Goal: Information Seeking & Learning: Learn about a topic

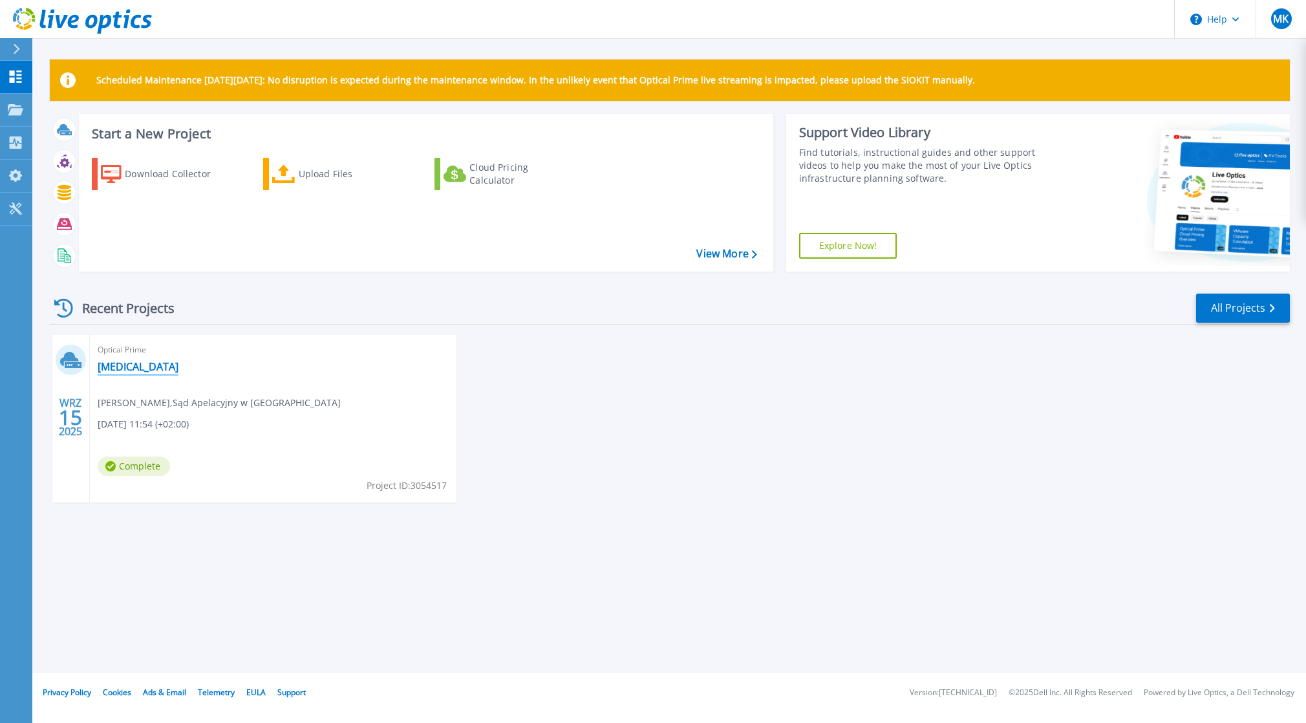
click at [113, 364] on link "[MEDICAL_DATA]" at bounding box center [138, 366] width 81 height 13
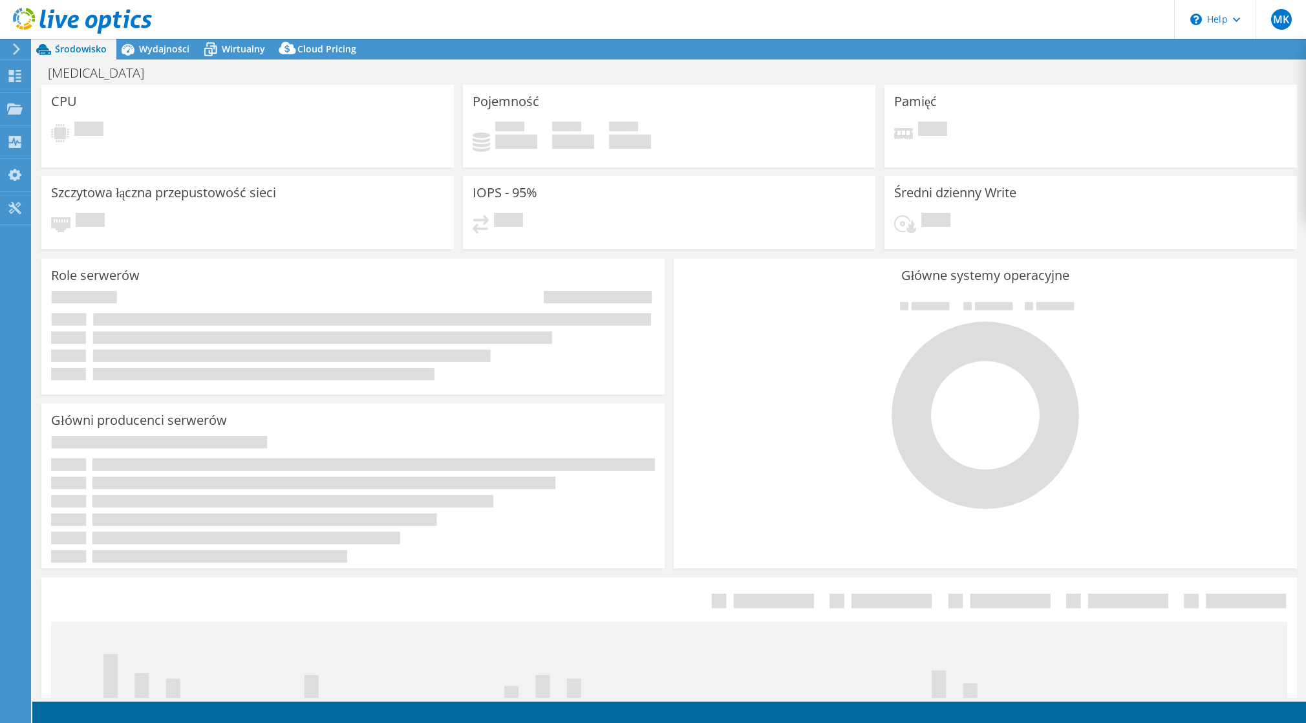
select select "USD"
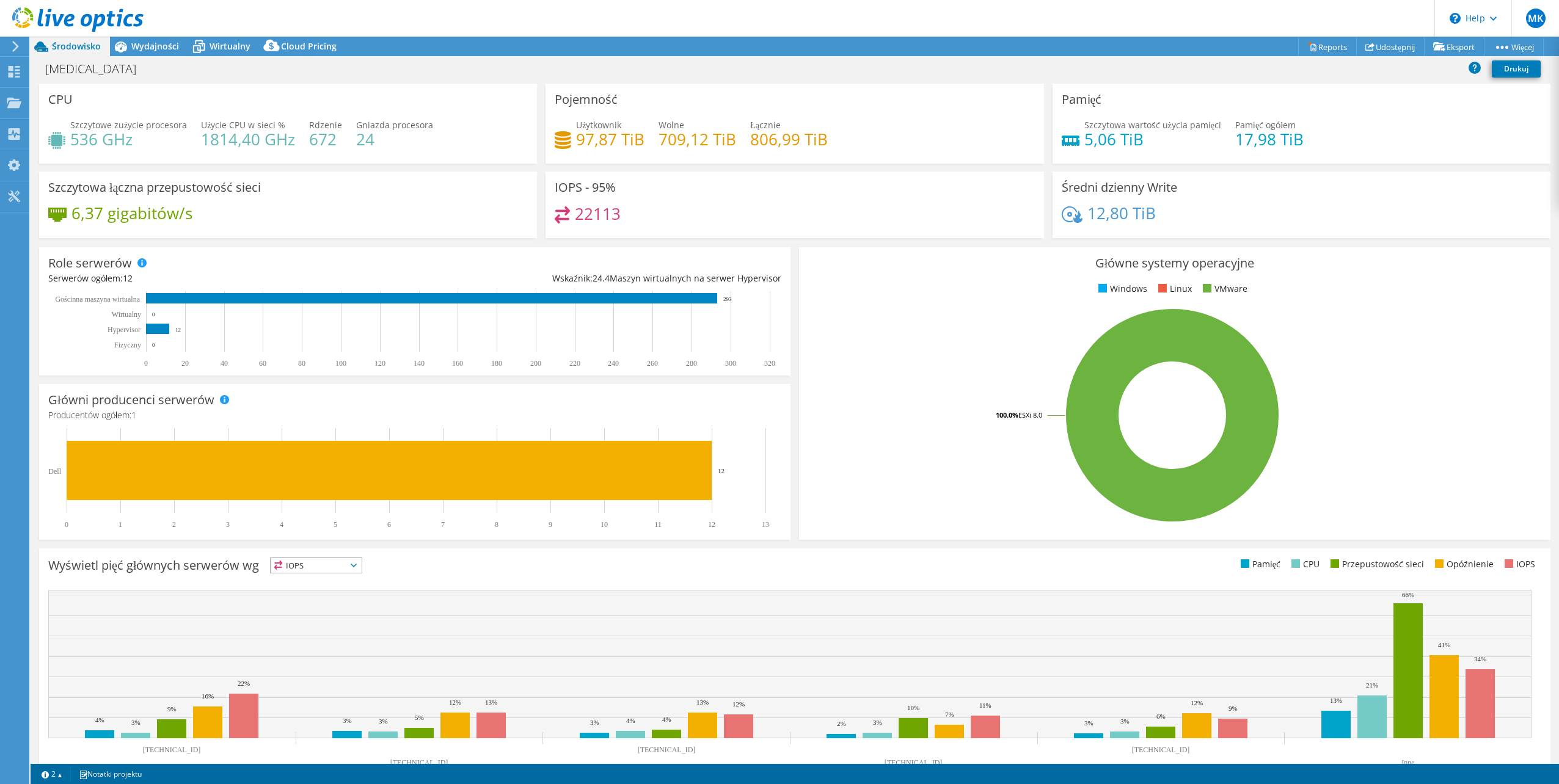
click at [773, 204] on div "IOPS - 95% 22113" at bounding box center [794, 205] width 498 height 66
click at [574, 207] on h4 "22113" at bounding box center [597, 213] width 45 height 13
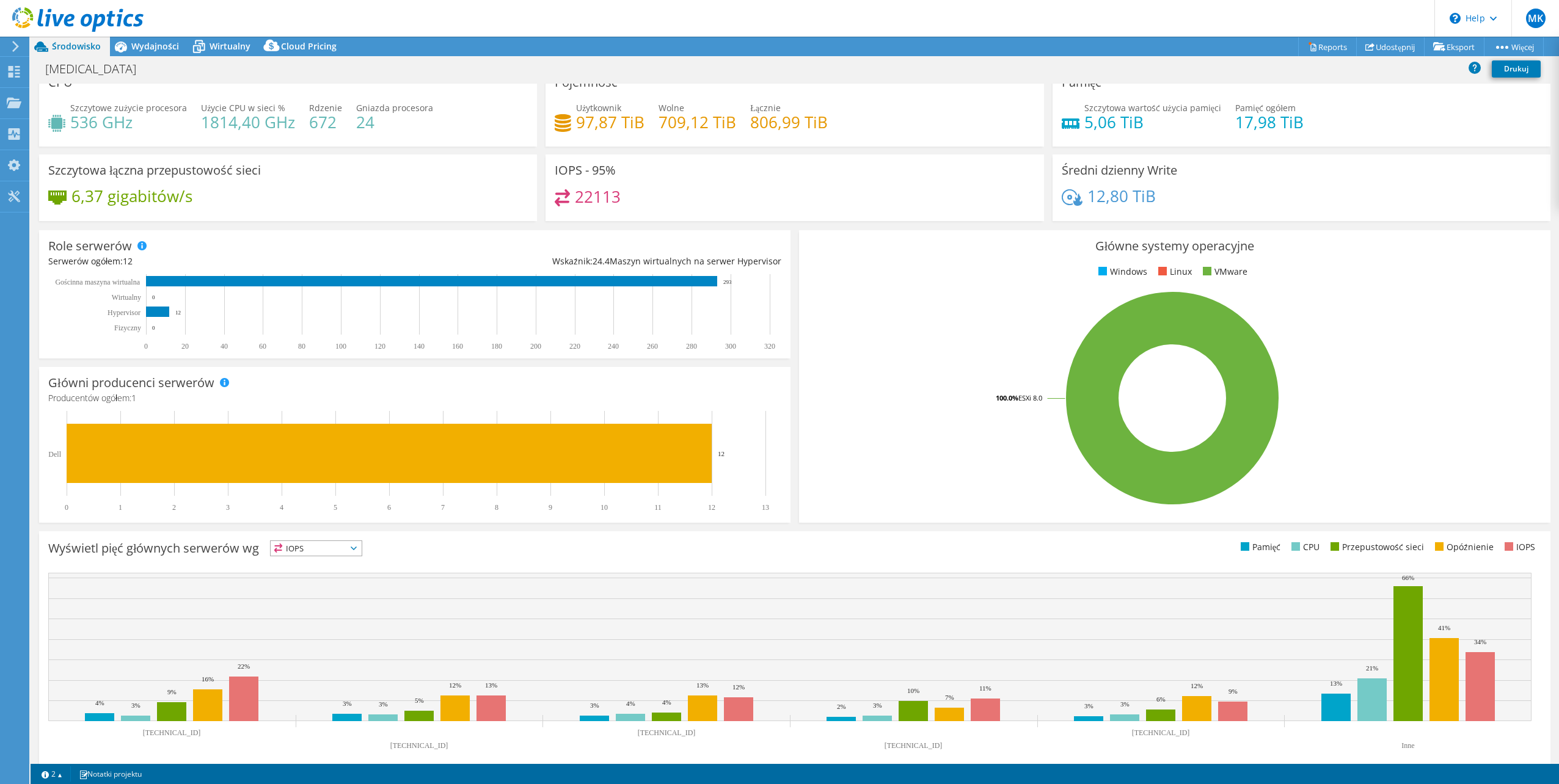
scroll to position [31, 0]
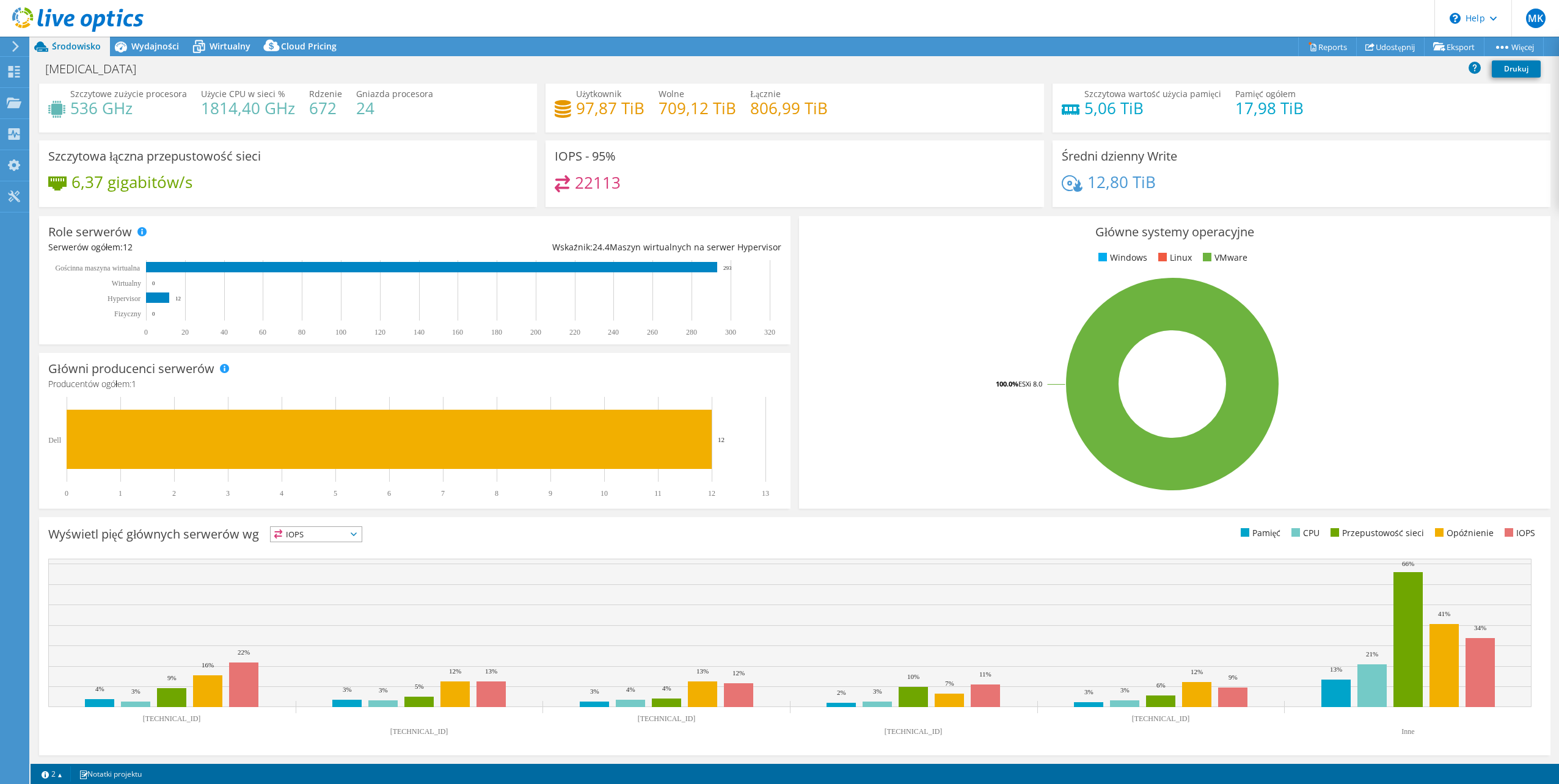
click at [325, 534] on span "IOPS" at bounding box center [316, 535] width 91 height 15
click at [313, 622] on li "Opóźnienie" at bounding box center [316, 619] width 91 height 17
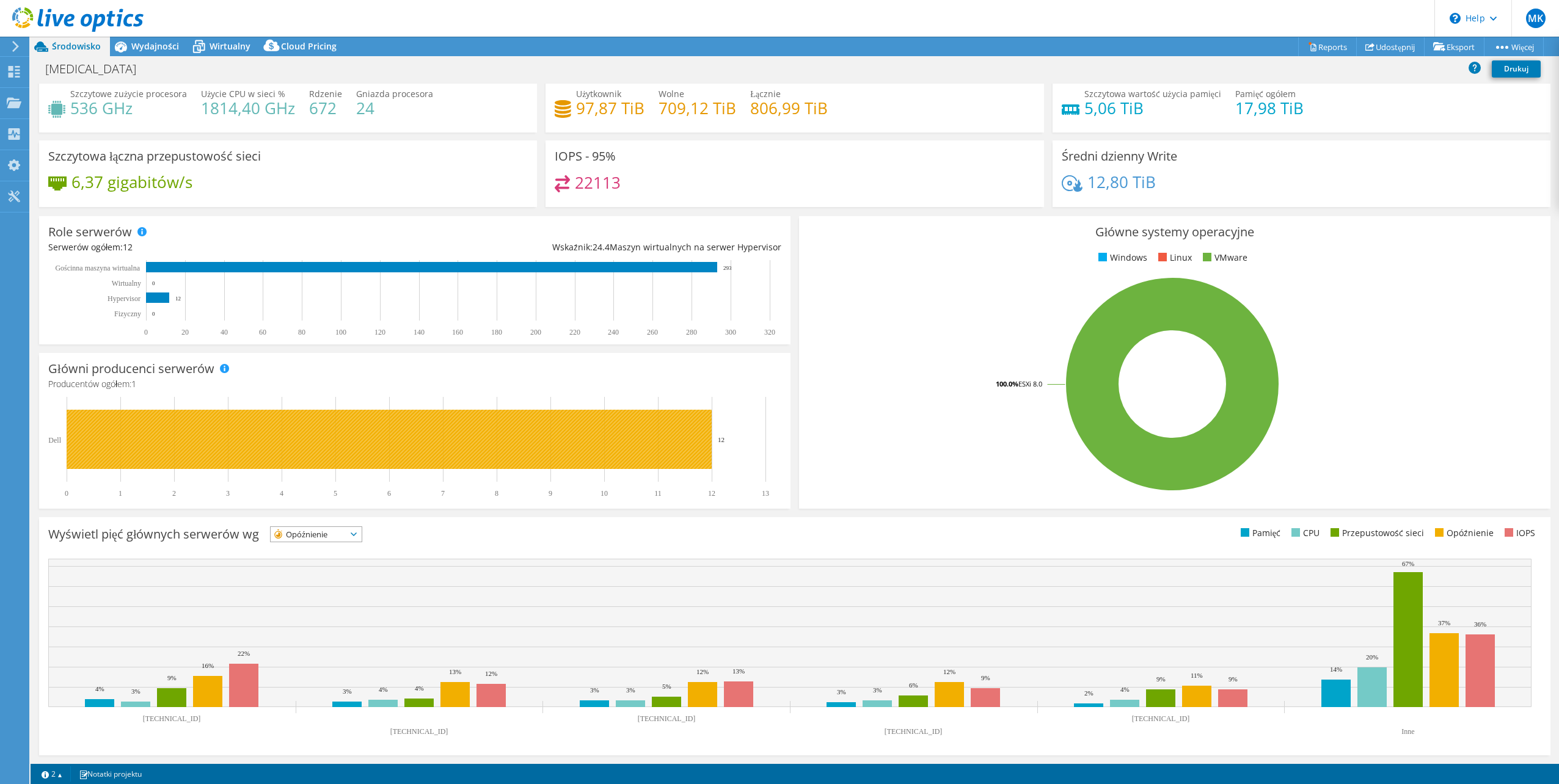
scroll to position [0, 0]
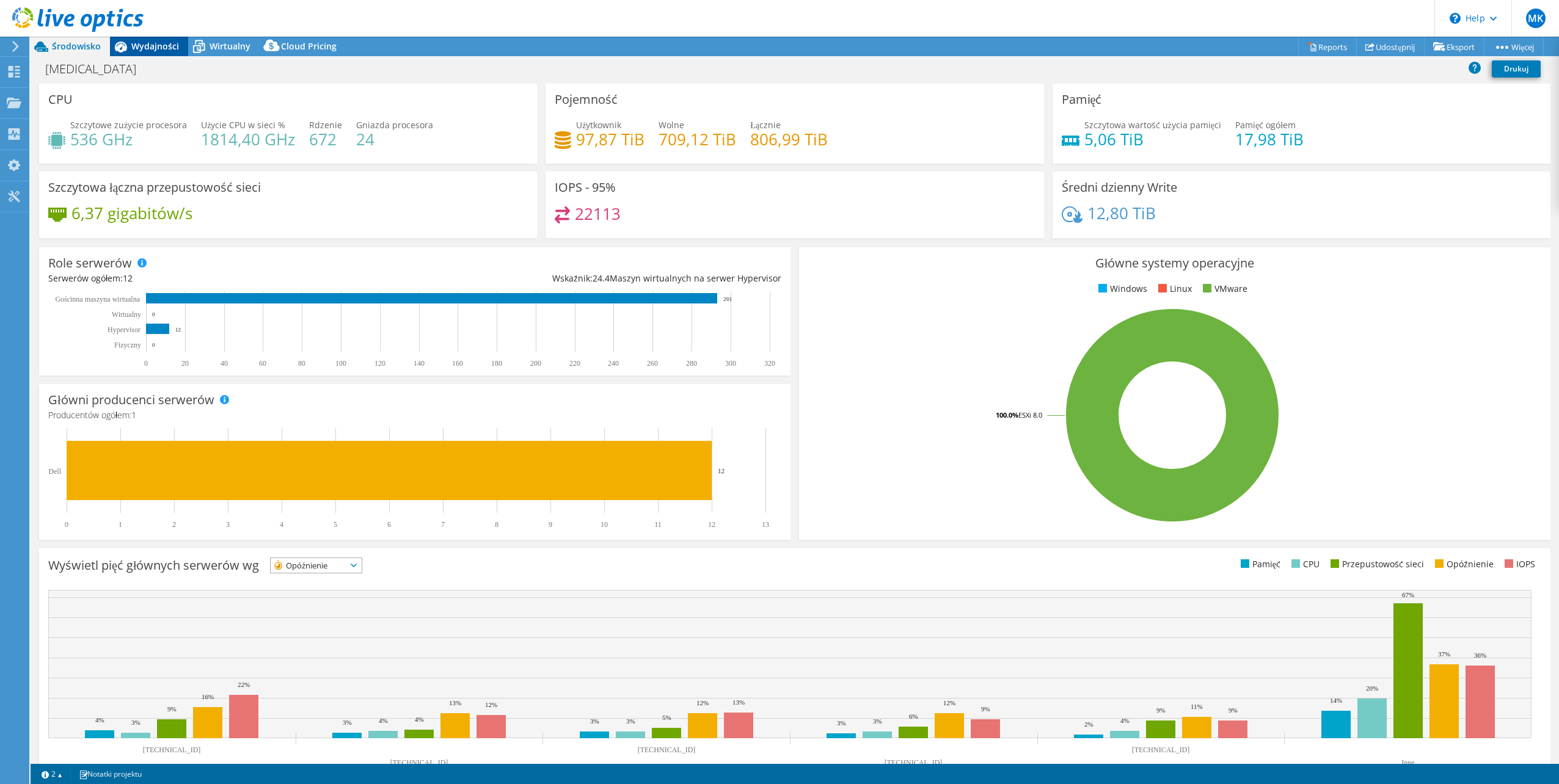
click at [137, 47] on span "Wydajności" at bounding box center [155, 46] width 47 height 11
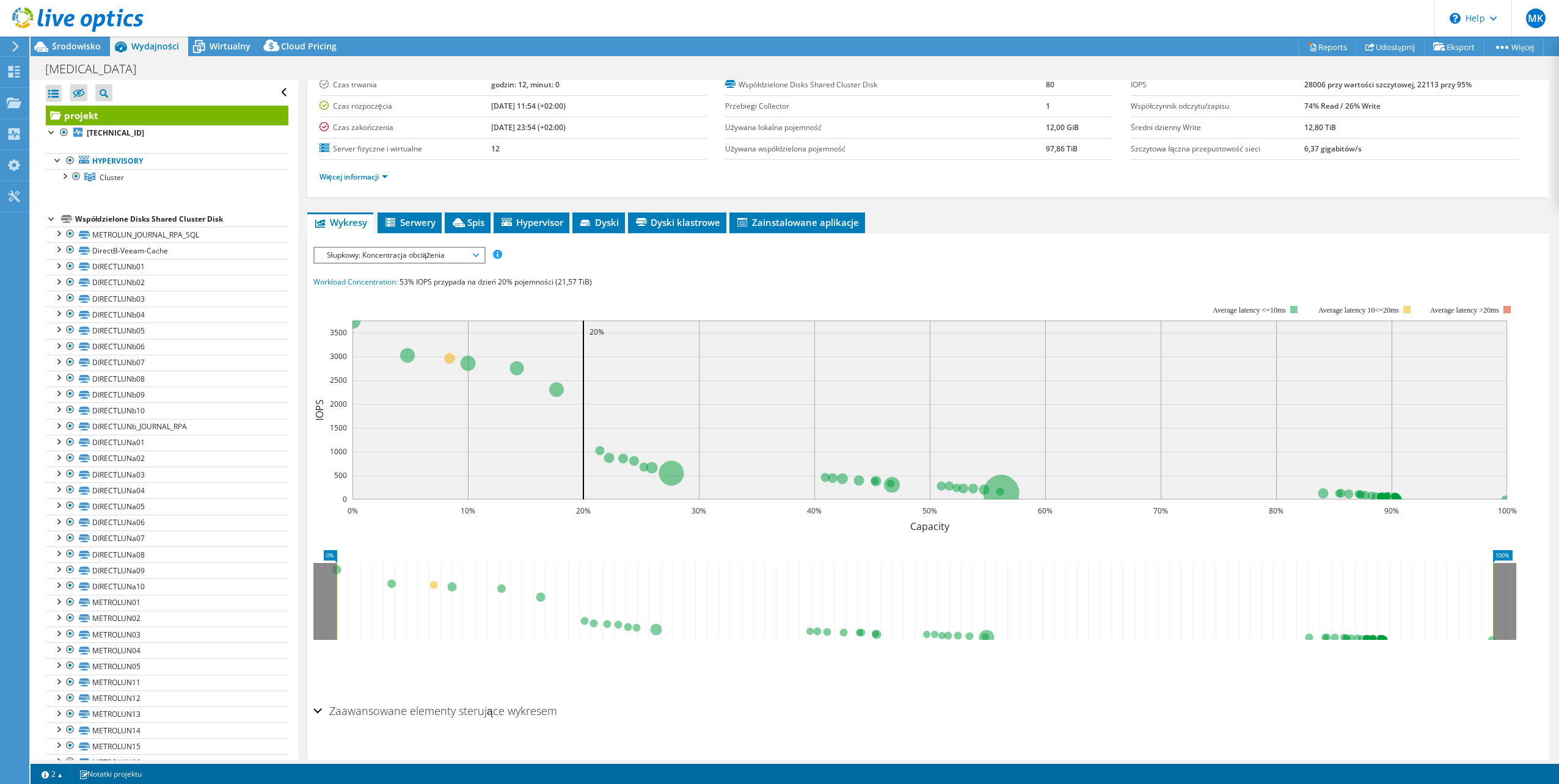
scroll to position [108, 0]
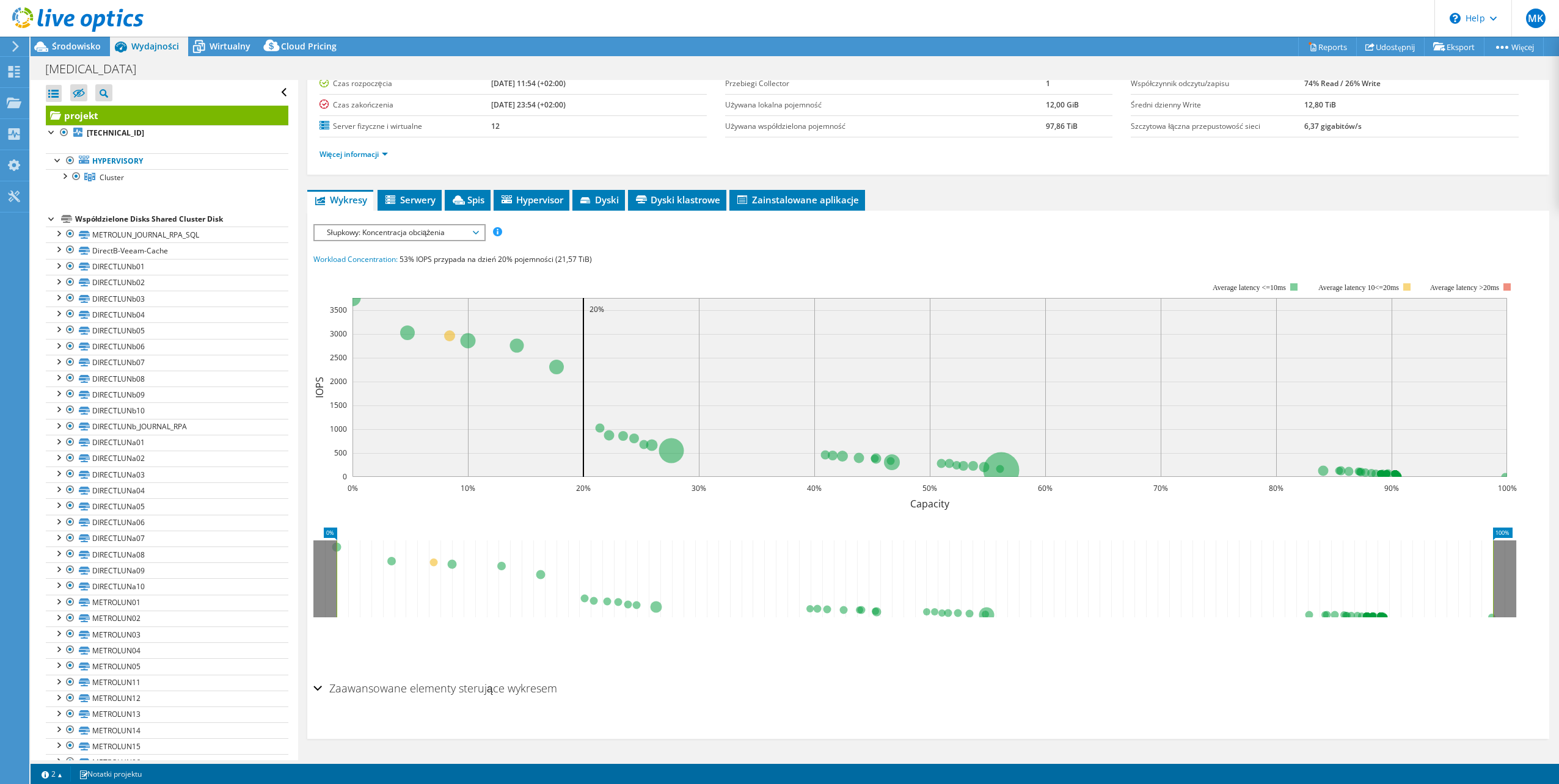
click at [316, 682] on div "Zaawansowane elementy sterujące wykresem" at bounding box center [929, 690] width 1230 height 26
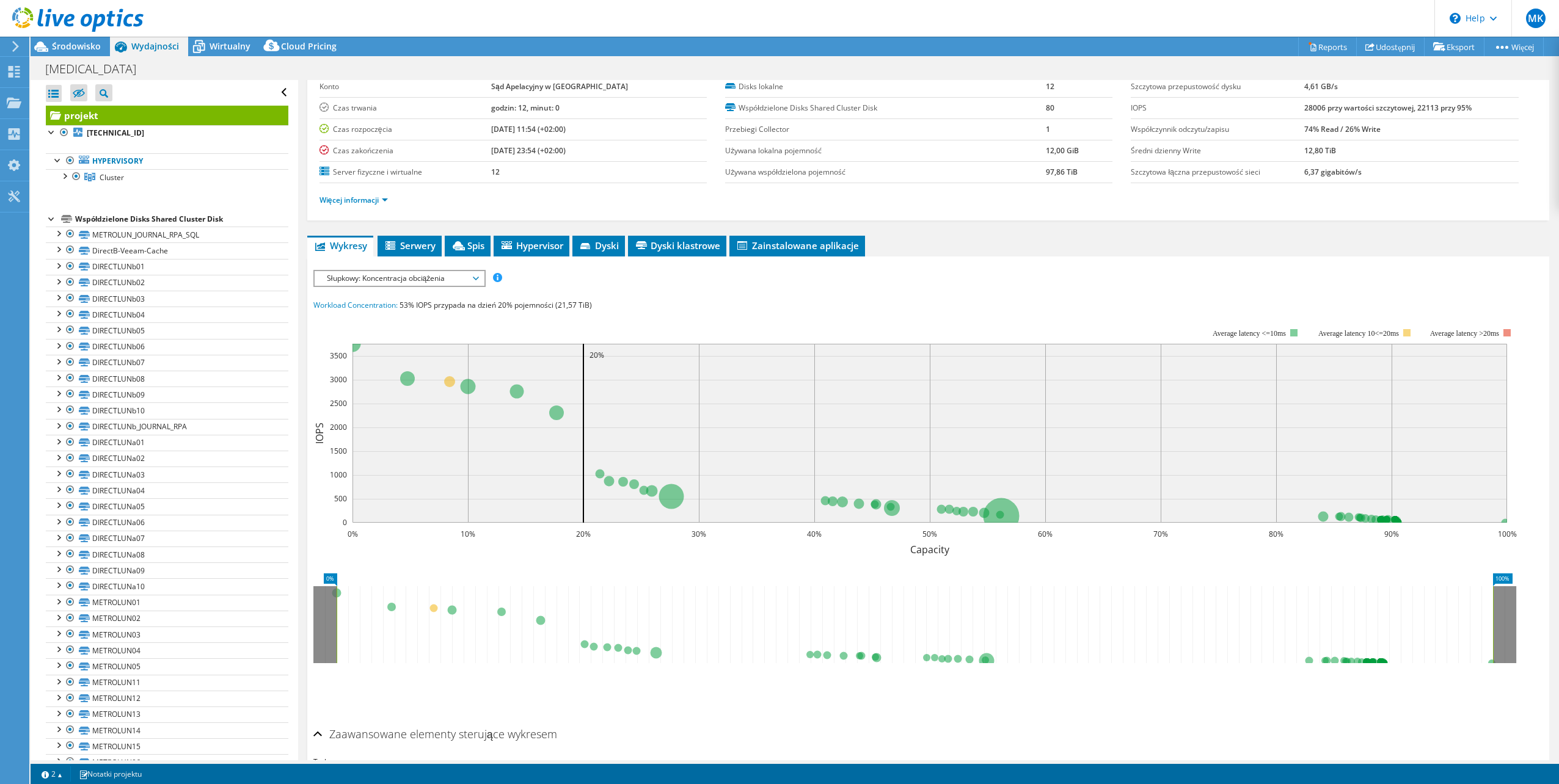
scroll to position [61, 0]
click at [478, 279] on span "Słupkowy: Koncentracja obciążenia" at bounding box center [399, 280] width 157 height 15
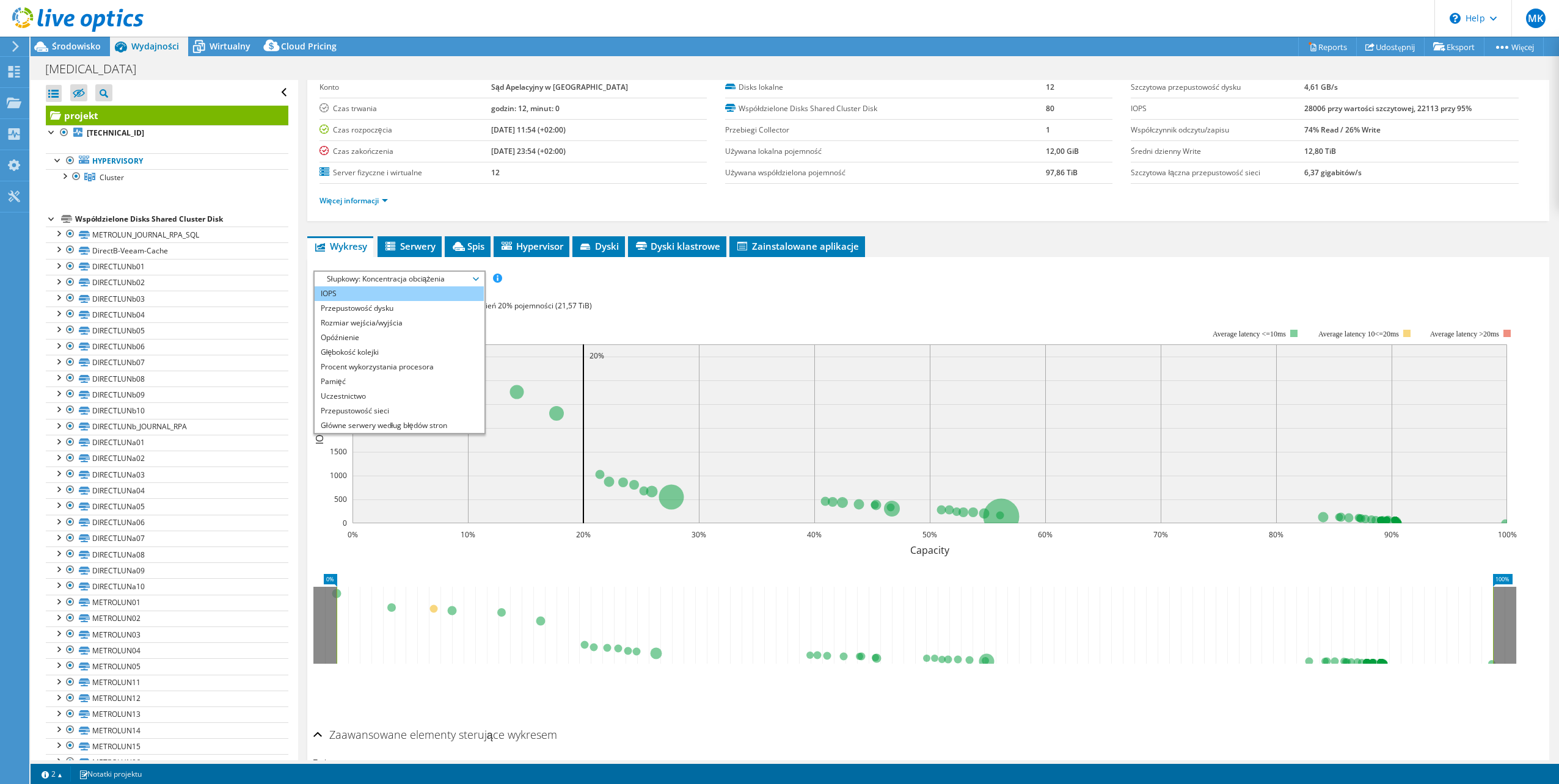
click at [405, 289] on li "IOPS" at bounding box center [399, 294] width 169 height 15
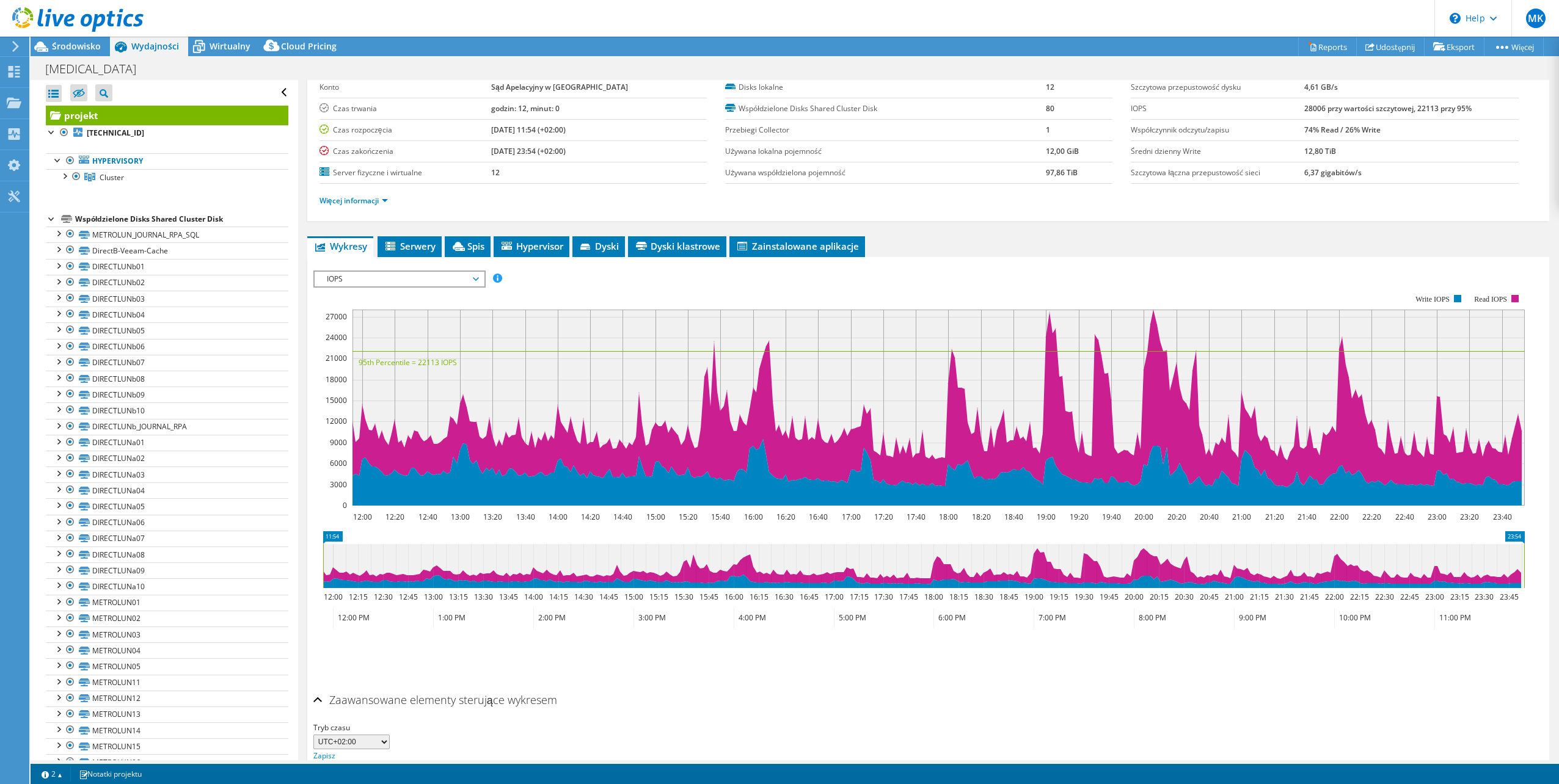
click at [390, 199] on li "Więcej informacji" at bounding box center [357, 201] width 76 height 13
click at [385, 200] on link "Więcej informacji" at bounding box center [353, 200] width 68 height 10
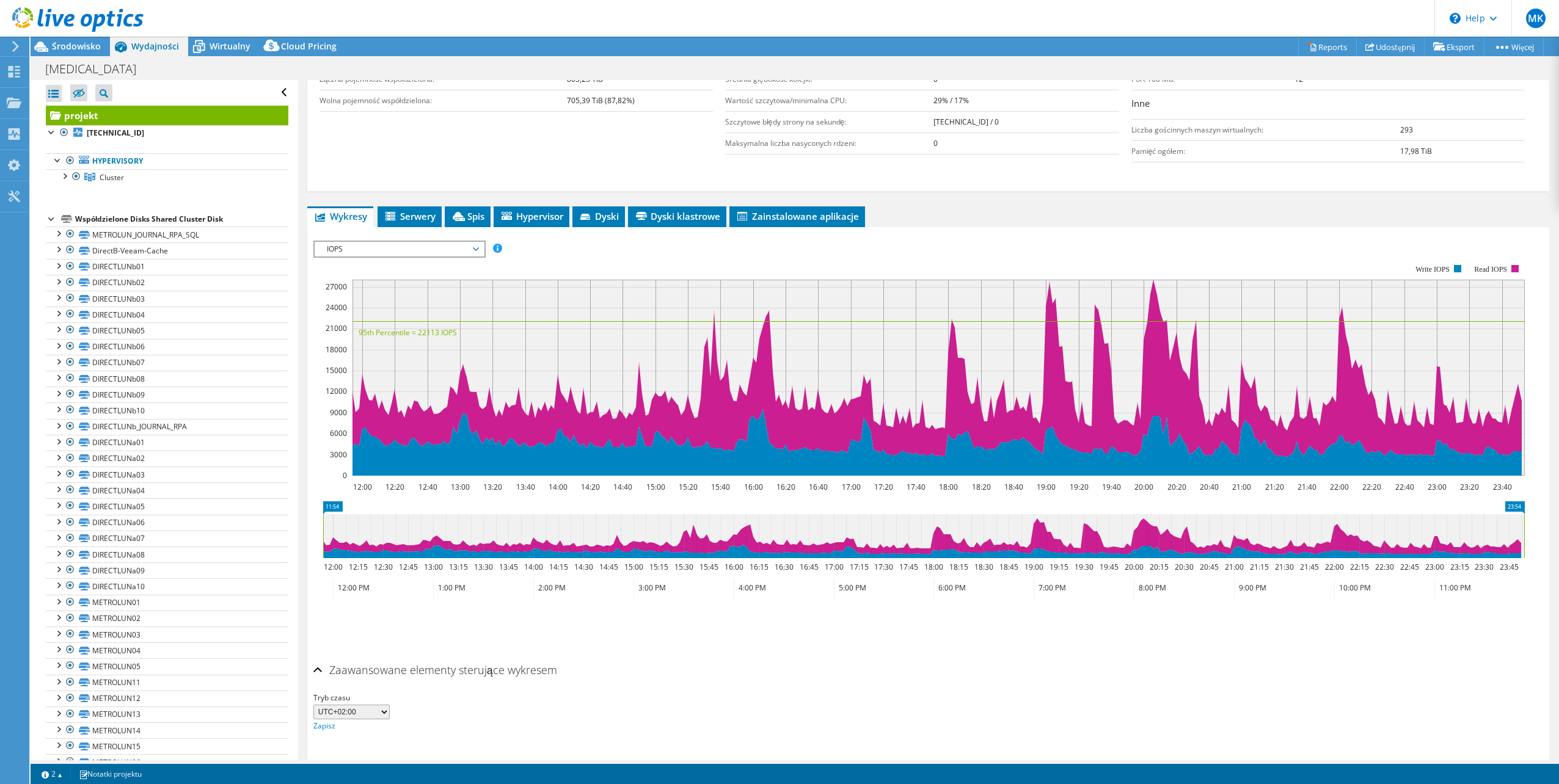
scroll to position [246, 0]
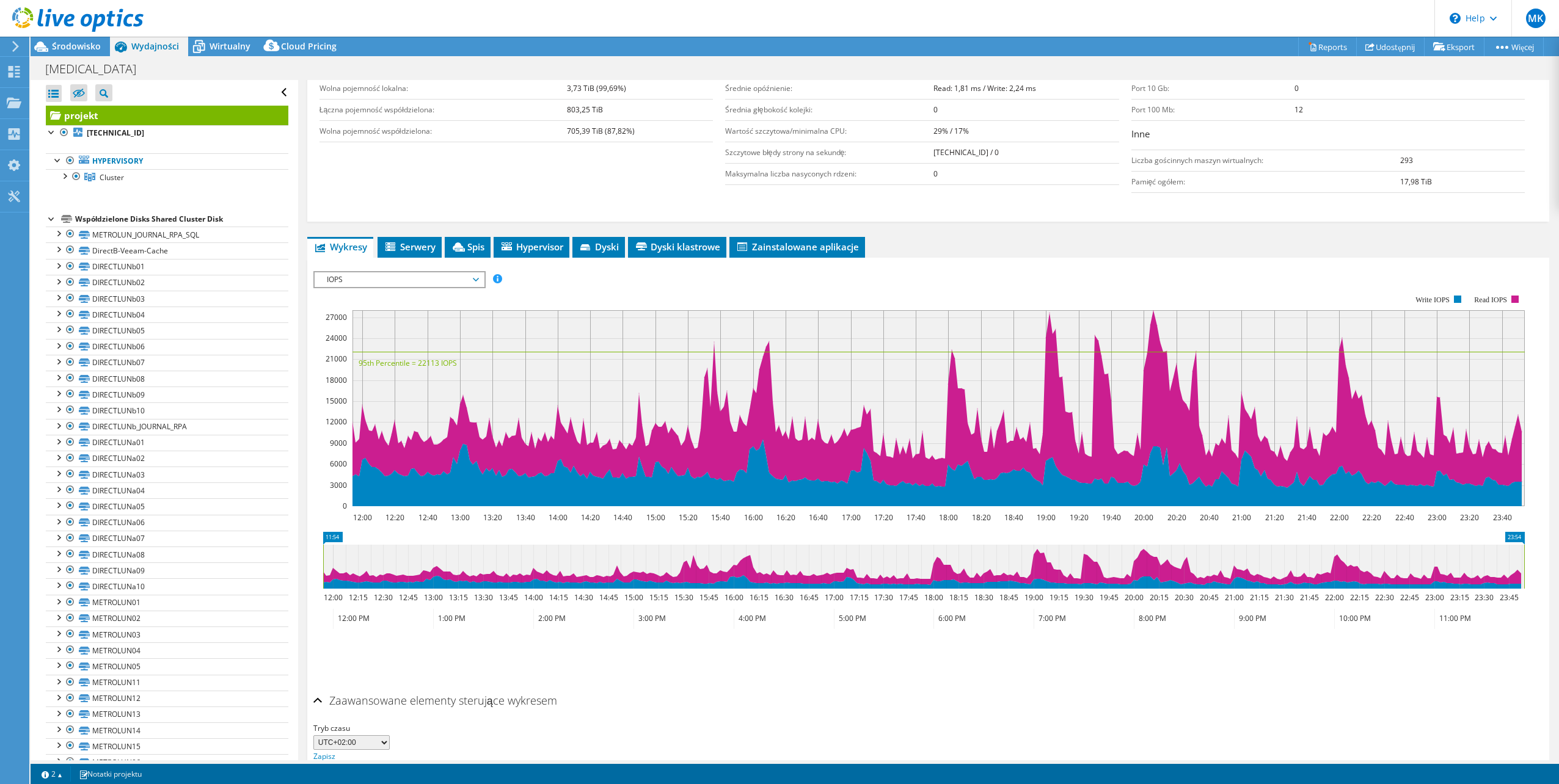
click at [449, 283] on span "IOPS" at bounding box center [399, 280] width 157 height 15
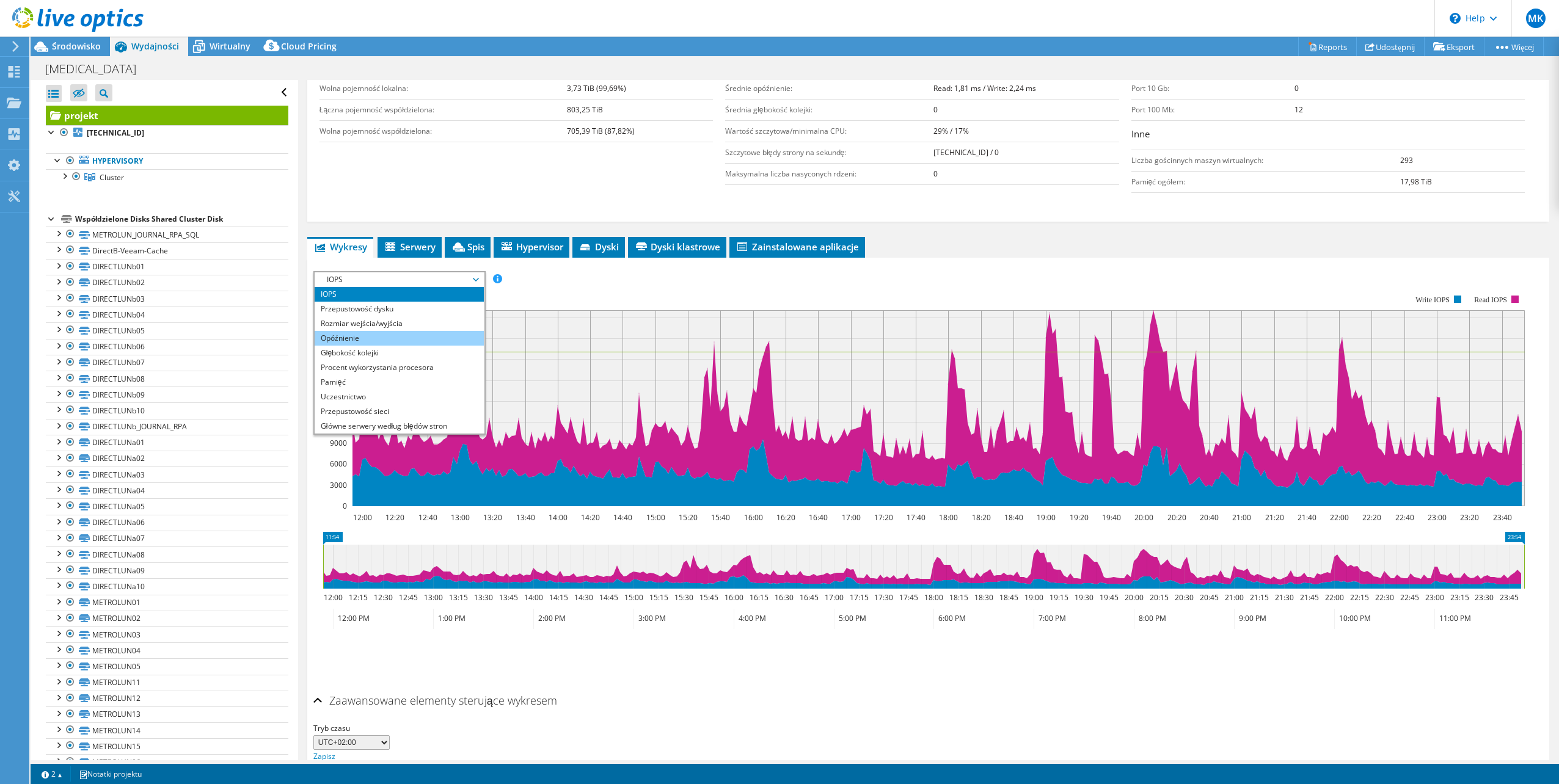
scroll to position [44, 0]
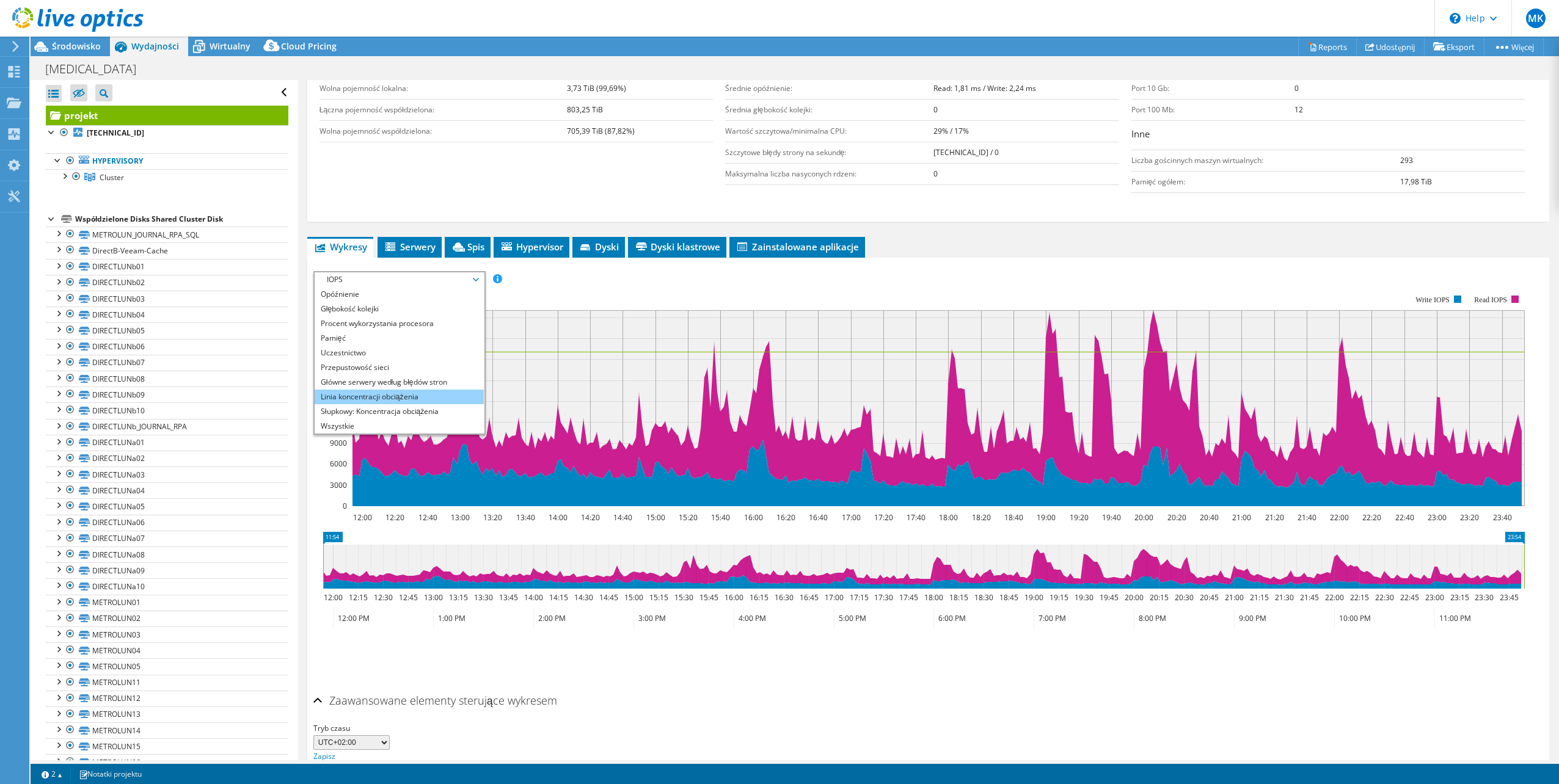
click at [423, 394] on li "Linia koncentracji obciążenia" at bounding box center [399, 398] width 169 height 15
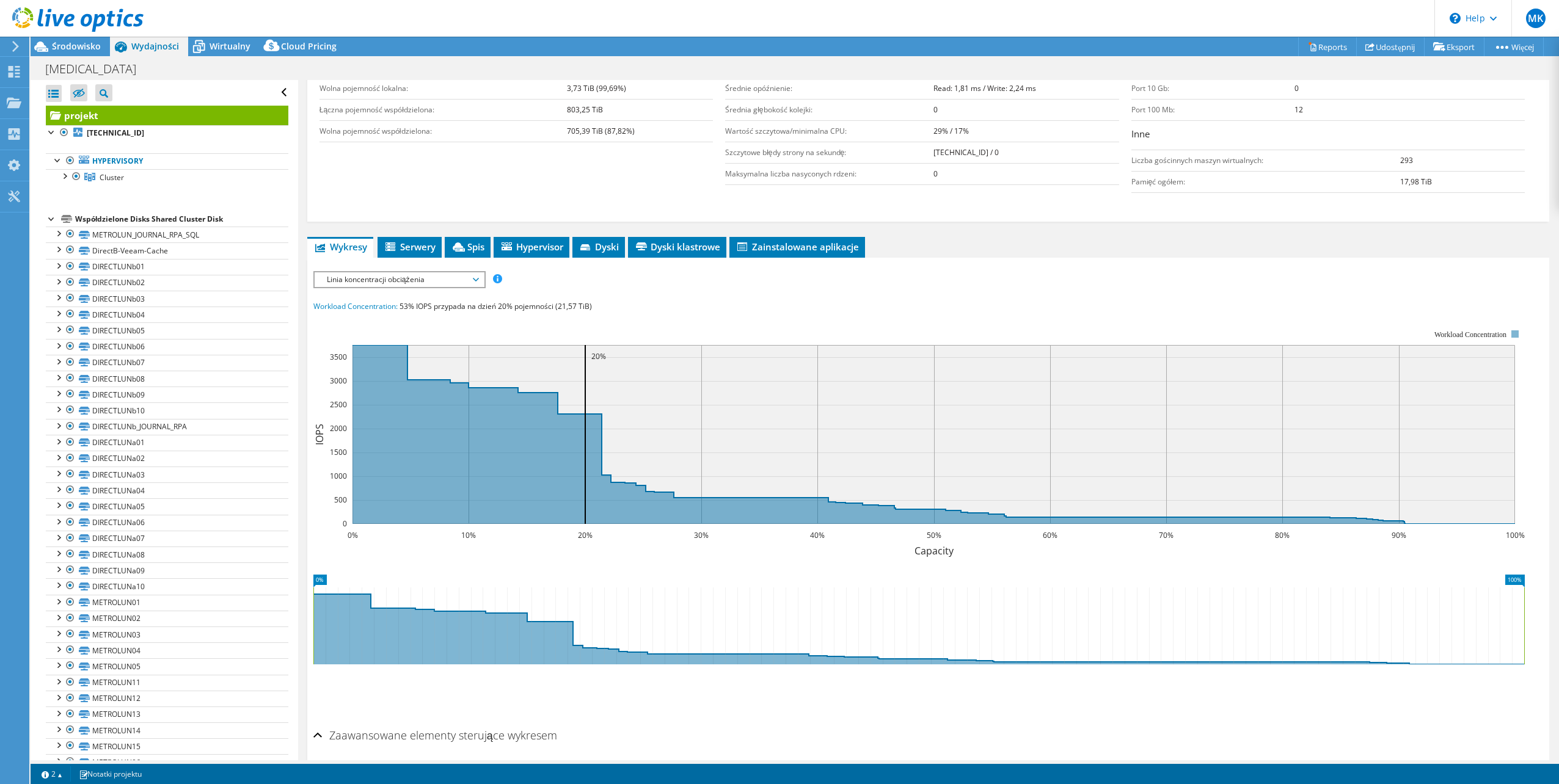
click at [362, 305] on span "Workload Concentration:" at bounding box center [355, 306] width 84 height 10
click at [451, 285] on span "Linia koncentracji obciążenia" at bounding box center [399, 280] width 157 height 15
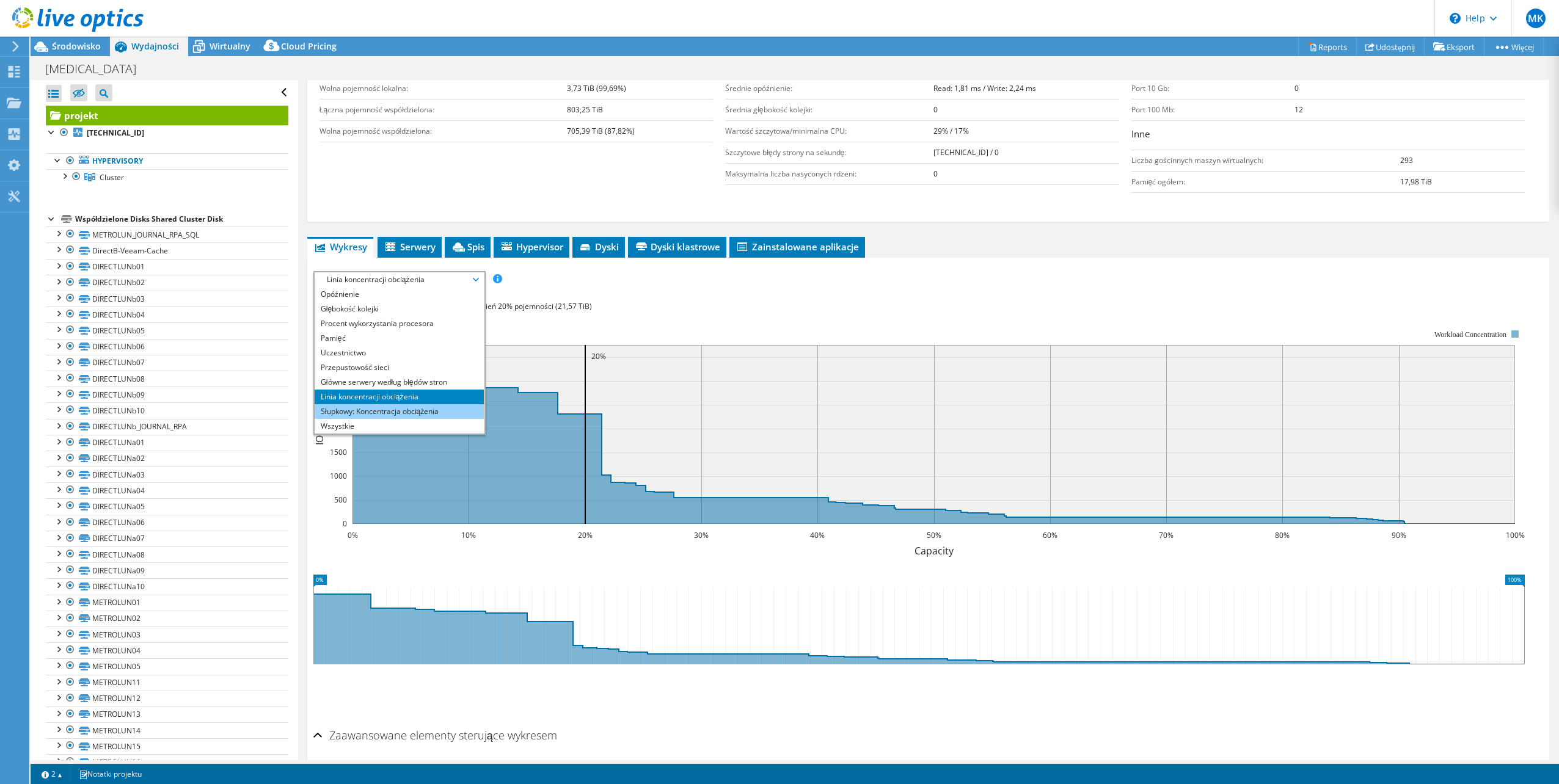
click at [407, 409] on li "Słupkowy: Koncentracja obciążenia" at bounding box center [399, 412] width 169 height 15
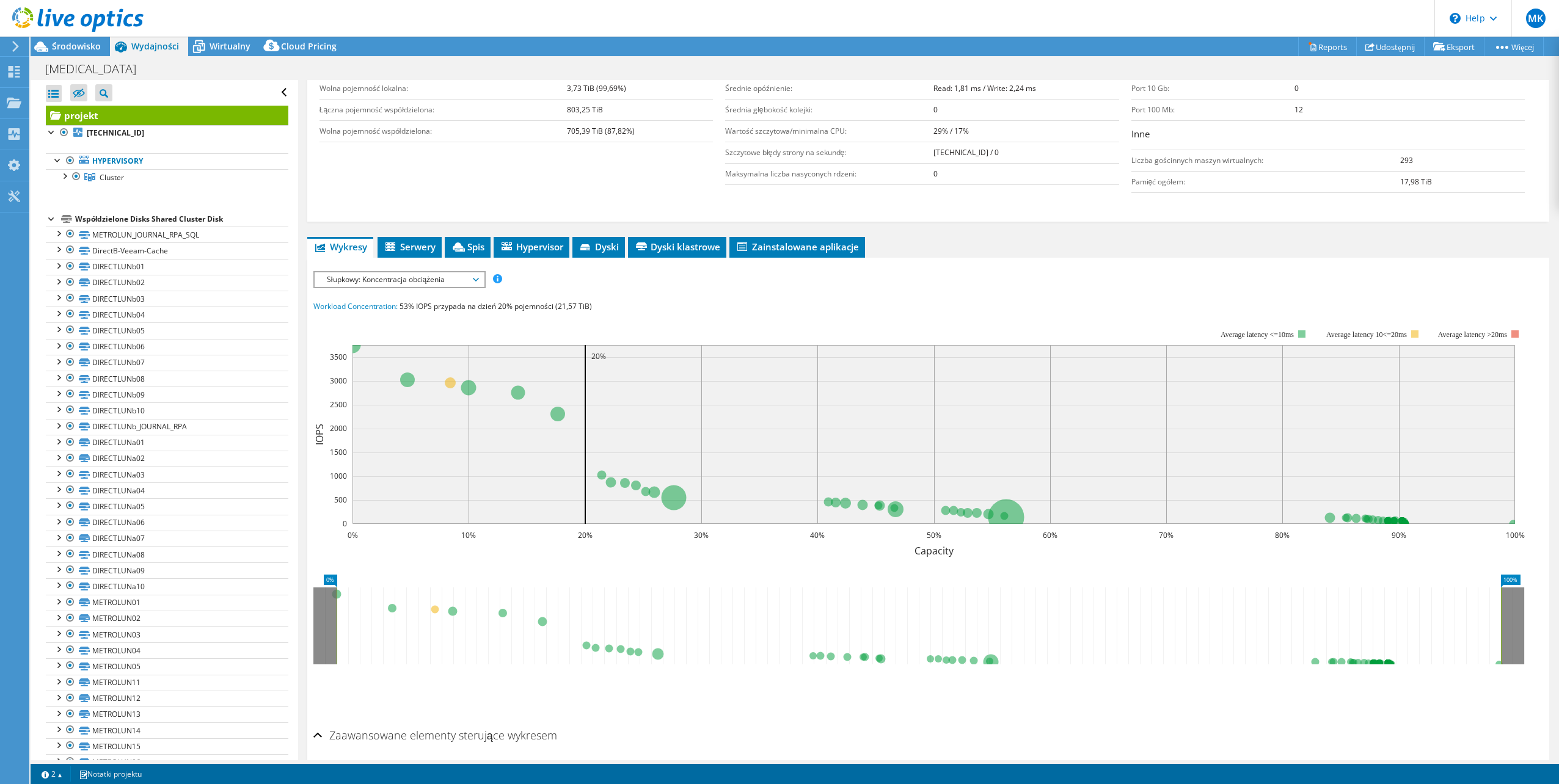
click at [446, 284] on span "Słupkowy: Koncentracja obciążenia" at bounding box center [399, 280] width 157 height 15
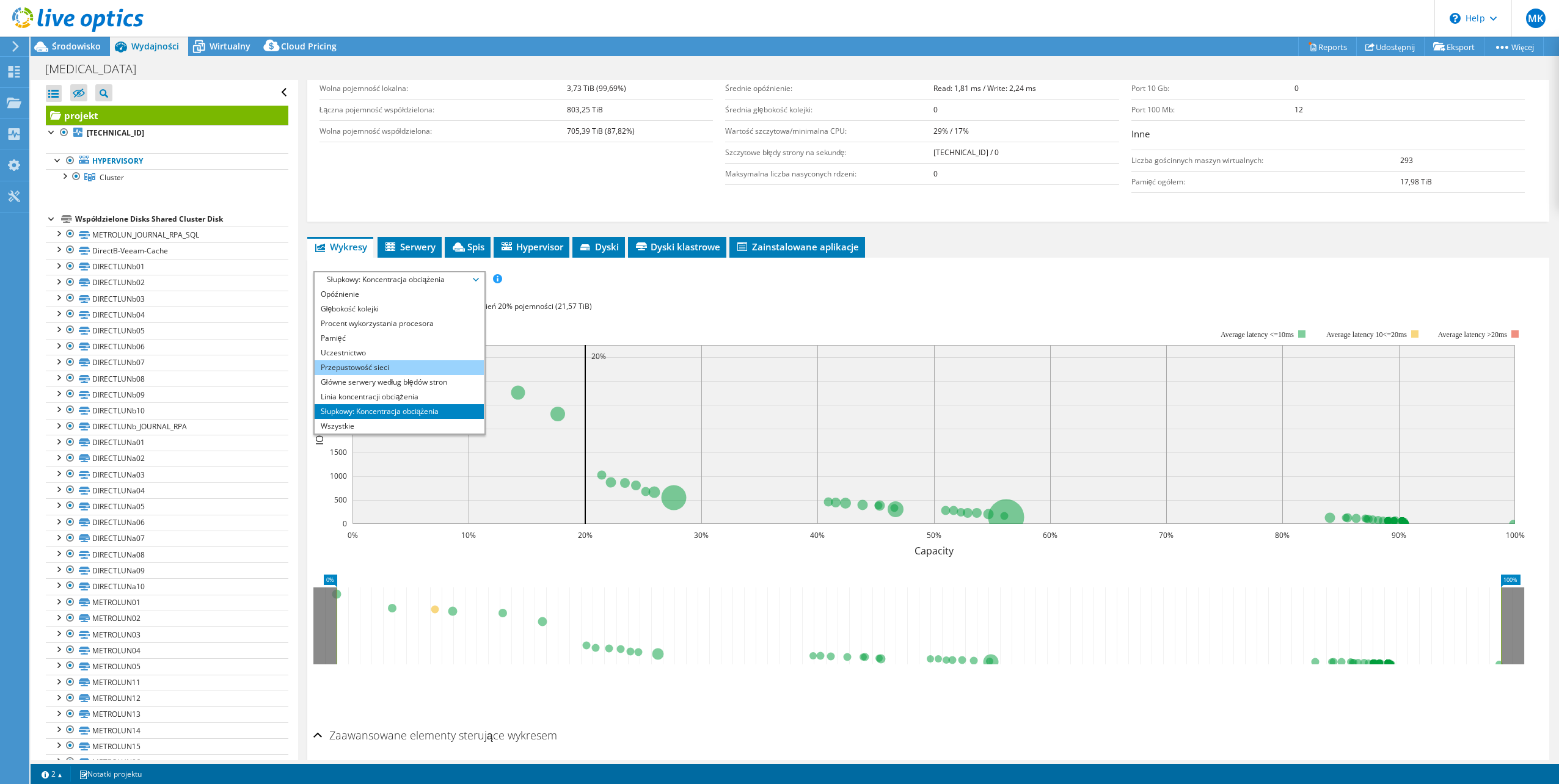
click at [403, 362] on li "Przepustowość sieci" at bounding box center [399, 367] width 169 height 15
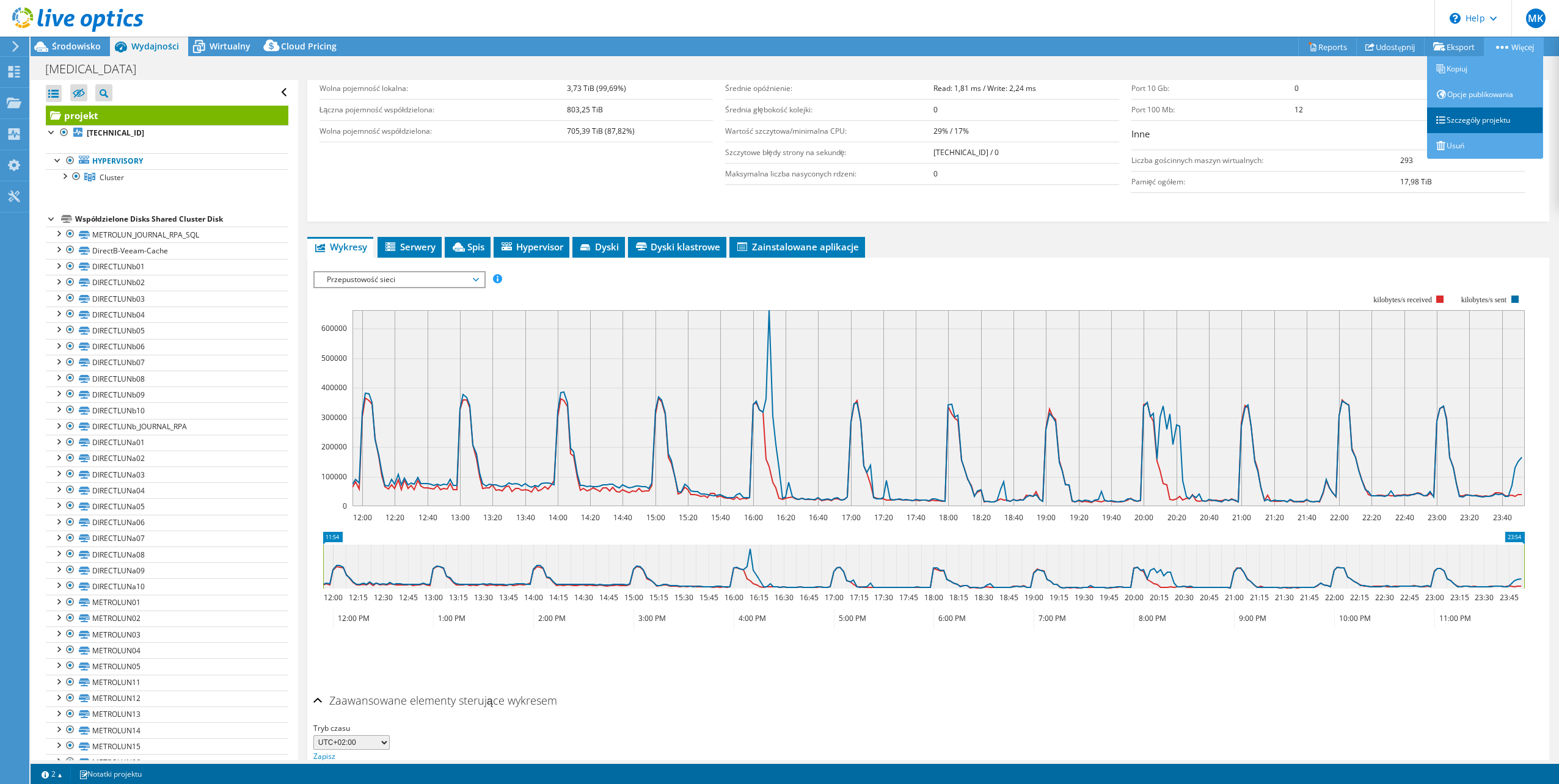
click at [1233, 128] on link "Szczegóły projektu" at bounding box center [1484, 120] width 116 height 26
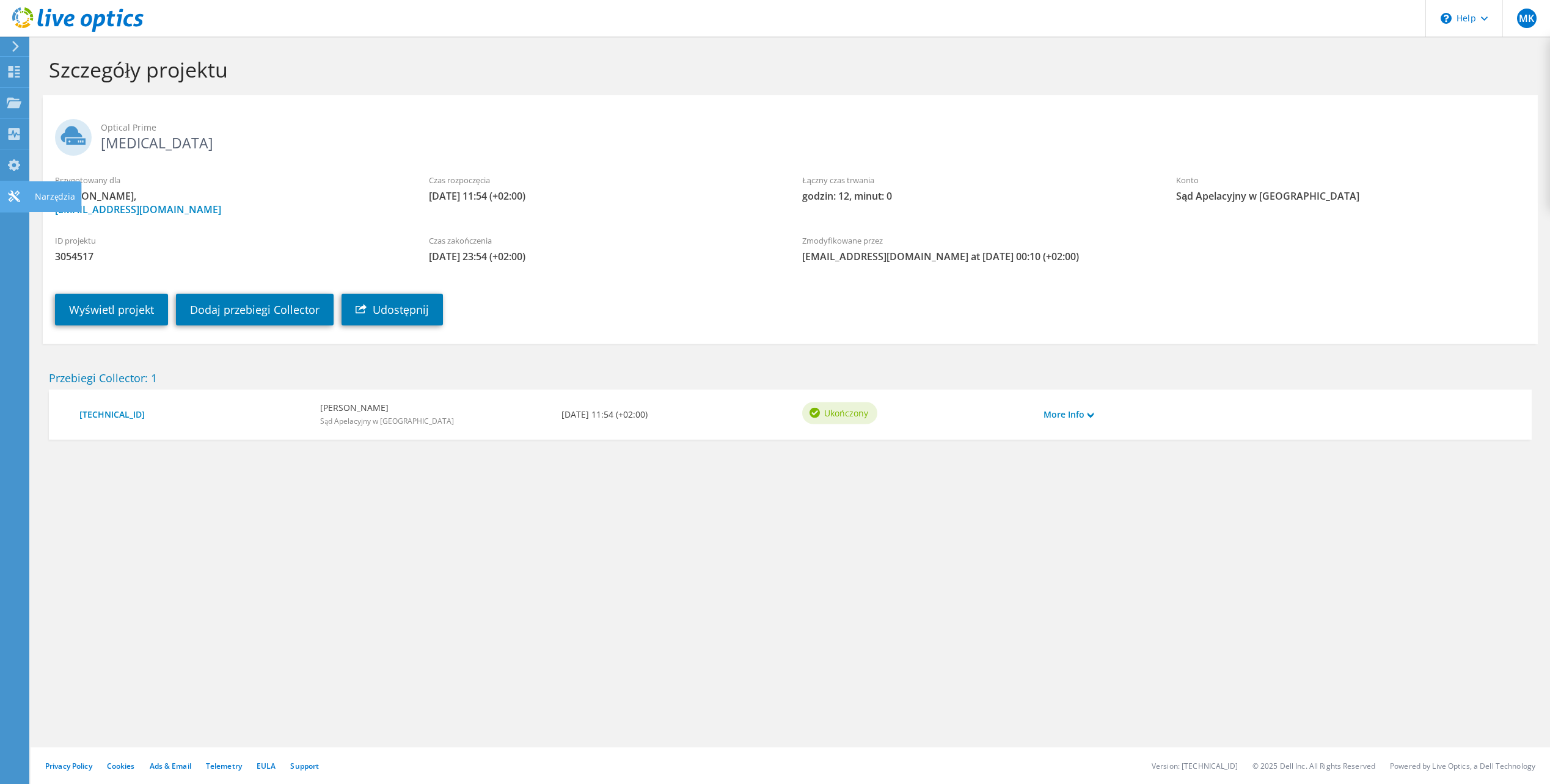
click at [19, 199] on use at bounding box center [13, 196] width 11 height 11
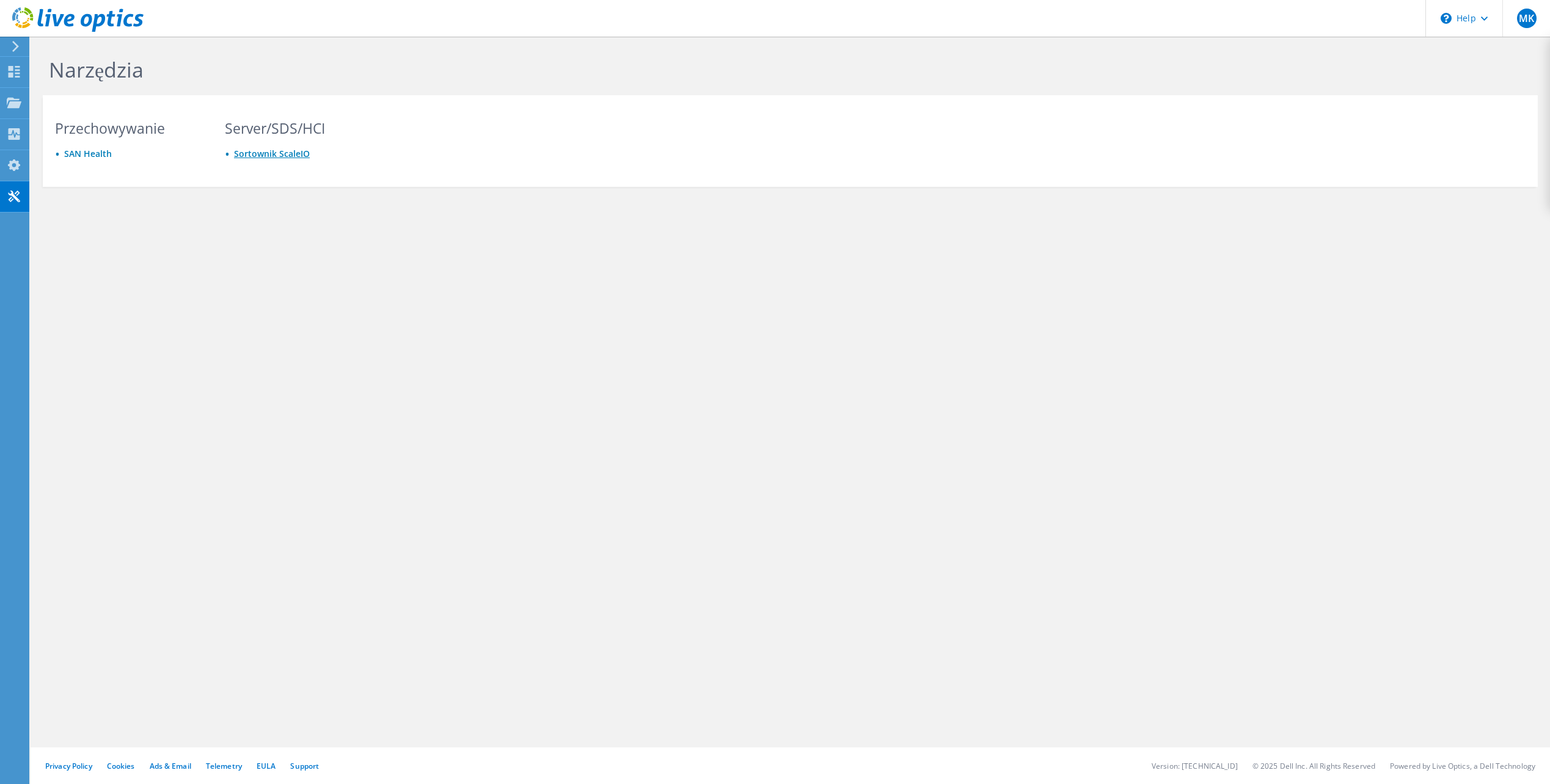
click at [267, 154] on link "Sortownik ScaleIO" at bounding box center [272, 153] width 76 height 11
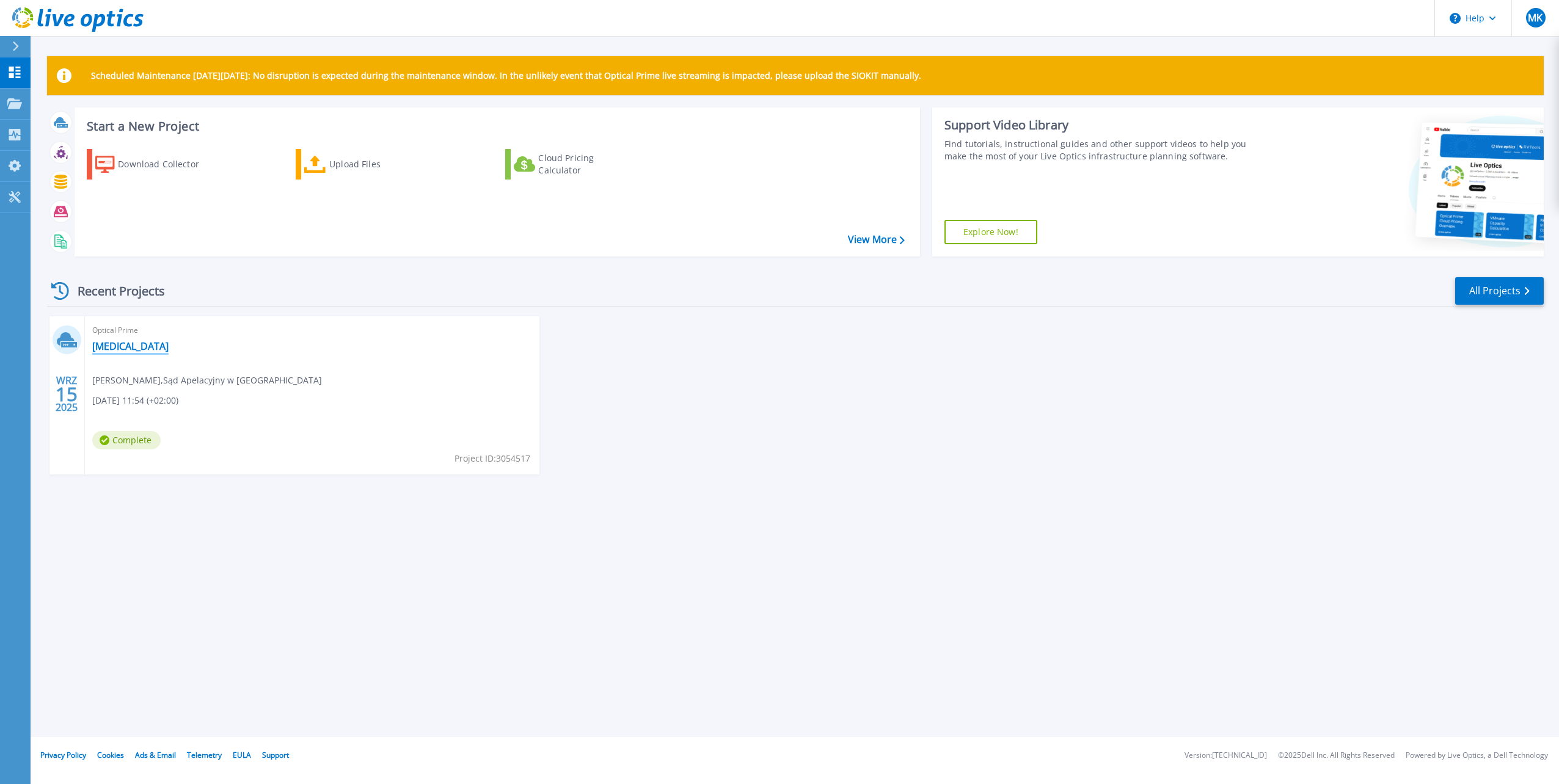
click at [107, 341] on link "[MEDICAL_DATA]" at bounding box center [130, 346] width 77 height 12
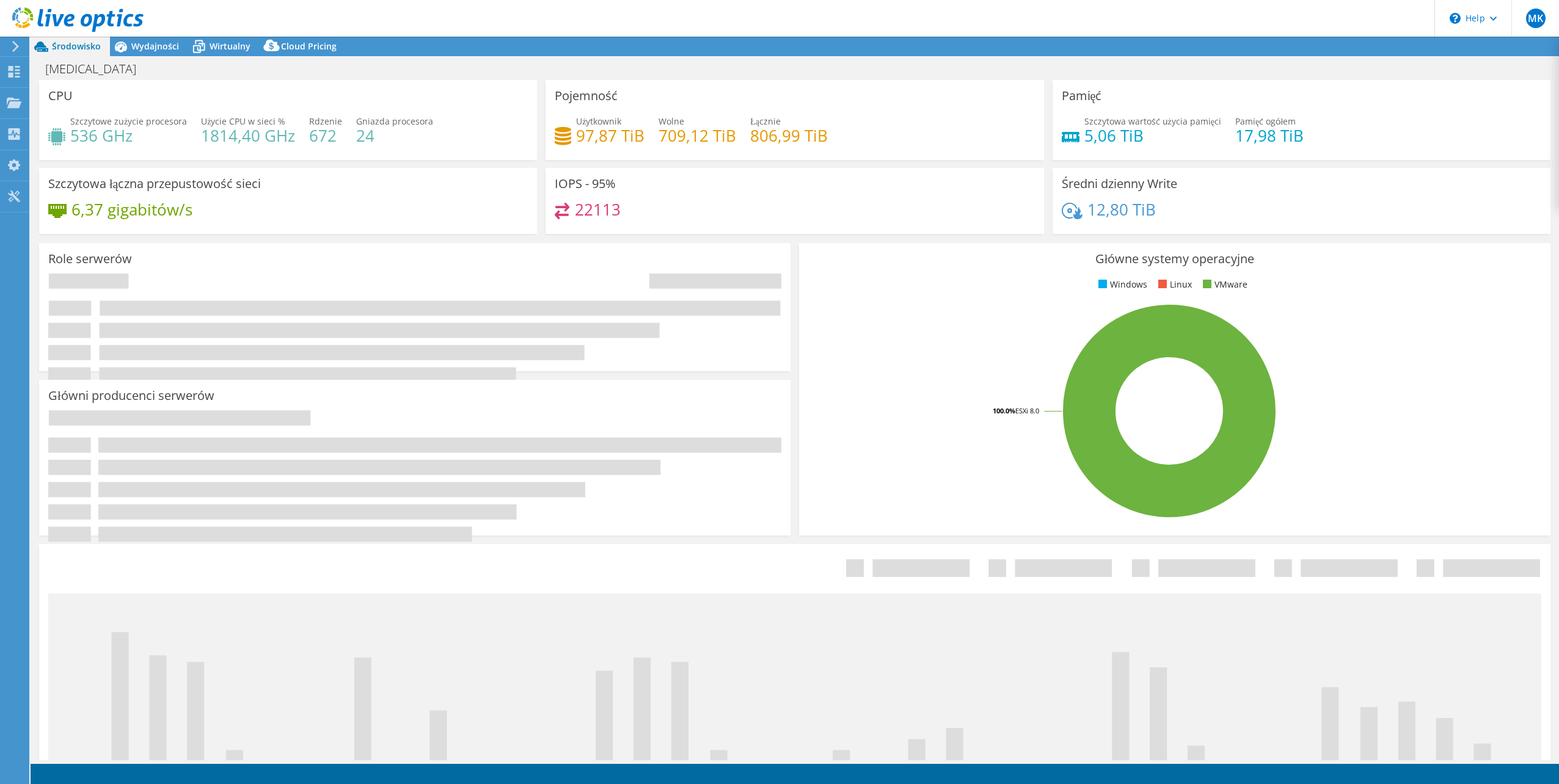
select select "USD"
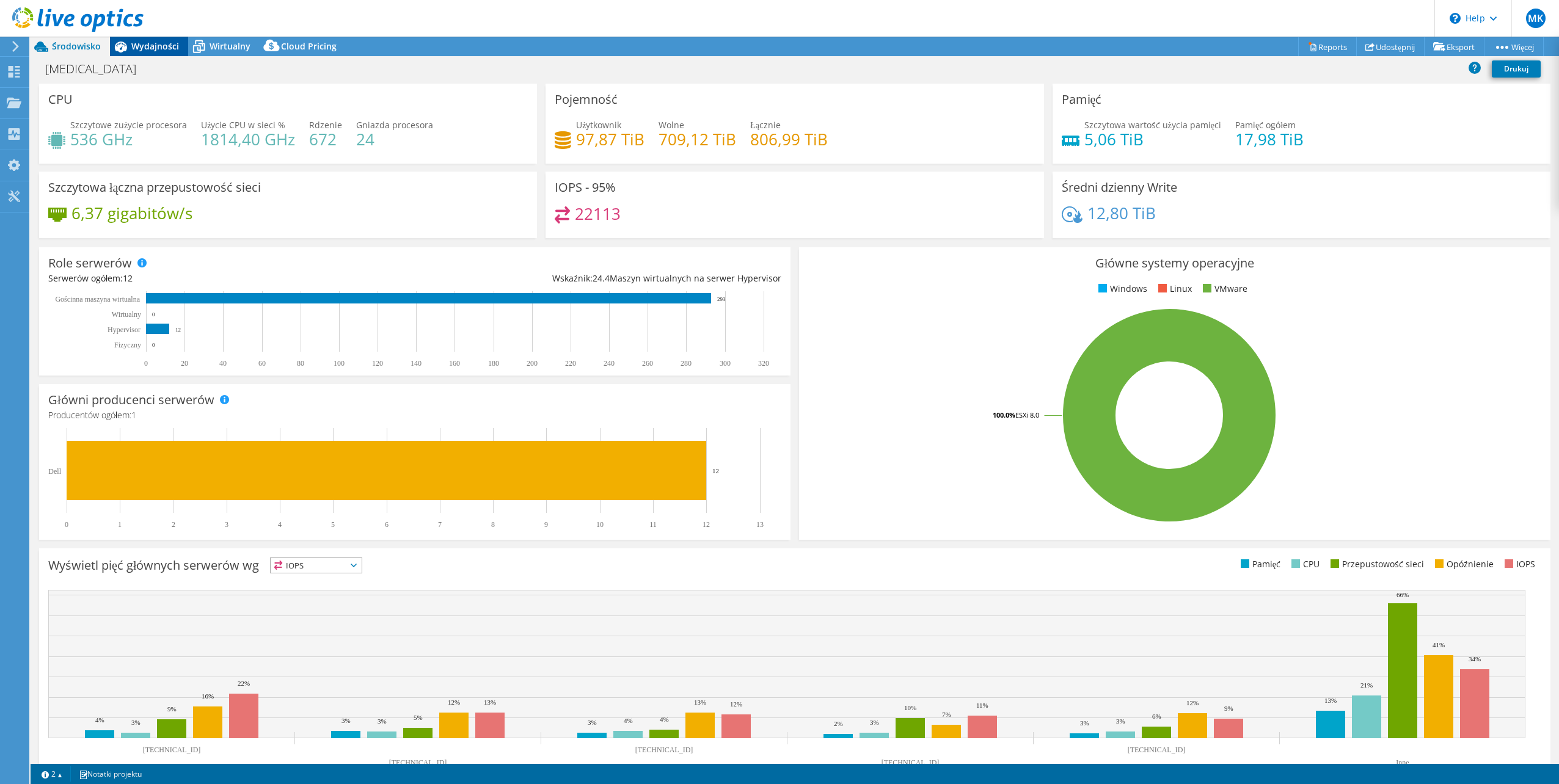
click at [151, 50] on span "Wydajności" at bounding box center [155, 46] width 47 height 11
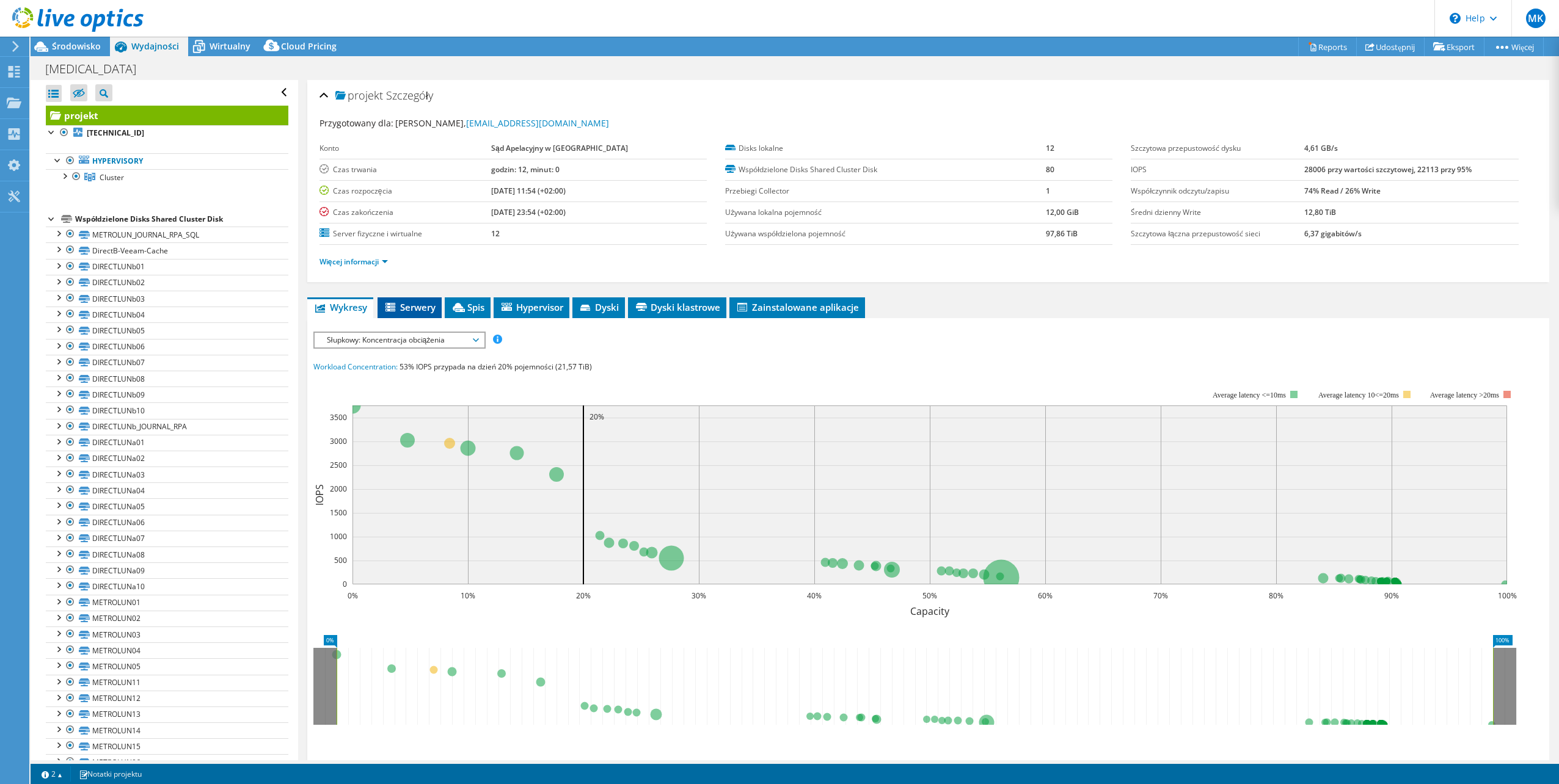
click at [420, 307] on span "Serwery" at bounding box center [409, 307] width 52 height 12
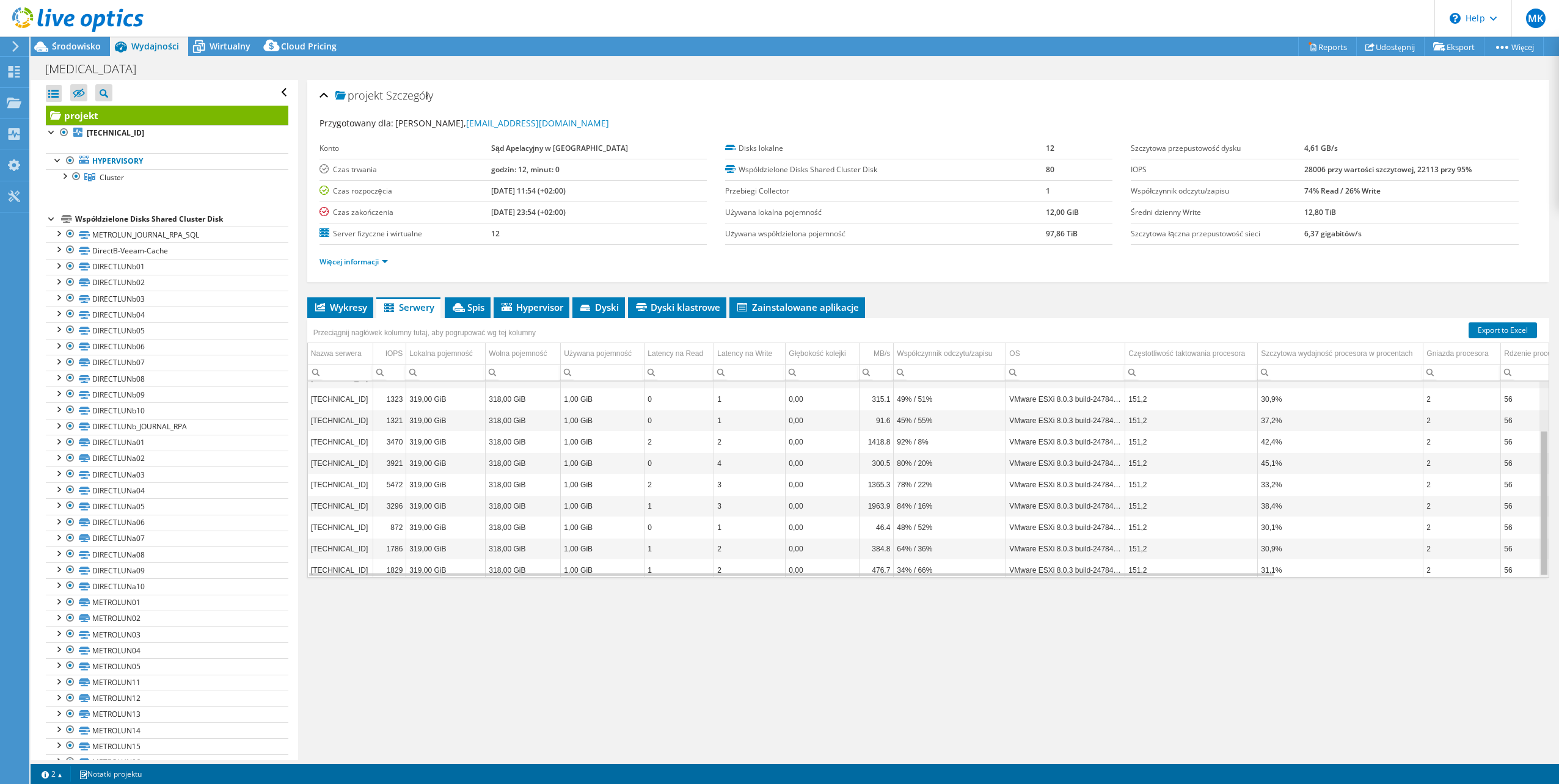
scroll to position [66, 0]
drag, startPoint x: 1538, startPoint y: 452, endPoint x: 1537, endPoint y: 473, distance: 21.0
click at [1537, 473] on body "MK Użytkownik końcowy [PERSON_NAME] [PERSON_NAME][EMAIL_ADDRESS][PERSON_NAME][D…" at bounding box center [780, 392] width 1559 height 784
click at [479, 302] on span "Spis" at bounding box center [468, 307] width 34 height 12
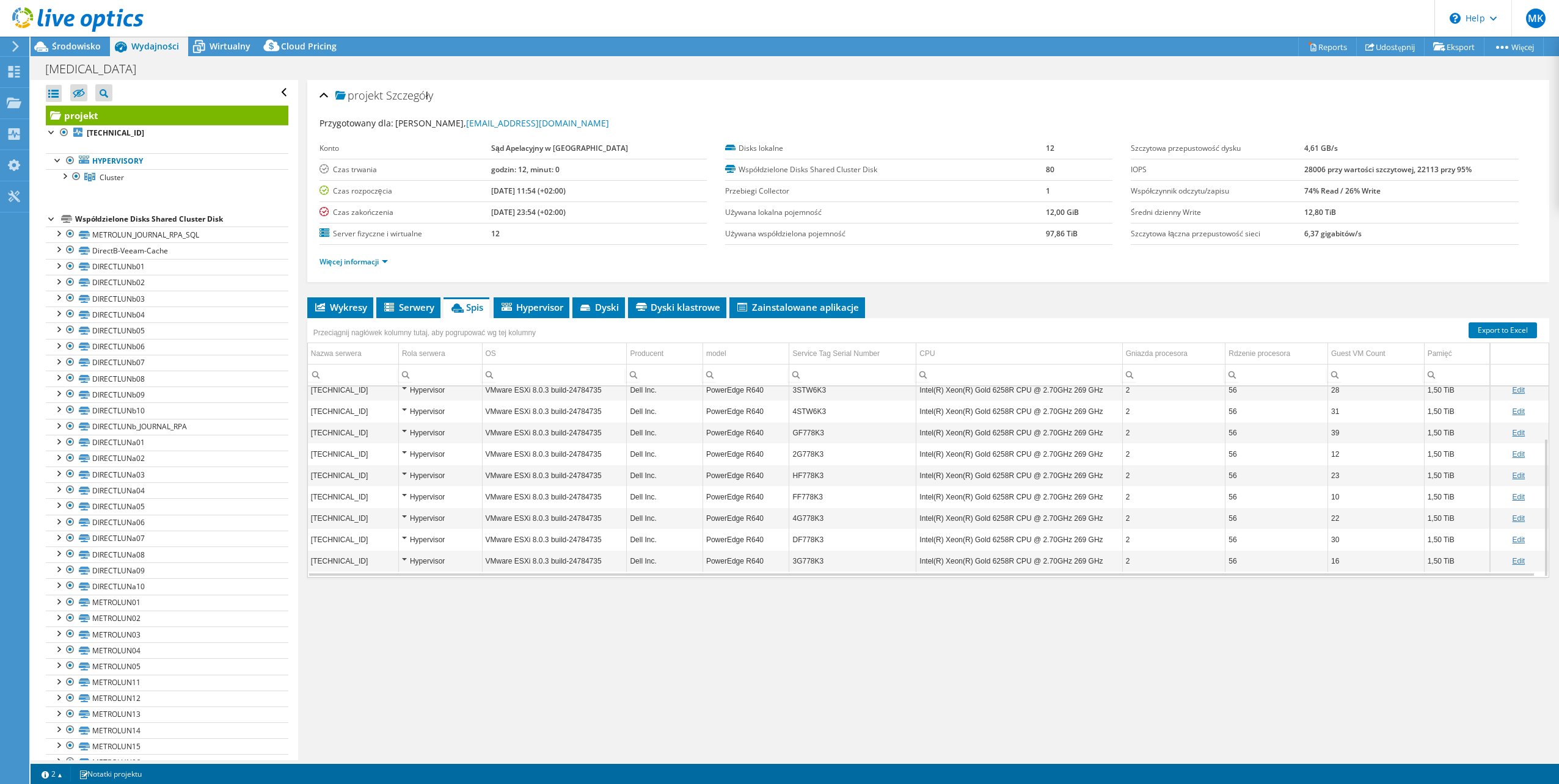
scroll to position [0, 0]
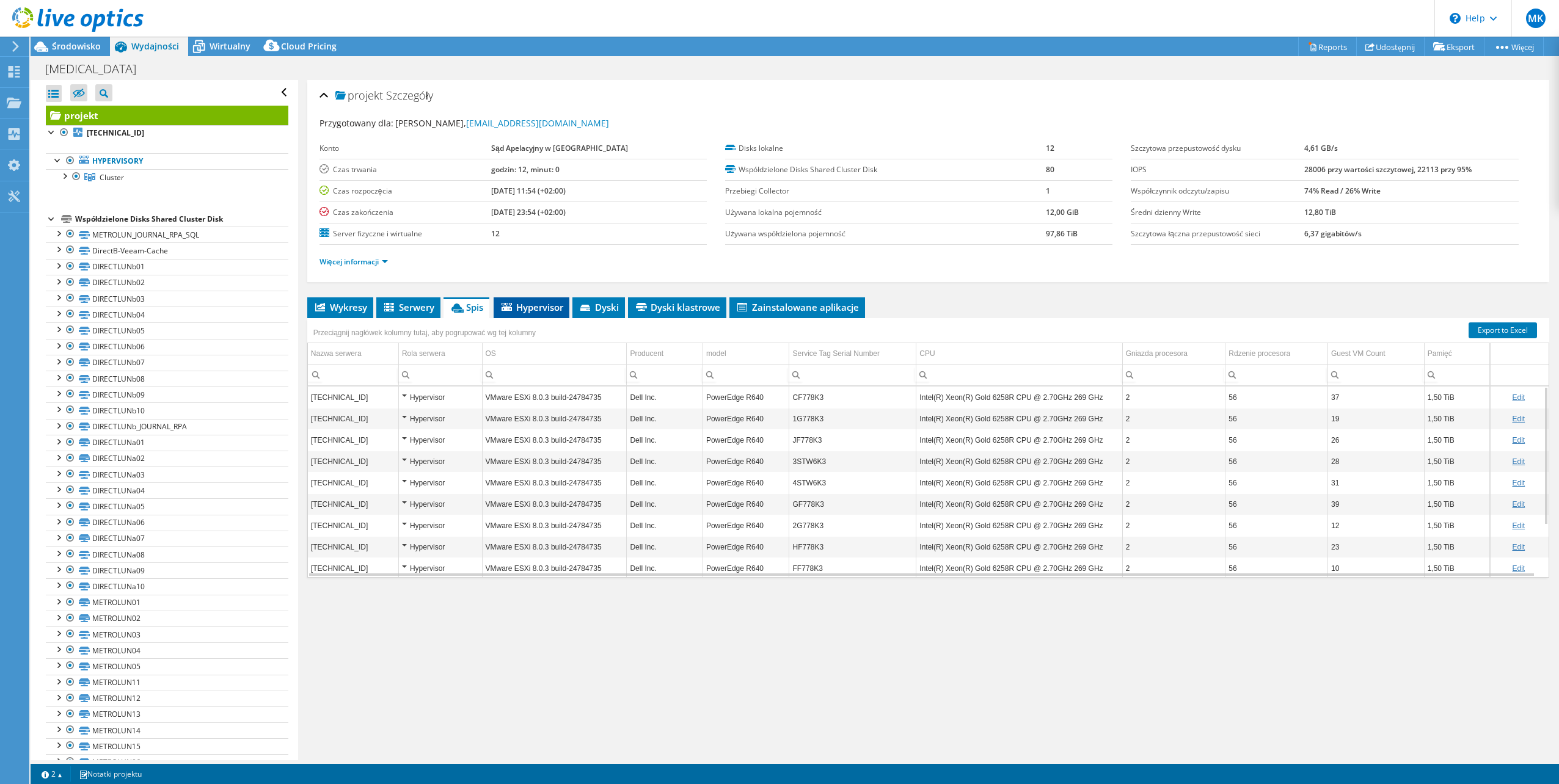
click at [547, 301] on span "Hypervisor" at bounding box center [531, 307] width 63 height 12
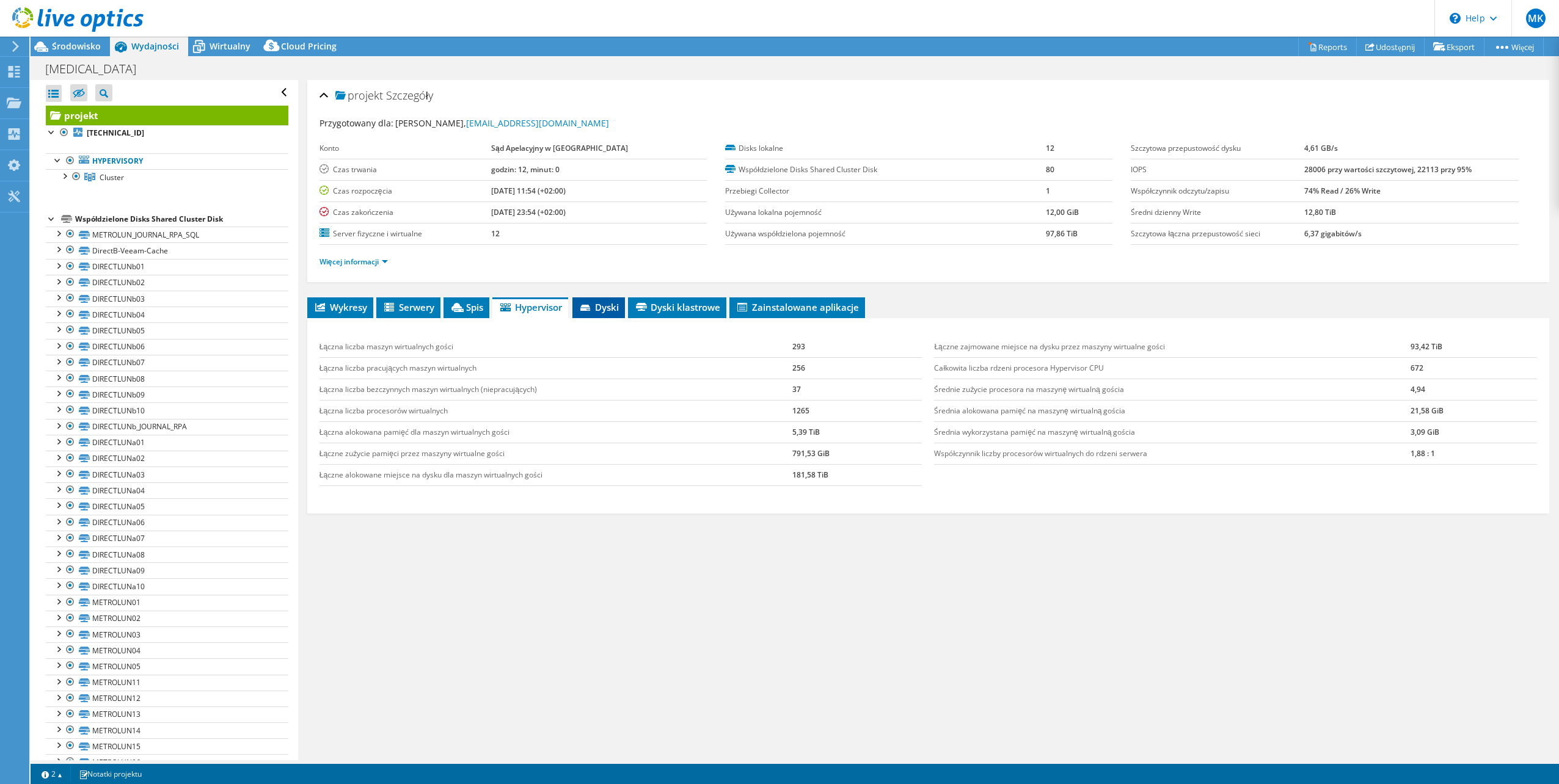
click at [601, 309] on span "Dyski" at bounding box center [598, 307] width 41 height 12
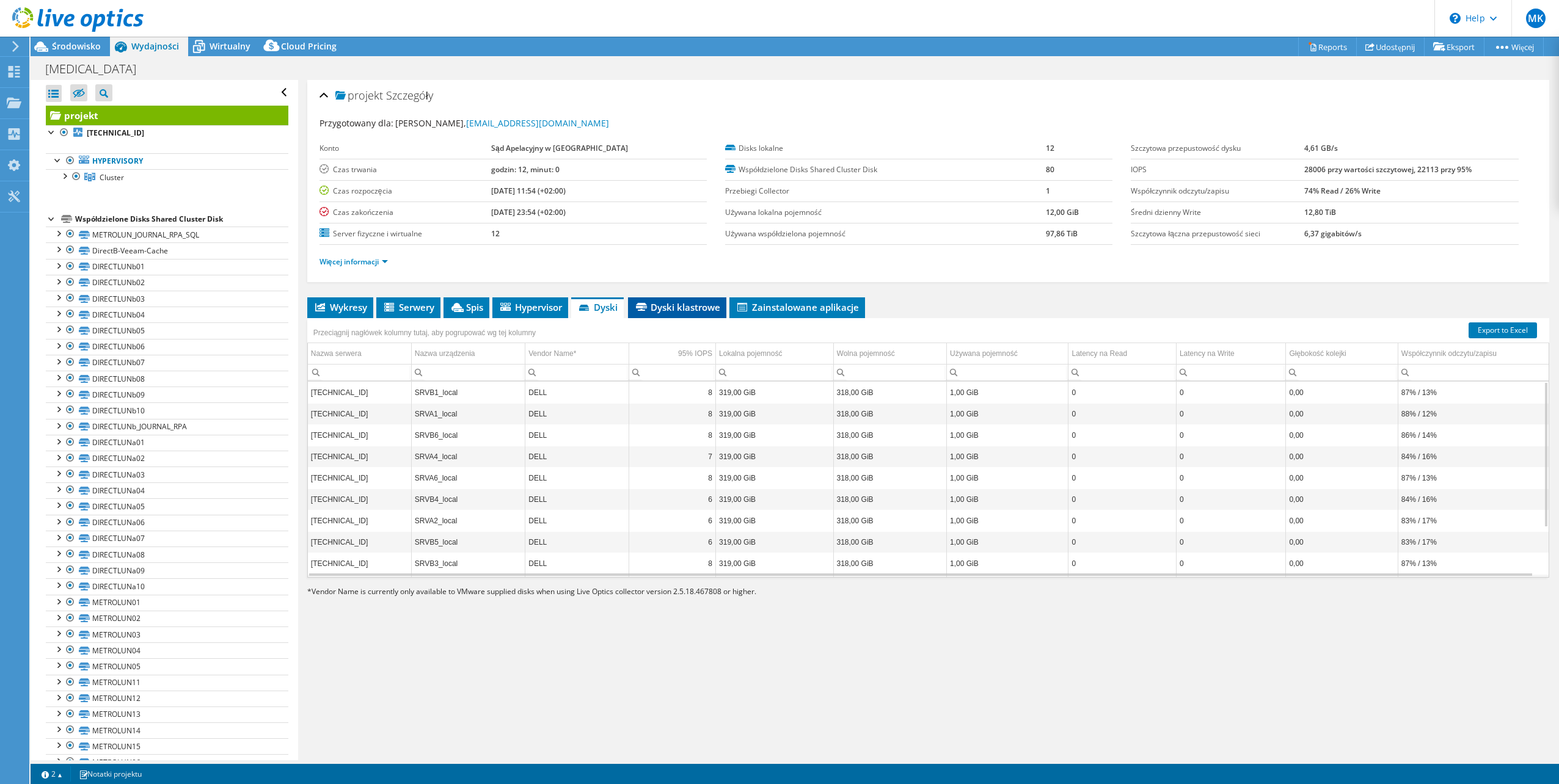
click at [678, 306] on span "Dyski klastrowe" at bounding box center [677, 307] width 86 height 12
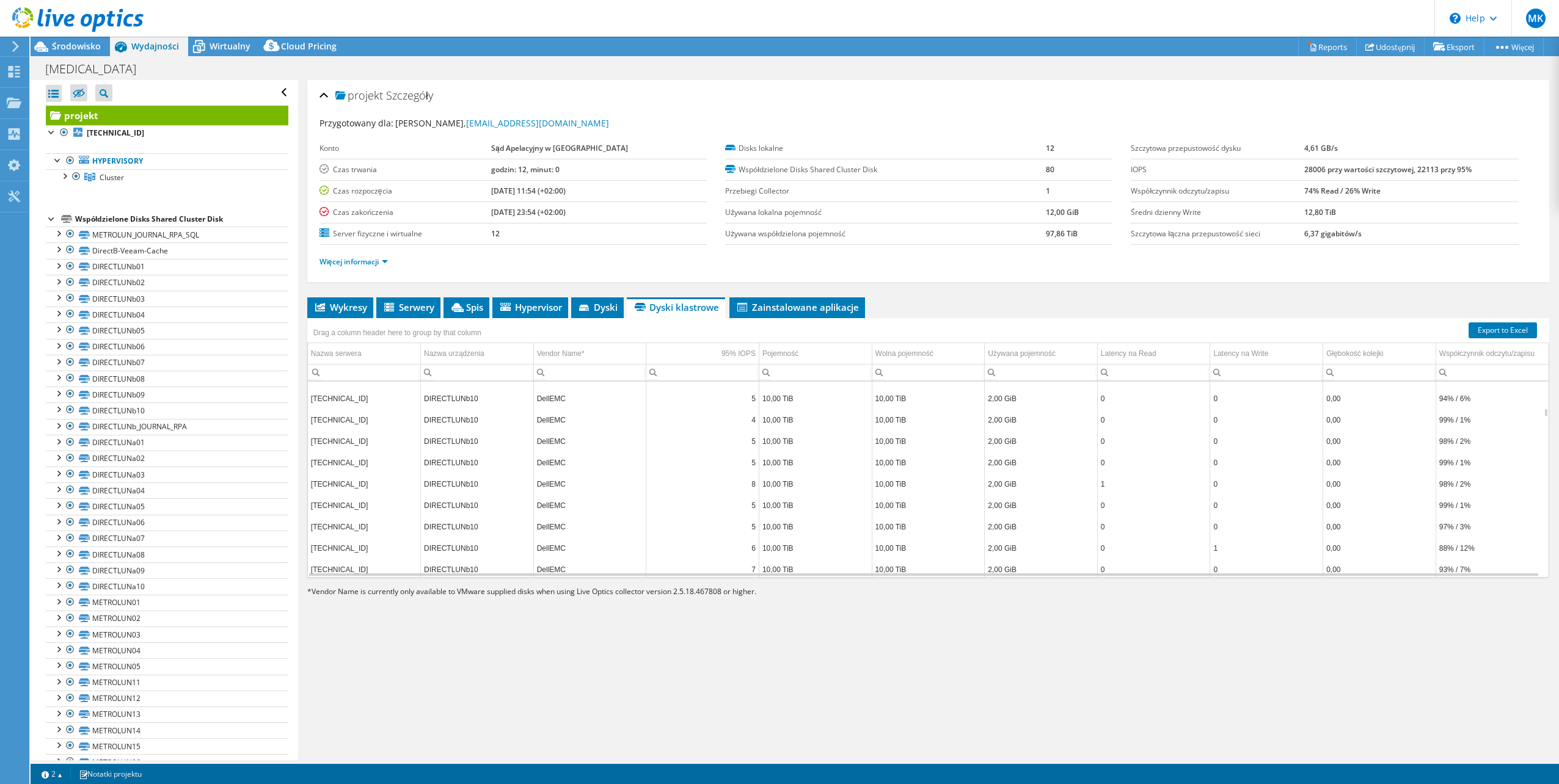
scroll to position [3518, 0]
click at [805, 306] on span "Zainstalowane aplikacje" at bounding box center [797, 307] width 124 height 12
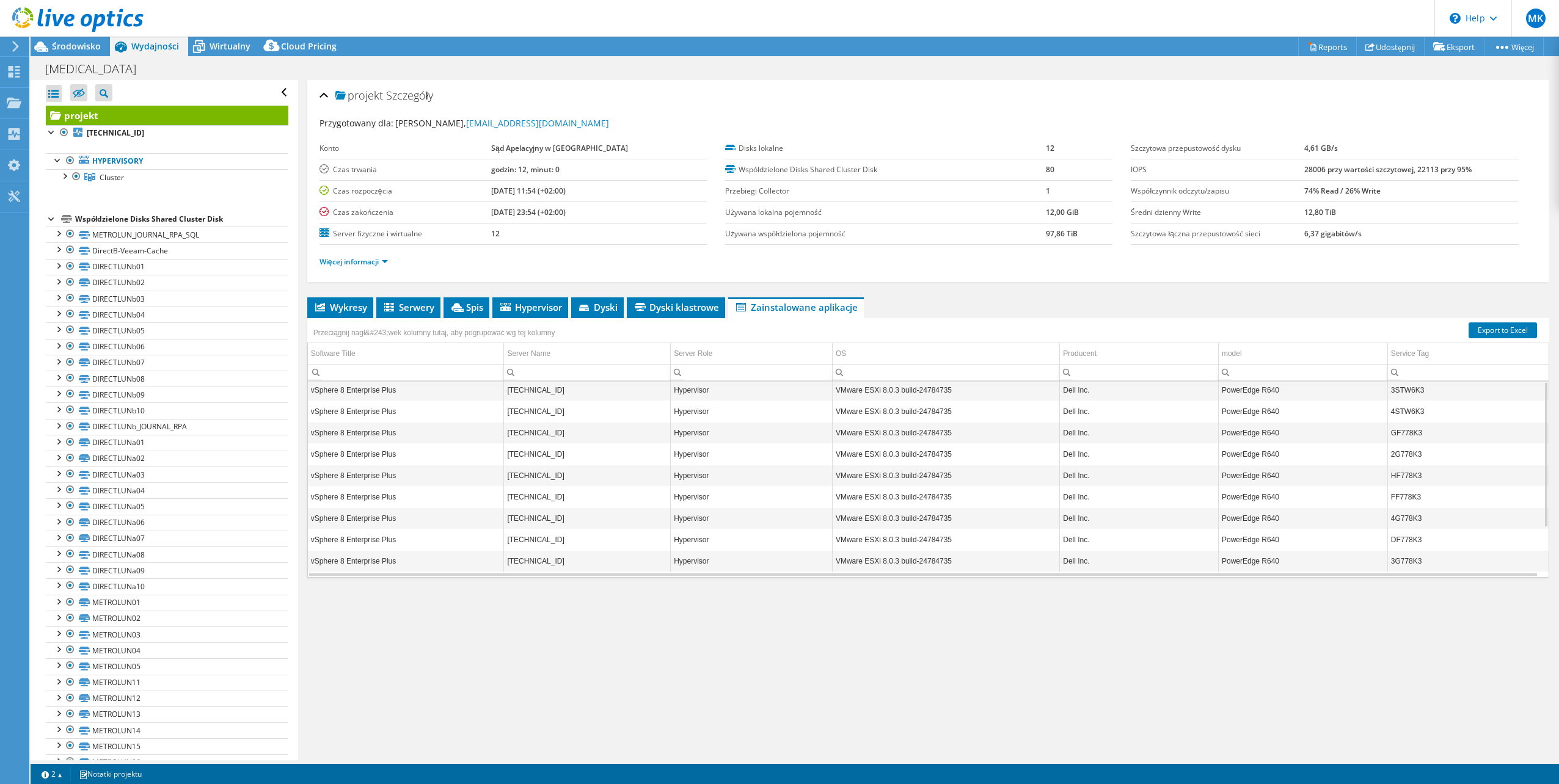
scroll to position [0, 0]
click at [64, 178] on div at bounding box center [63, 175] width 12 height 12
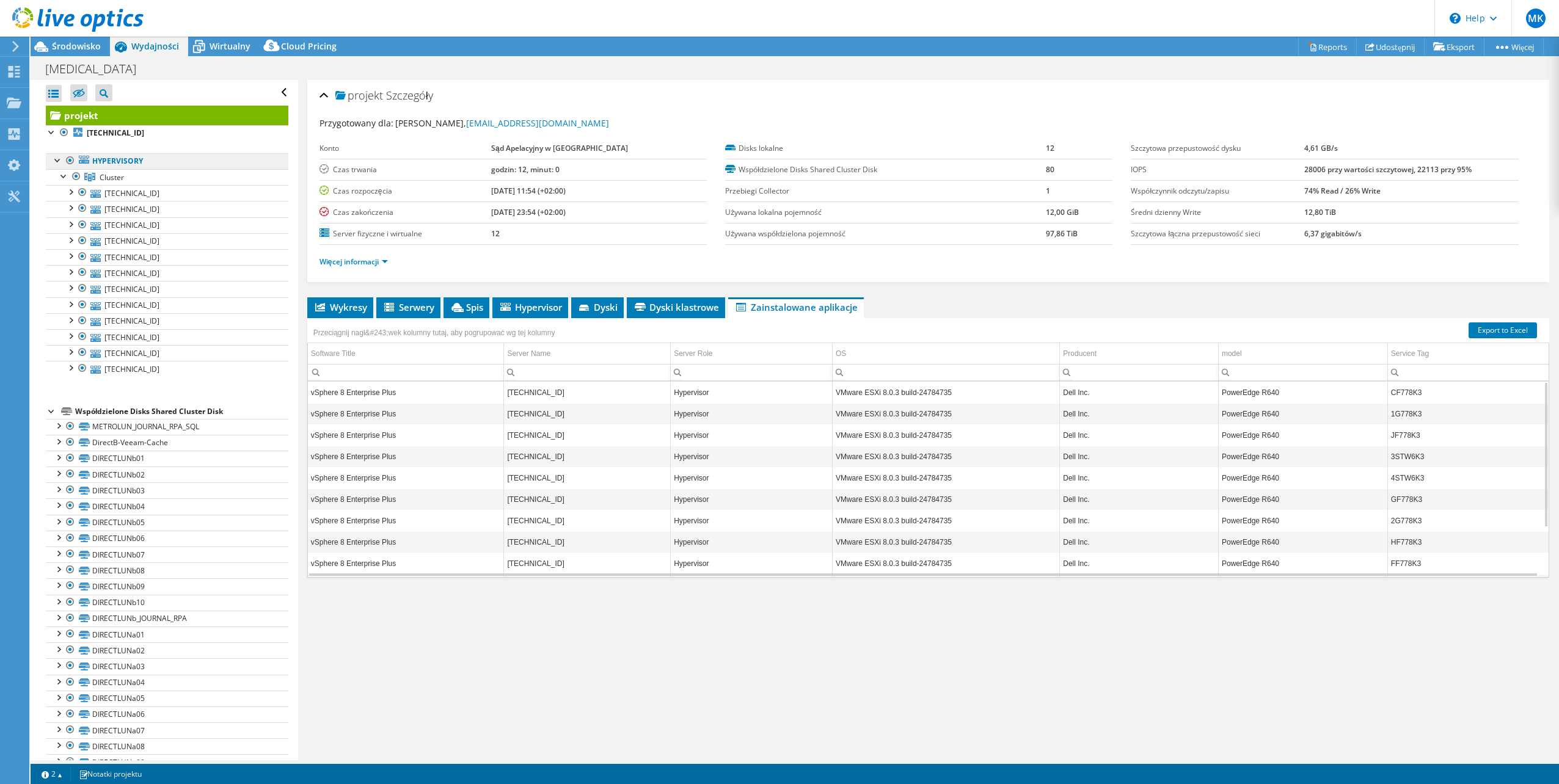
click at [100, 160] on link "Hypervisory" at bounding box center [166, 161] width 243 height 16
click at [106, 182] on span "Cluster" at bounding box center [111, 177] width 25 height 10
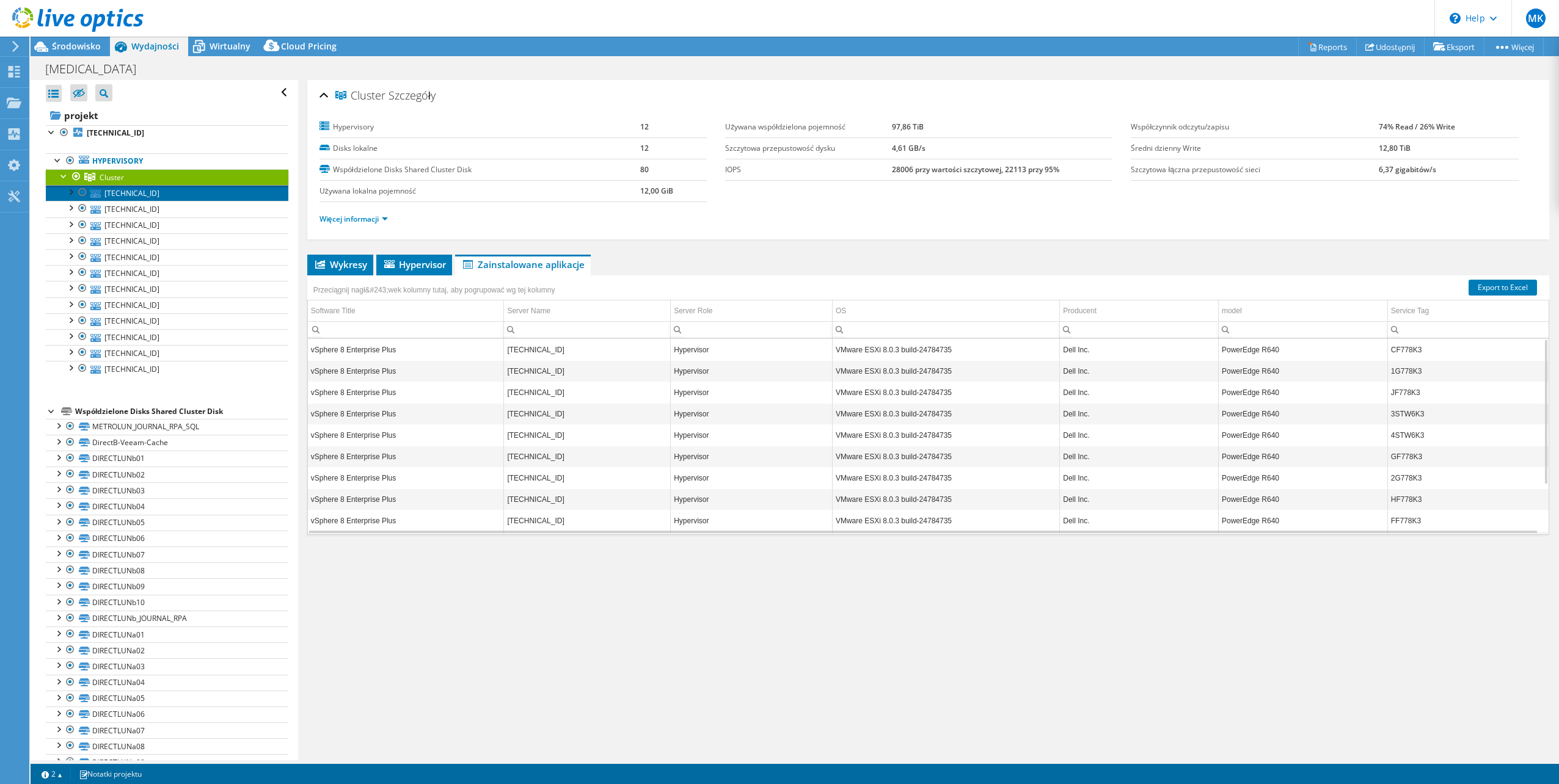
click at [117, 191] on link "[TECHNICAL_ID]" at bounding box center [166, 193] width 243 height 16
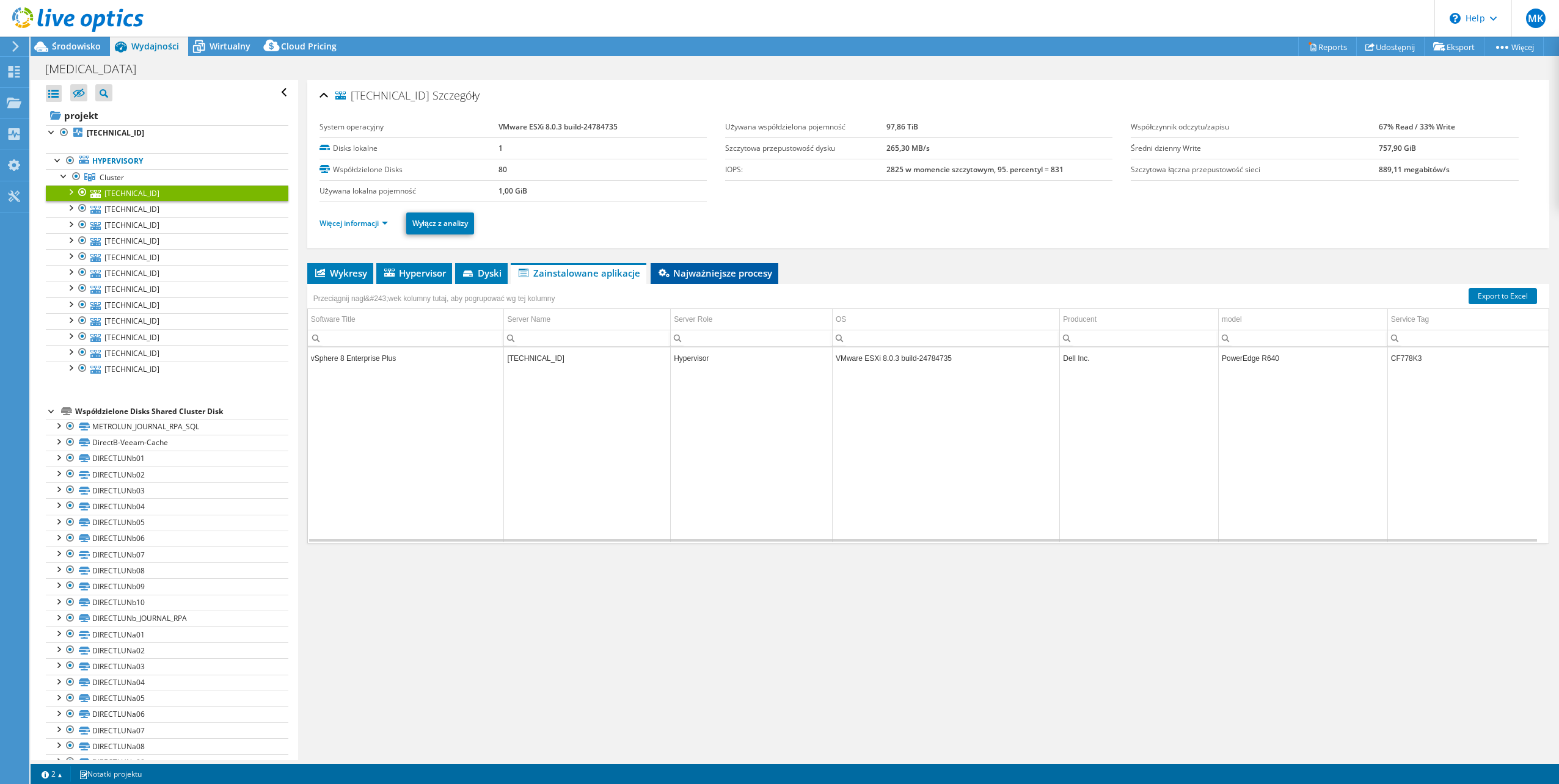
click at [678, 270] on span "Najważniejsze procesy" at bounding box center [714, 273] width 116 height 12
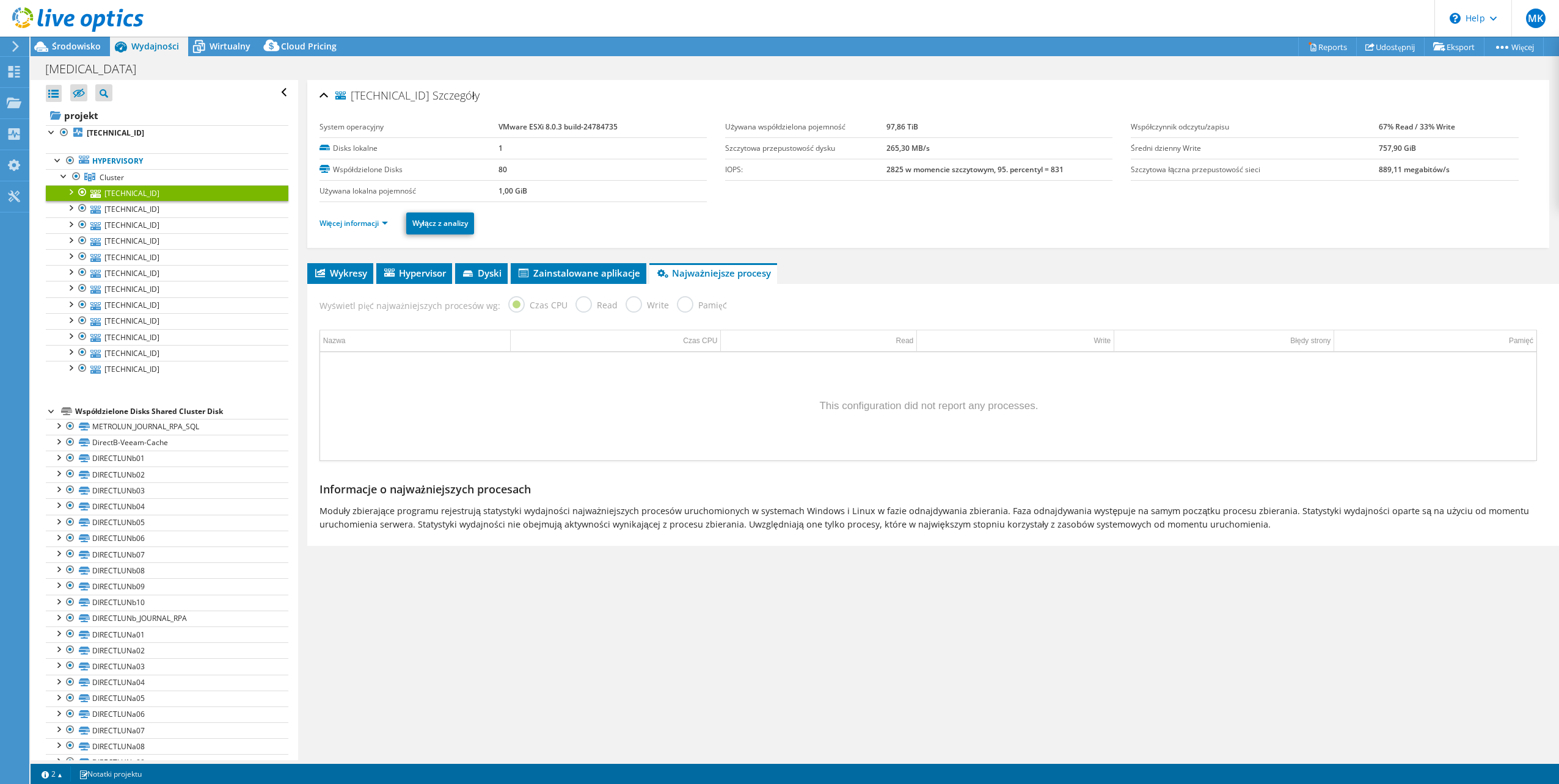
click at [677, 303] on label "Pamięć" at bounding box center [701, 304] width 49 height 15
click at [677, 303] on label "Pamięć" at bounding box center [701, 304] width 49 height 15
drag, startPoint x: 674, startPoint y: 302, endPoint x: 657, endPoint y: 301, distance: 17.0
click at [657, 301] on div "Wyświetl pięć najważniejszych procesów wg: Czas CPU Read Write Pamięć" at bounding box center [929, 304] width 1230 height 40
drag, startPoint x: 657, startPoint y: 301, endPoint x: 595, endPoint y: 310, distance: 62.6
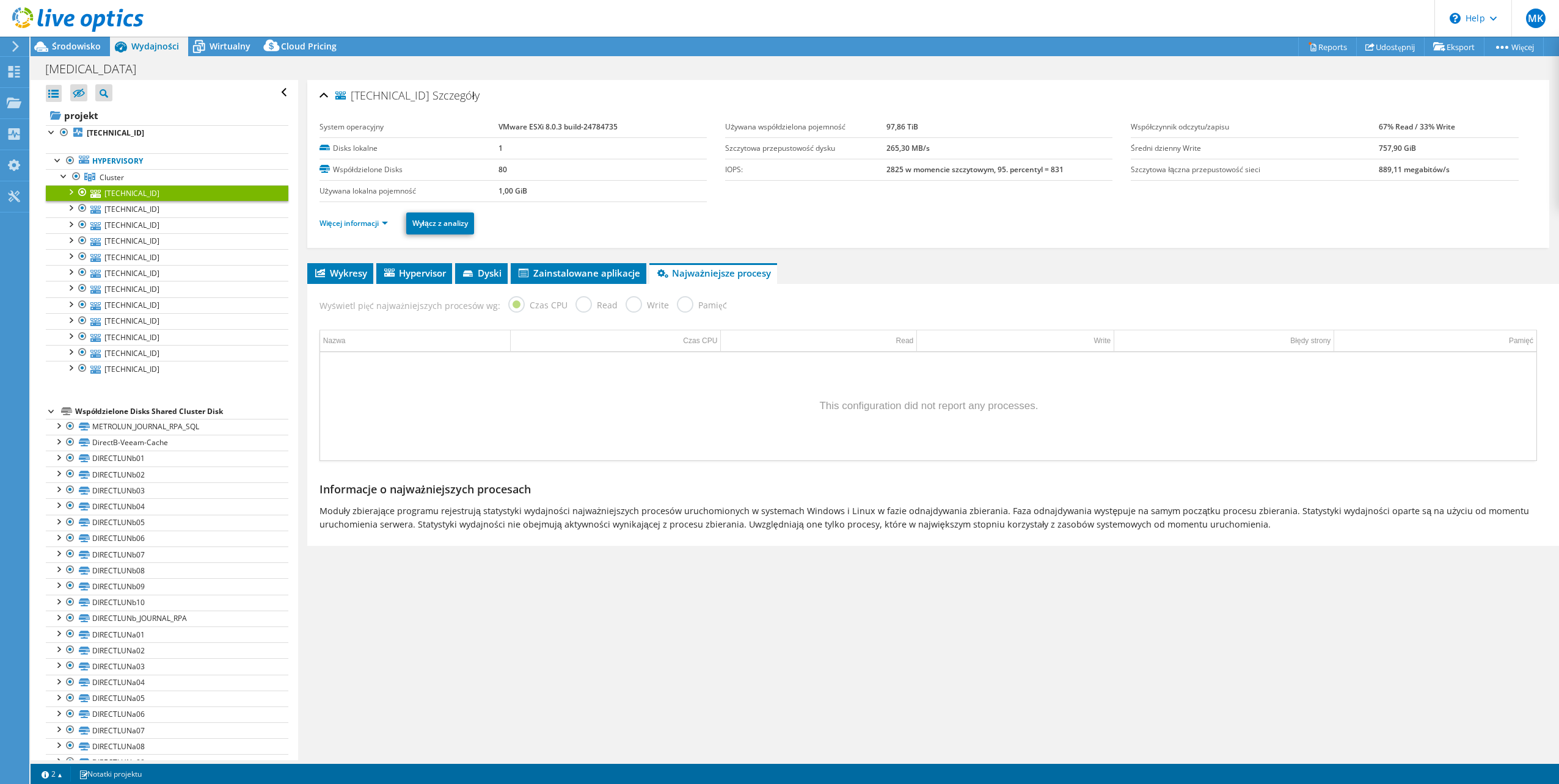
click at [595, 310] on label "Read" at bounding box center [596, 304] width 43 height 15
click at [385, 226] on link "Więcej informacji" at bounding box center [353, 223] width 68 height 10
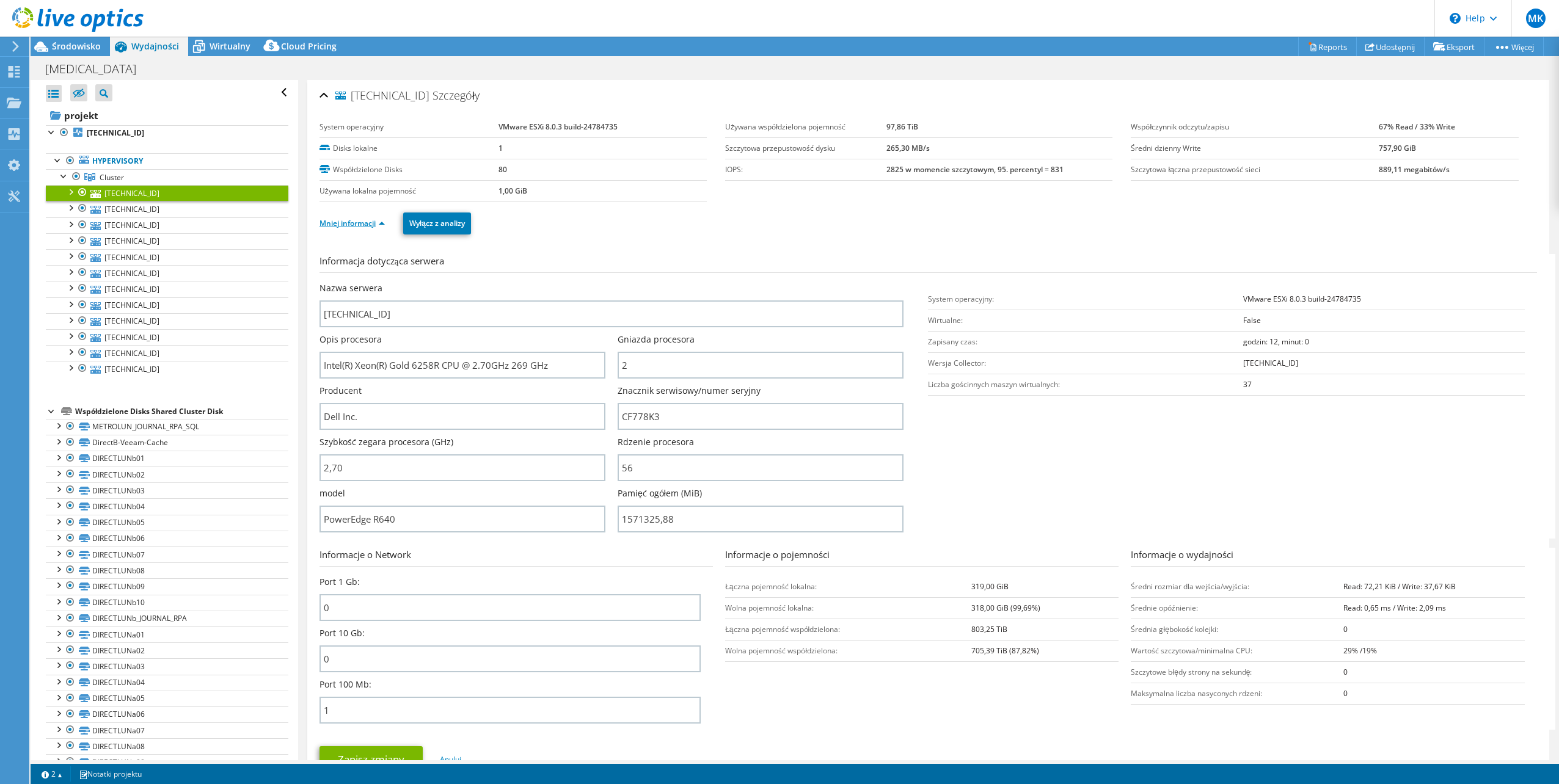
click at [381, 226] on link "Mniej informacji" at bounding box center [351, 223] width 65 height 10
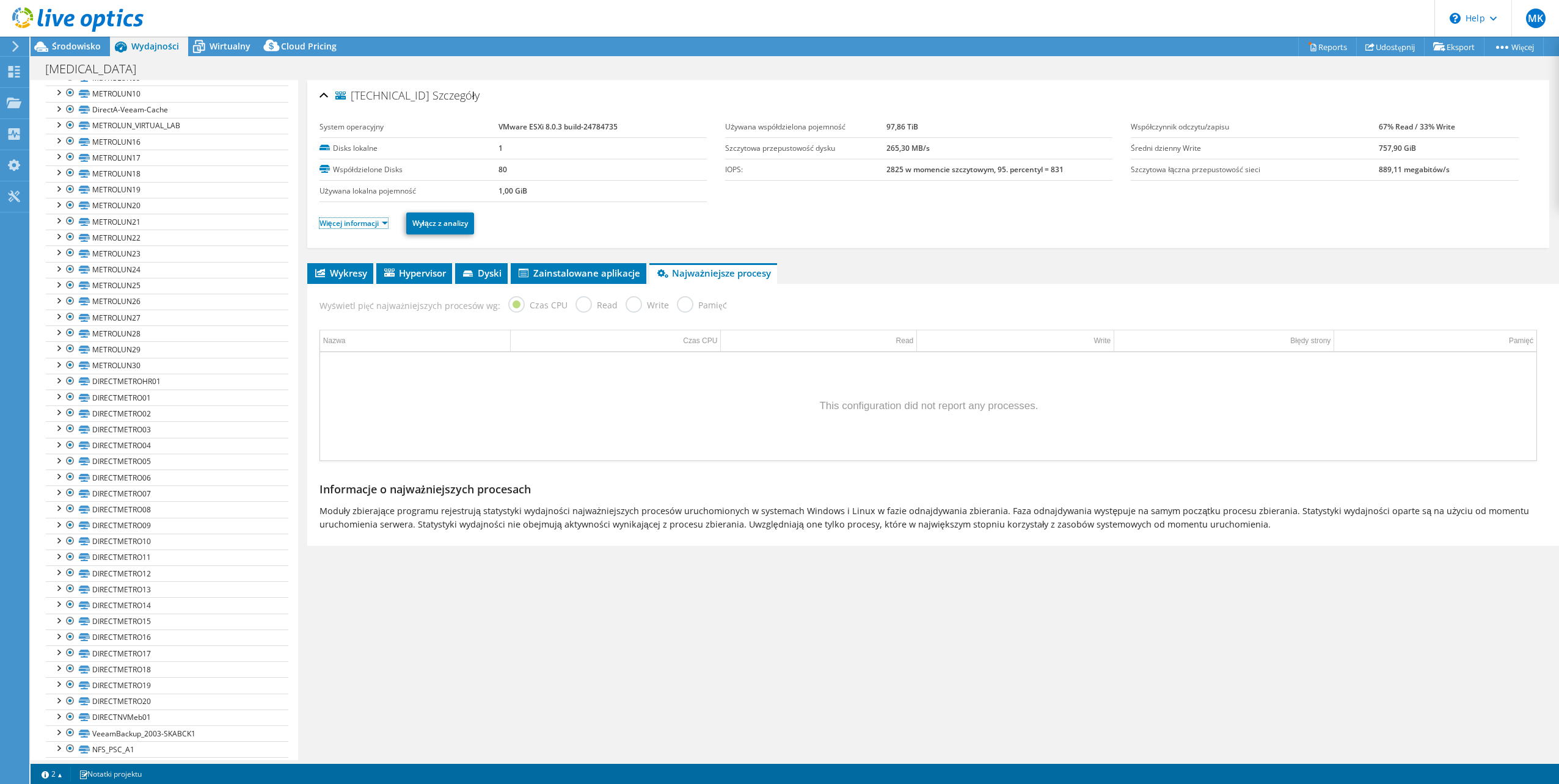
scroll to position [953, 0]
click at [107, 736] on link "naa.6000144000000010600207afb15ec92e" at bounding box center [166, 737] width 243 height 16
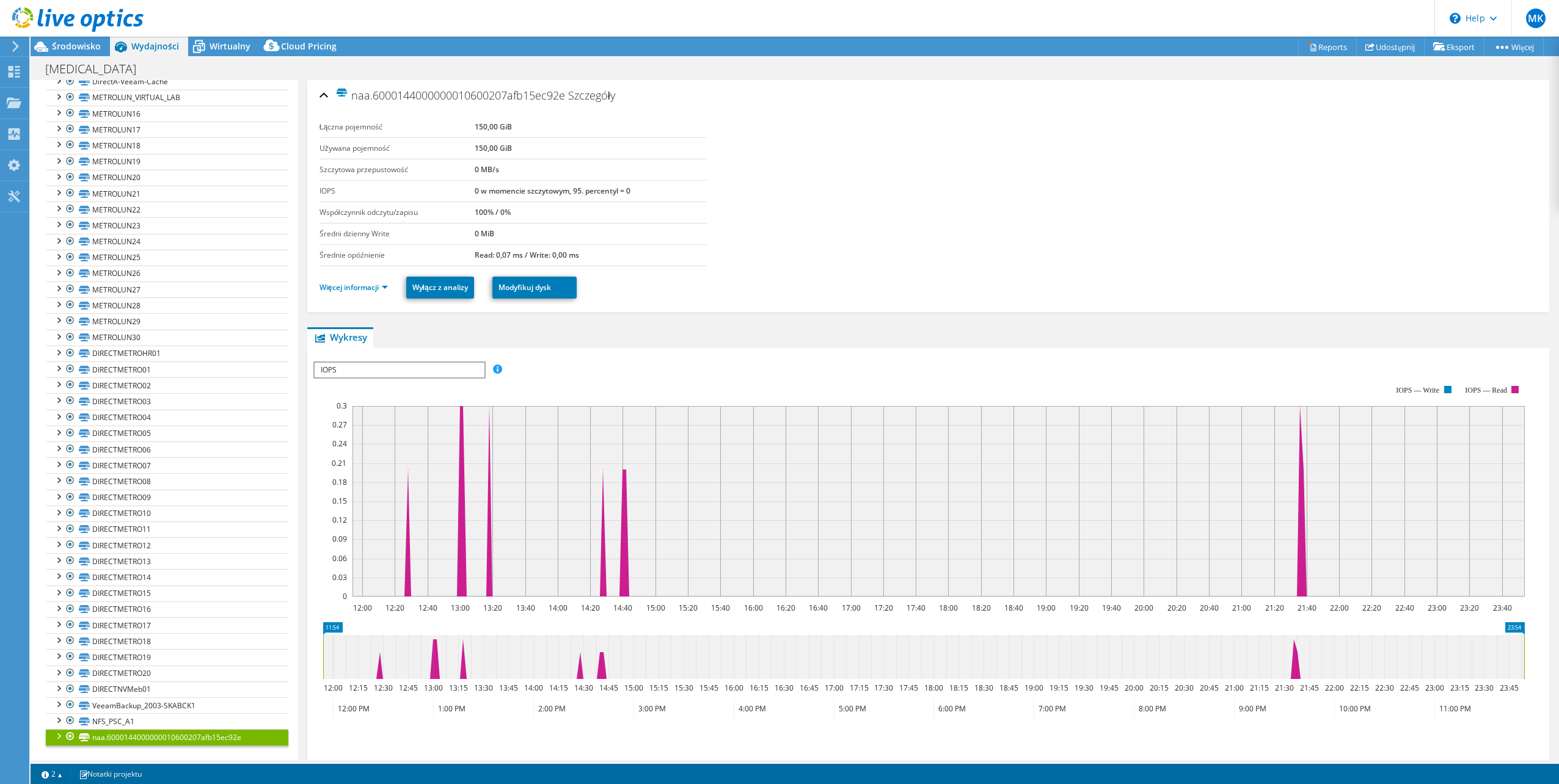
click at [60, 734] on div at bounding box center [58, 735] width 12 height 12
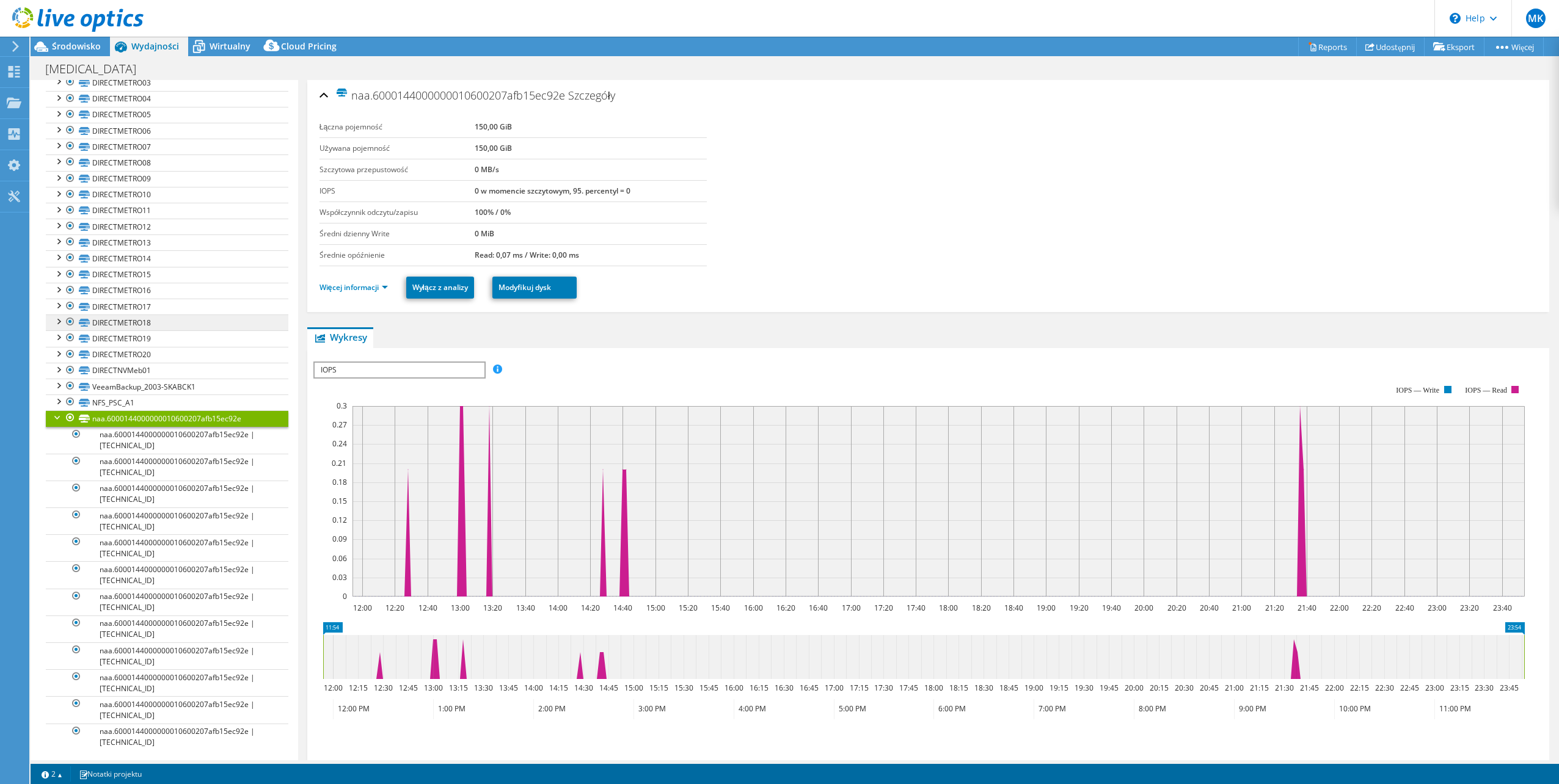
scroll to position [1276, 0]
click at [58, 411] on div at bounding box center [58, 411] width 12 height 12
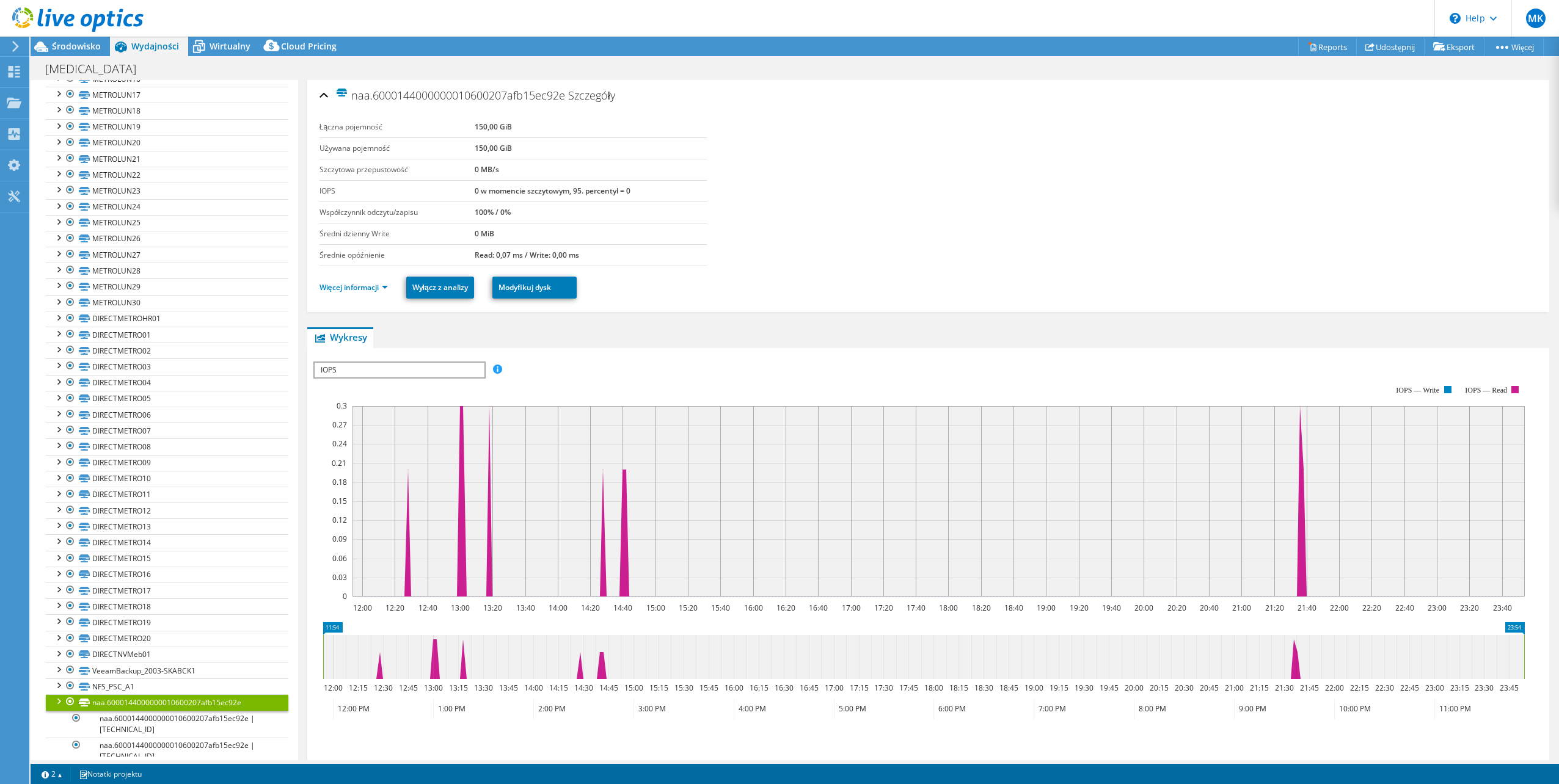
scroll to position [953, 0]
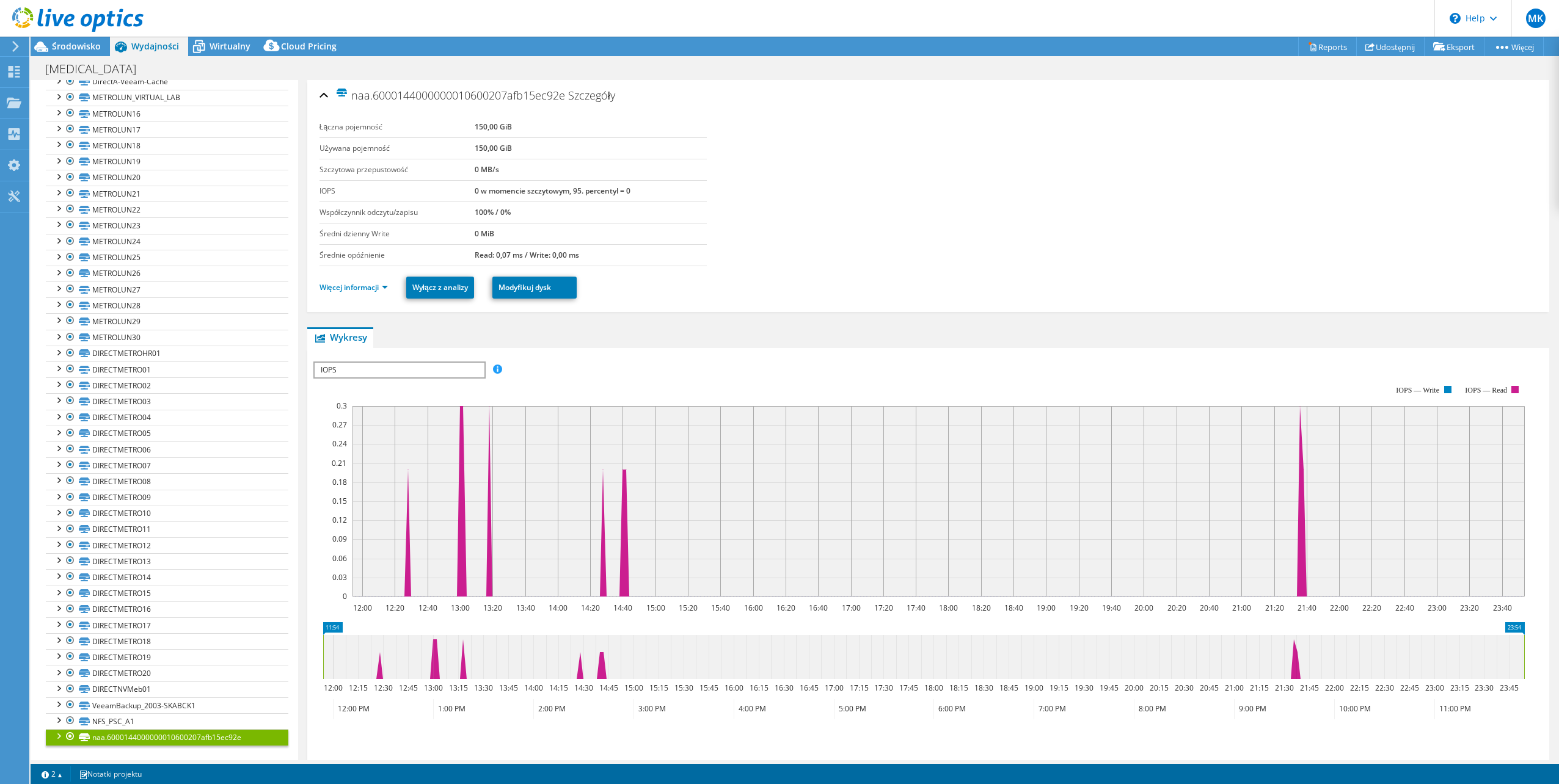
click at [448, 369] on span "IOPS" at bounding box center [399, 370] width 169 height 15
click at [427, 393] on li "Przepustowość dysku" at bounding box center [399, 400] width 169 height 15
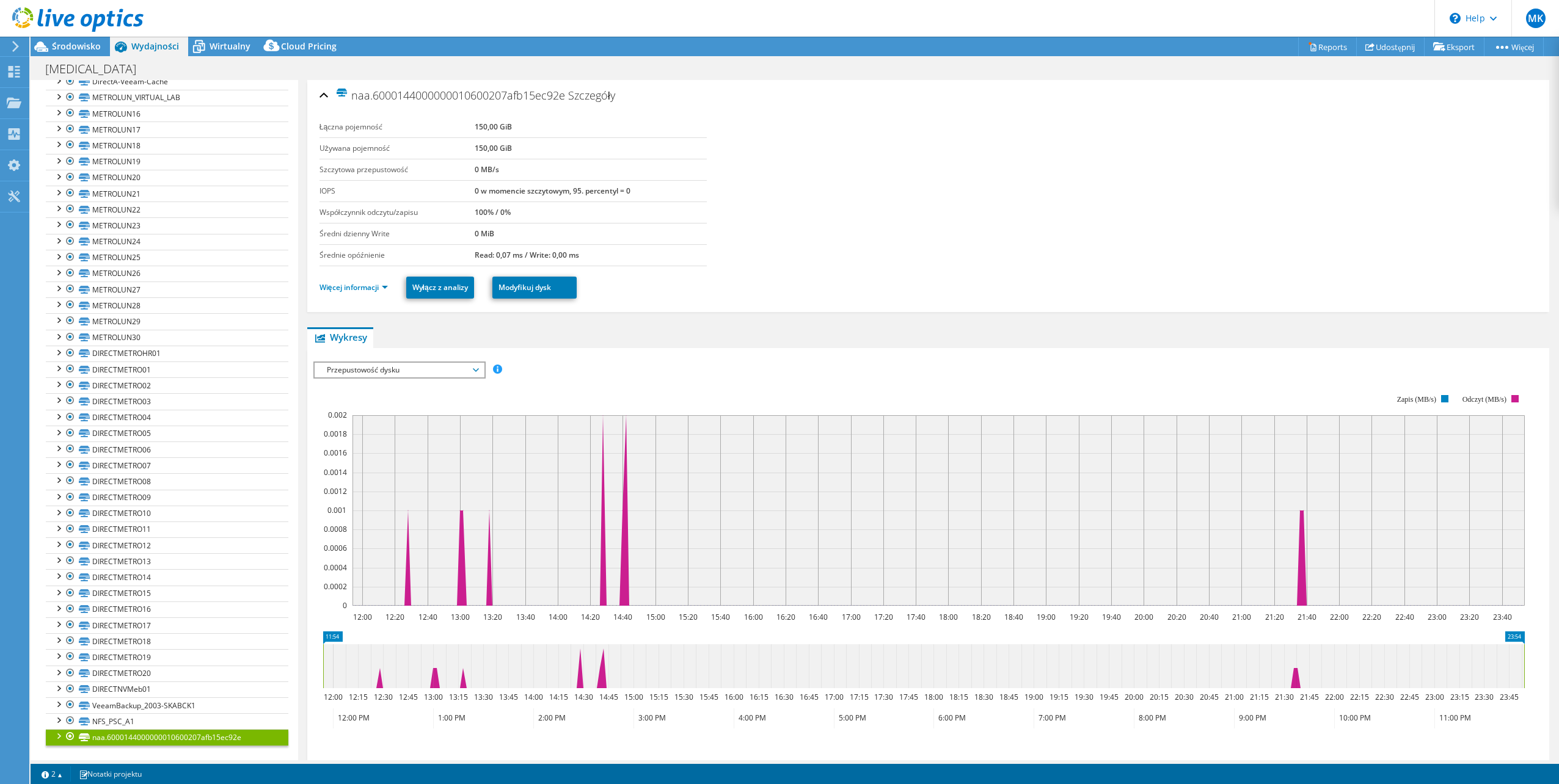
click at [459, 362] on div "Przepustowość dysku IOPS Przepustowość dysku Rozmiar wejścia/wyjścia Opóźnienie…" at bounding box center [400, 370] width 172 height 17
click at [405, 458] on li "Wszystkie" at bounding box center [399, 458] width 169 height 15
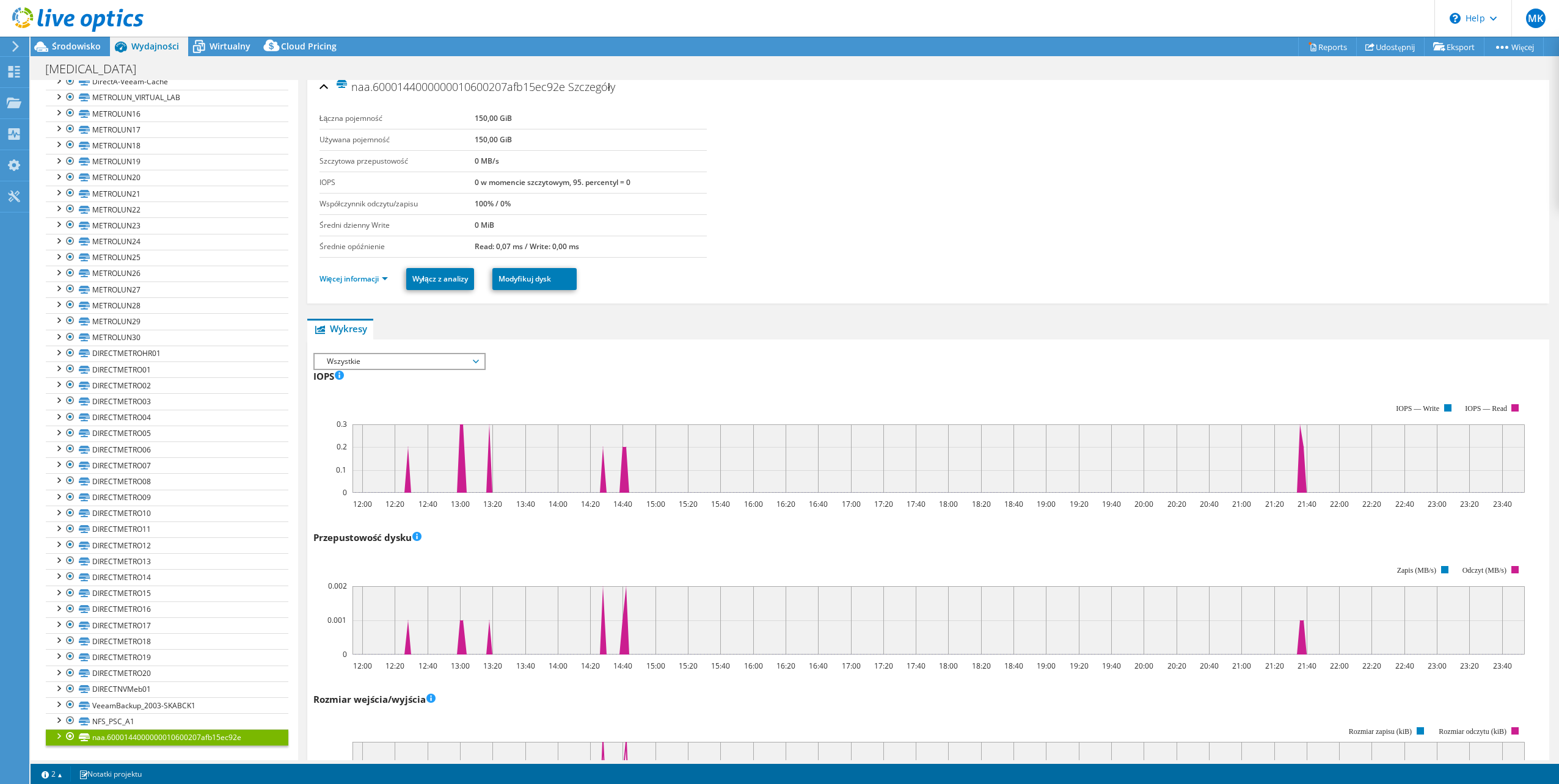
scroll to position [0, 0]
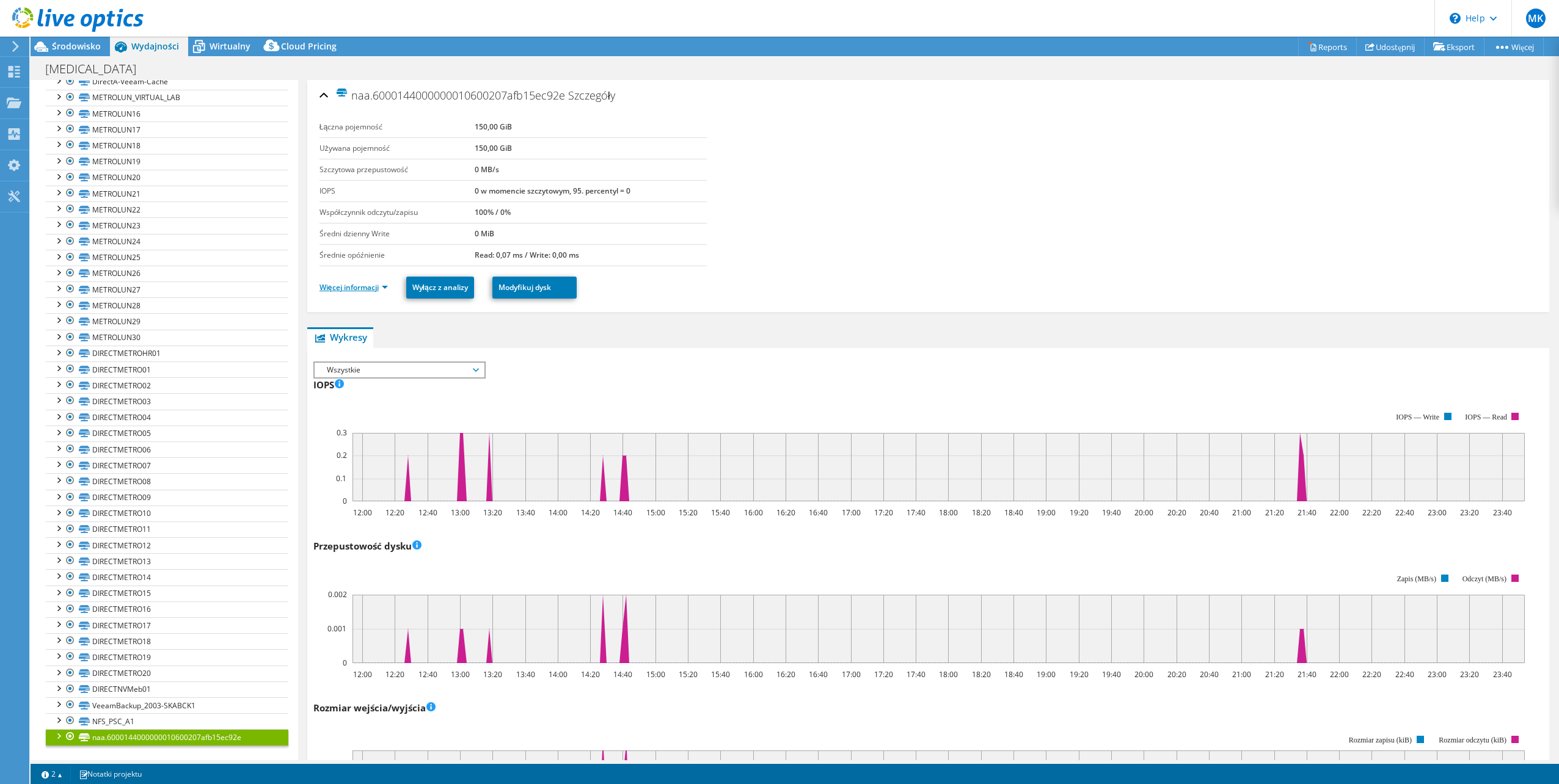
click at [386, 289] on link "Więcej informacji" at bounding box center [353, 287] width 68 height 10
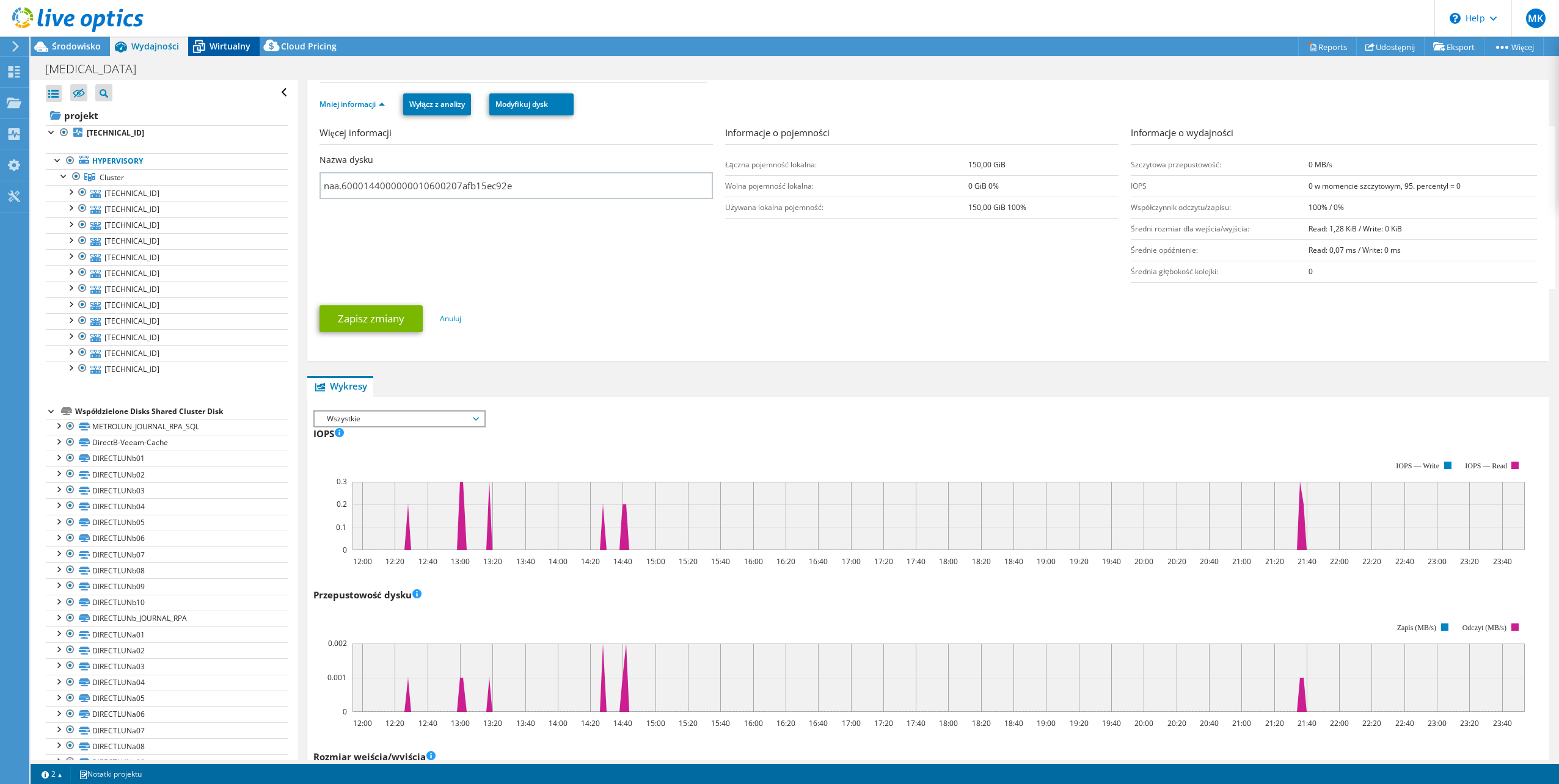
click at [224, 43] on span "Wirtualny" at bounding box center [230, 46] width 41 height 11
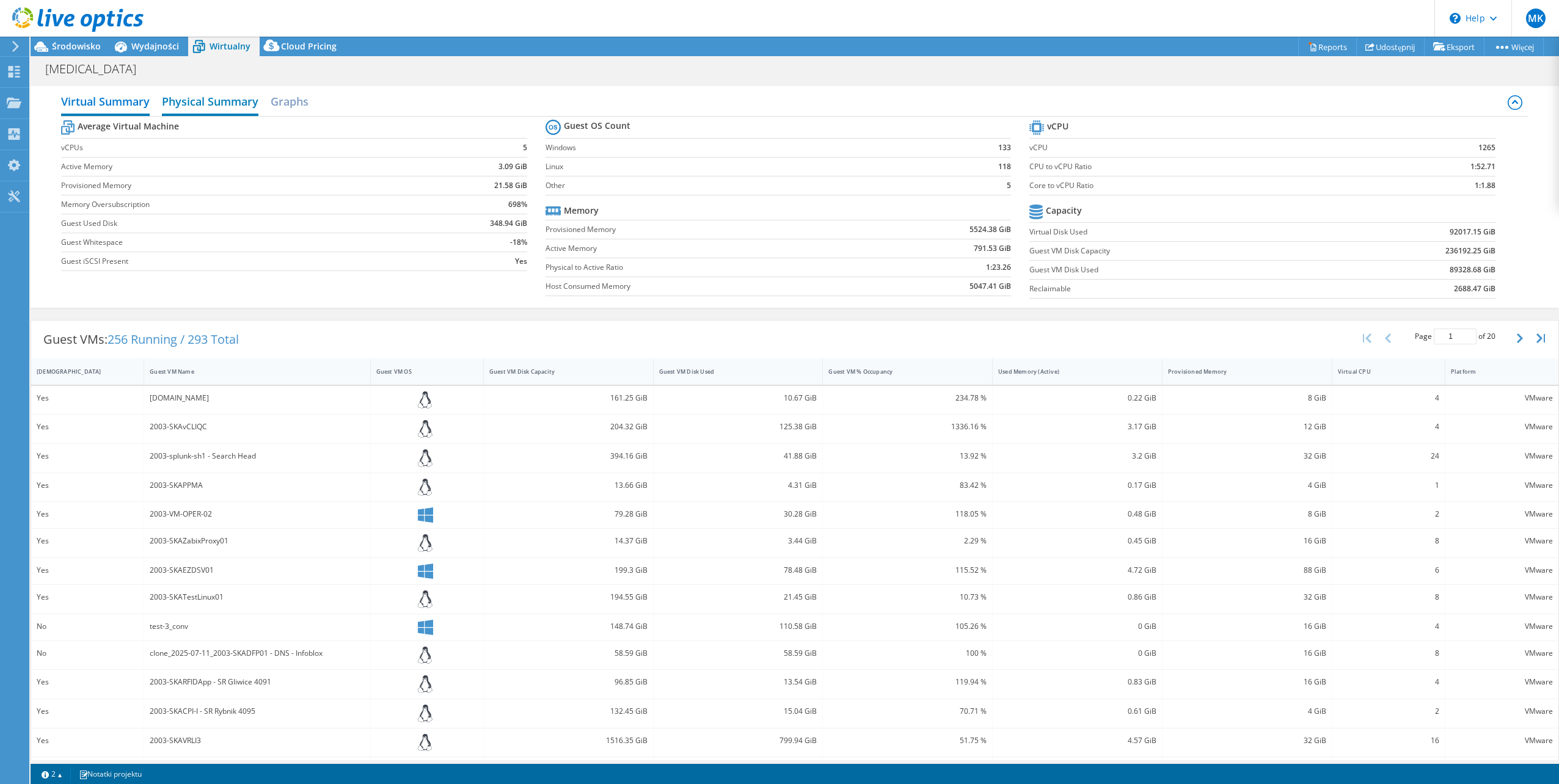
click at [215, 106] on h2 "Physical Summary" at bounding box center [210, 102] width 96 height 26
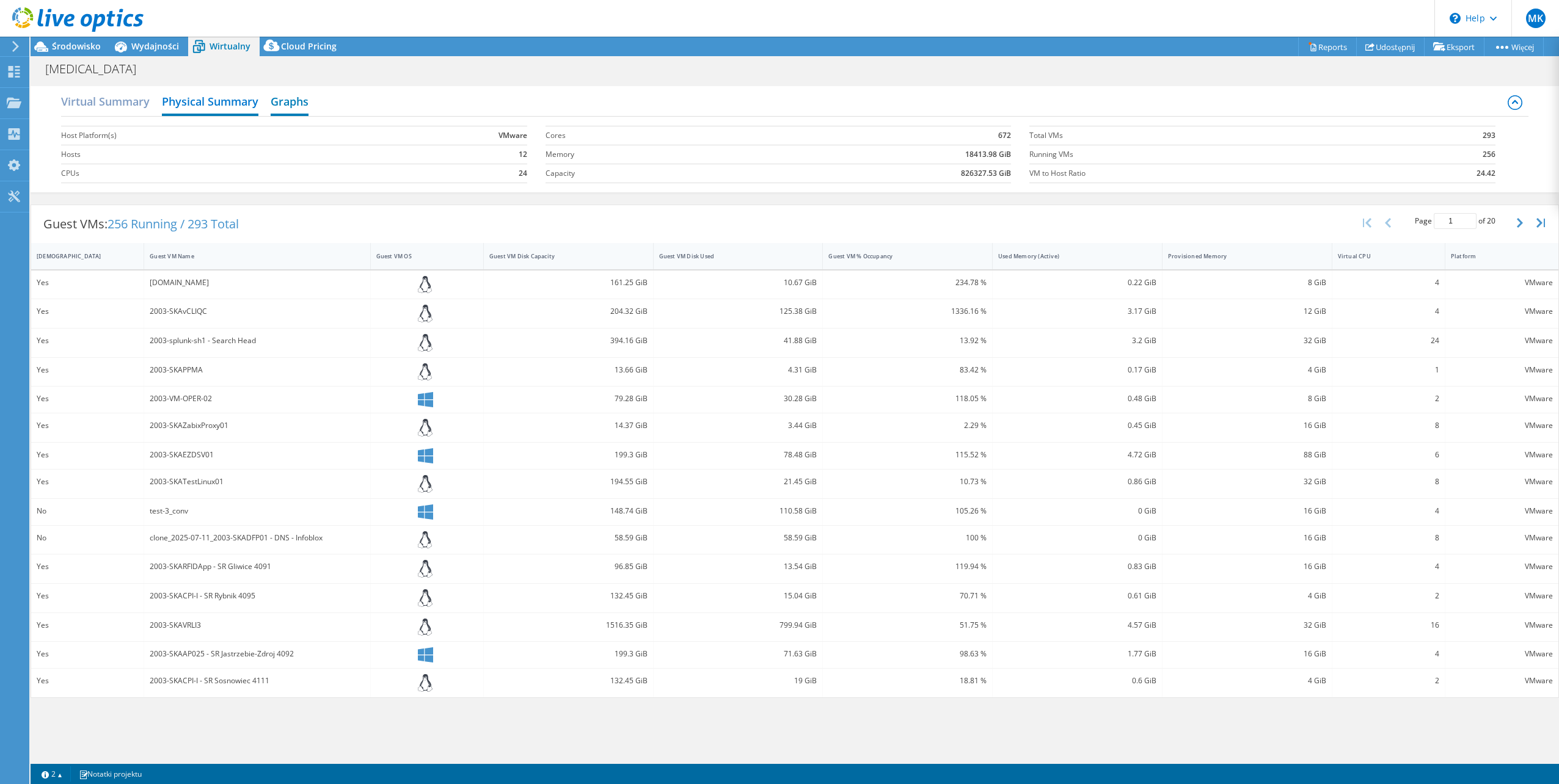
click at [288, 104] on h2 "Graphs" at bounding box center [289, 102] width 38 height 26
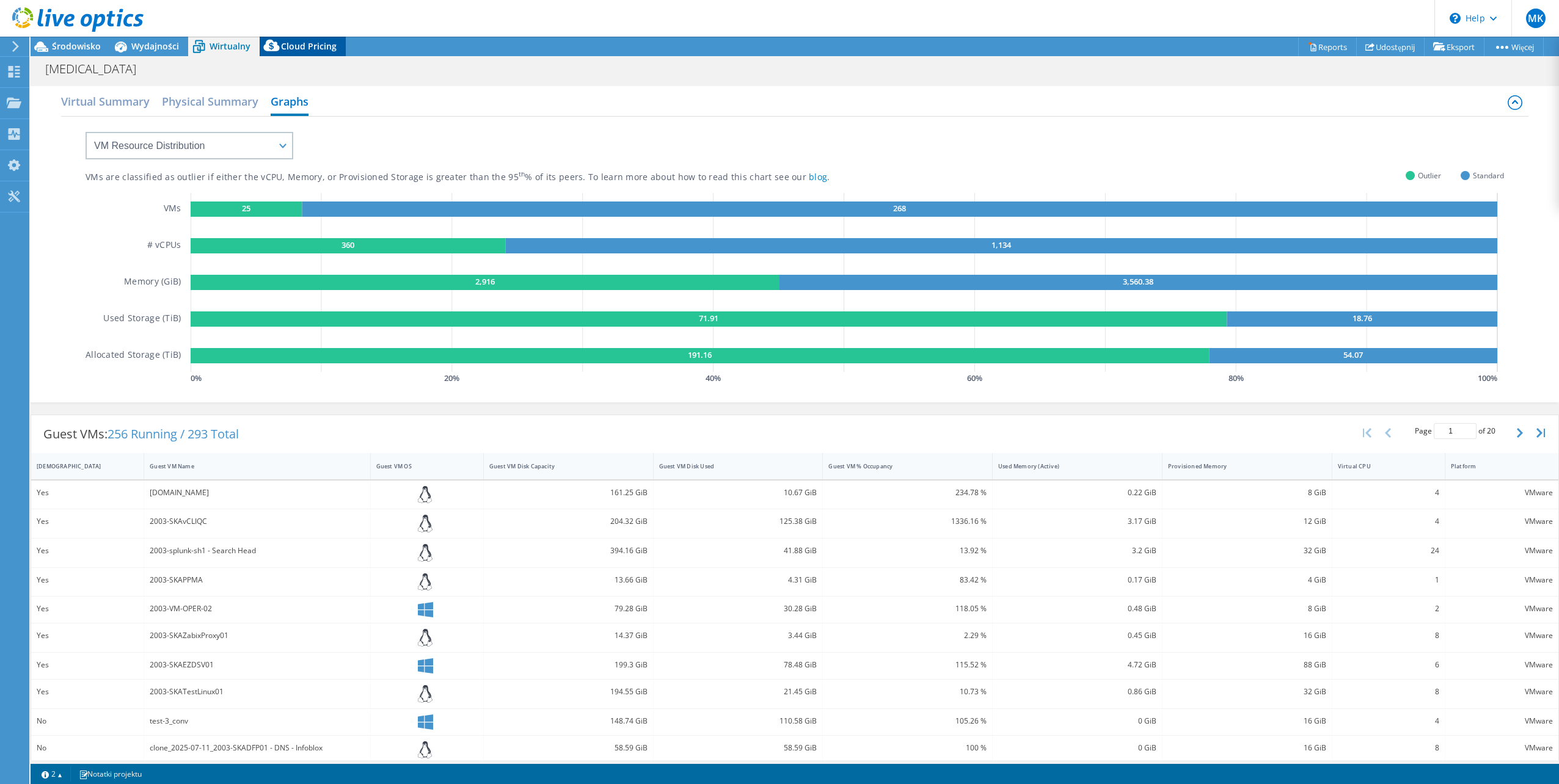
click at [312, 51] on span "Cloud Pricing" at bounding box center [308, 46] width 56 height 11
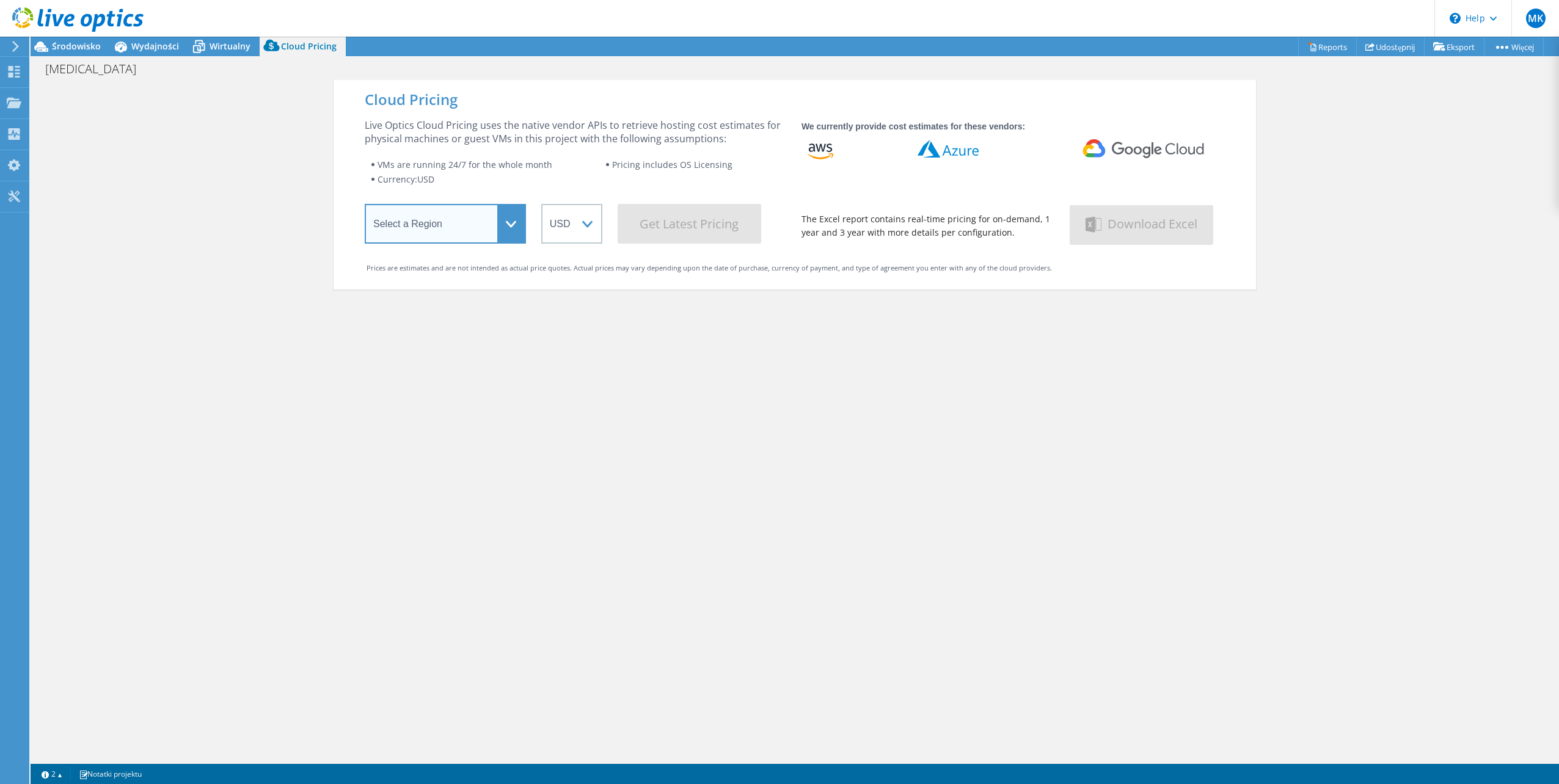
click at [495, 221] on select "Select a Region [GEOGRAPHIC_DATA] ([GEOGRAPHIC_DATA]) [GEOGRAPHIC_DATA] ([GEOGR…" at bounding box center [445, 224] width 162 height 40
select select "EUFrankfurt"
click at [365, 207] on select "Select a Region [GEOGRAPHIC_DATA] ([GEOGRAPHIC_DATA]) [GEOGRAPHIC_DATA] ([GEOGR…" at bounding box center [445, 224] width 162 height 40
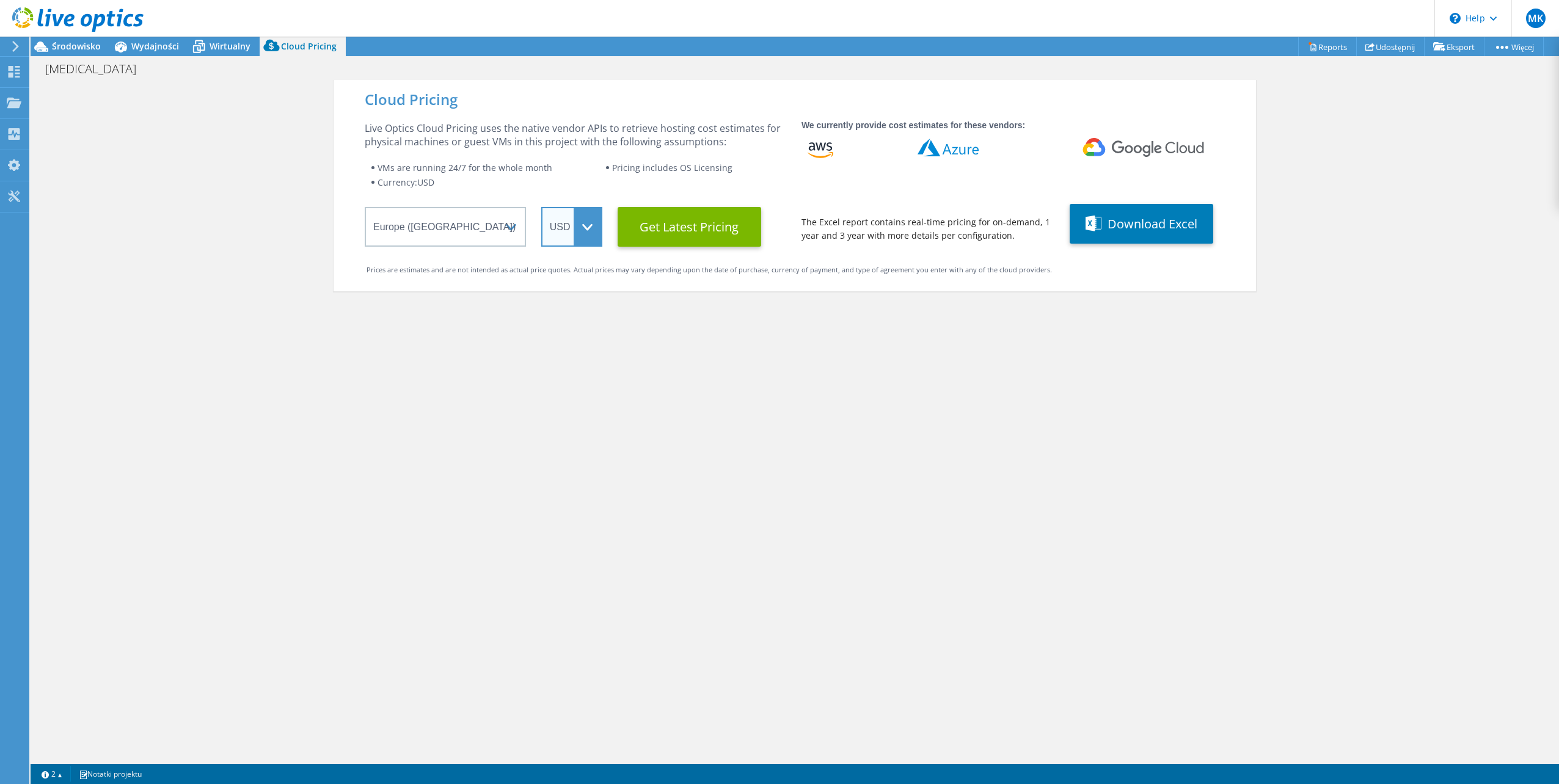
click at [572, 230] on select "ARS AUD BRL CAD CHF CLP CNY DKK EUR GBP HKD HUF INR JPY MXN MYR NOK NZD PEN SEK…" at bounding box center [572, 227] width 61 height 40
click at [541, 207] on select "ARS AUD BRL CAD CHF CLP CNY DKK EUR GBP HKD HUF INR JPY MXN MYR NOK NZD PEN SEK…" at bounding box center [572, 227] width 61 height 40
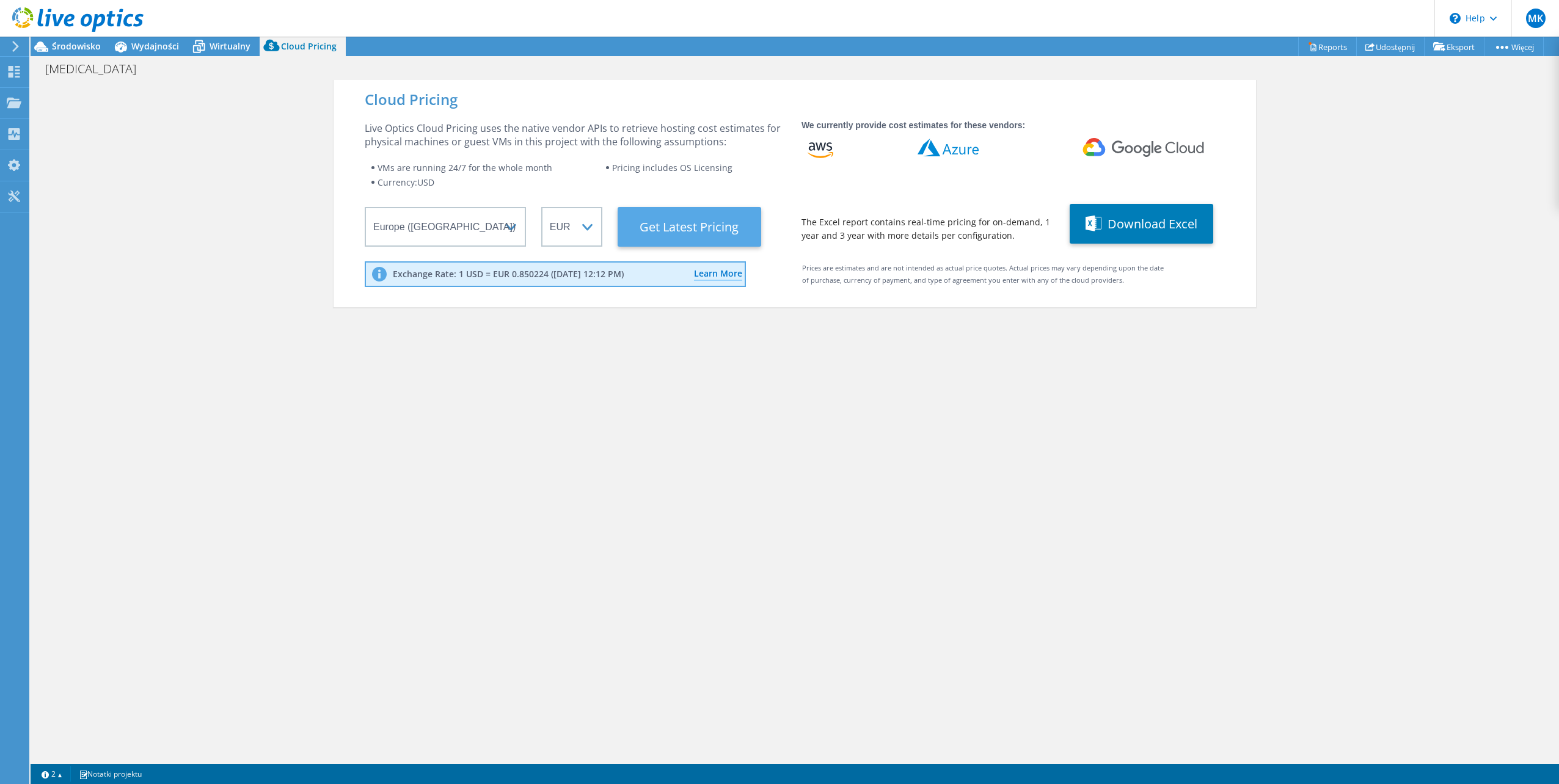
click at [703, 227] on Latest "Get Latest Pricing" at bounding box center [690, 227] width 144 height 40
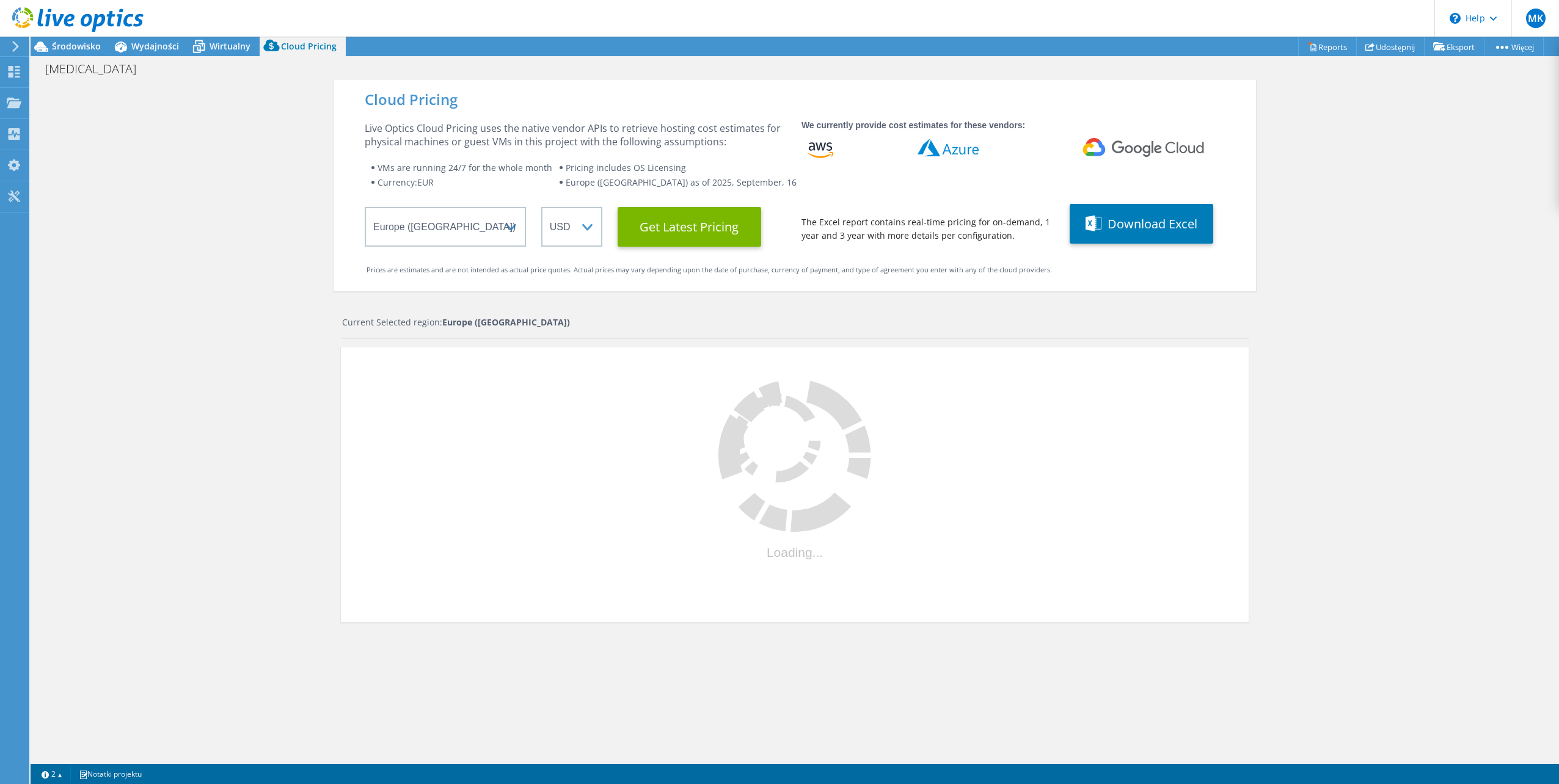
select select "EUR"
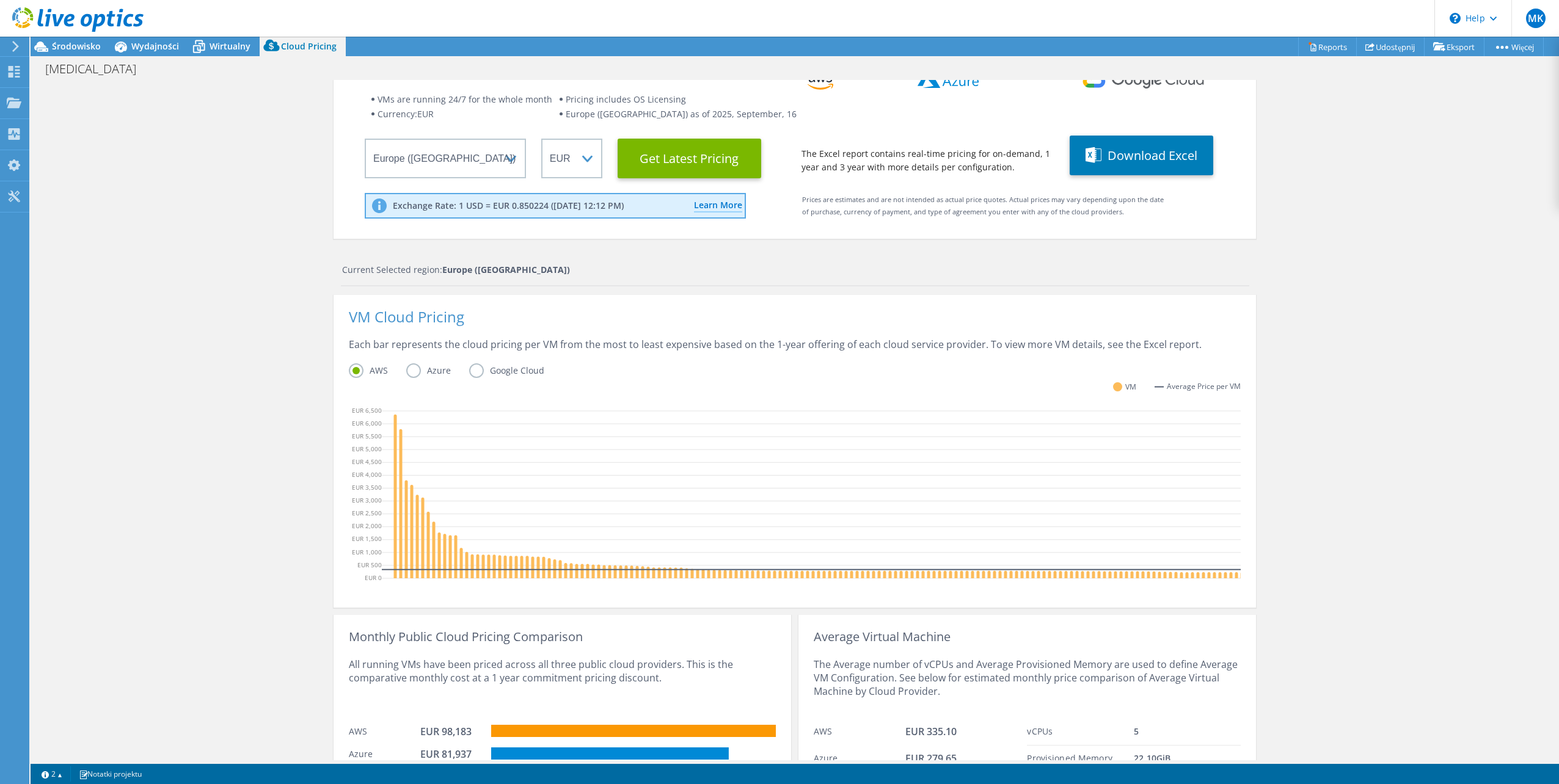
scroll to position [161, 0]
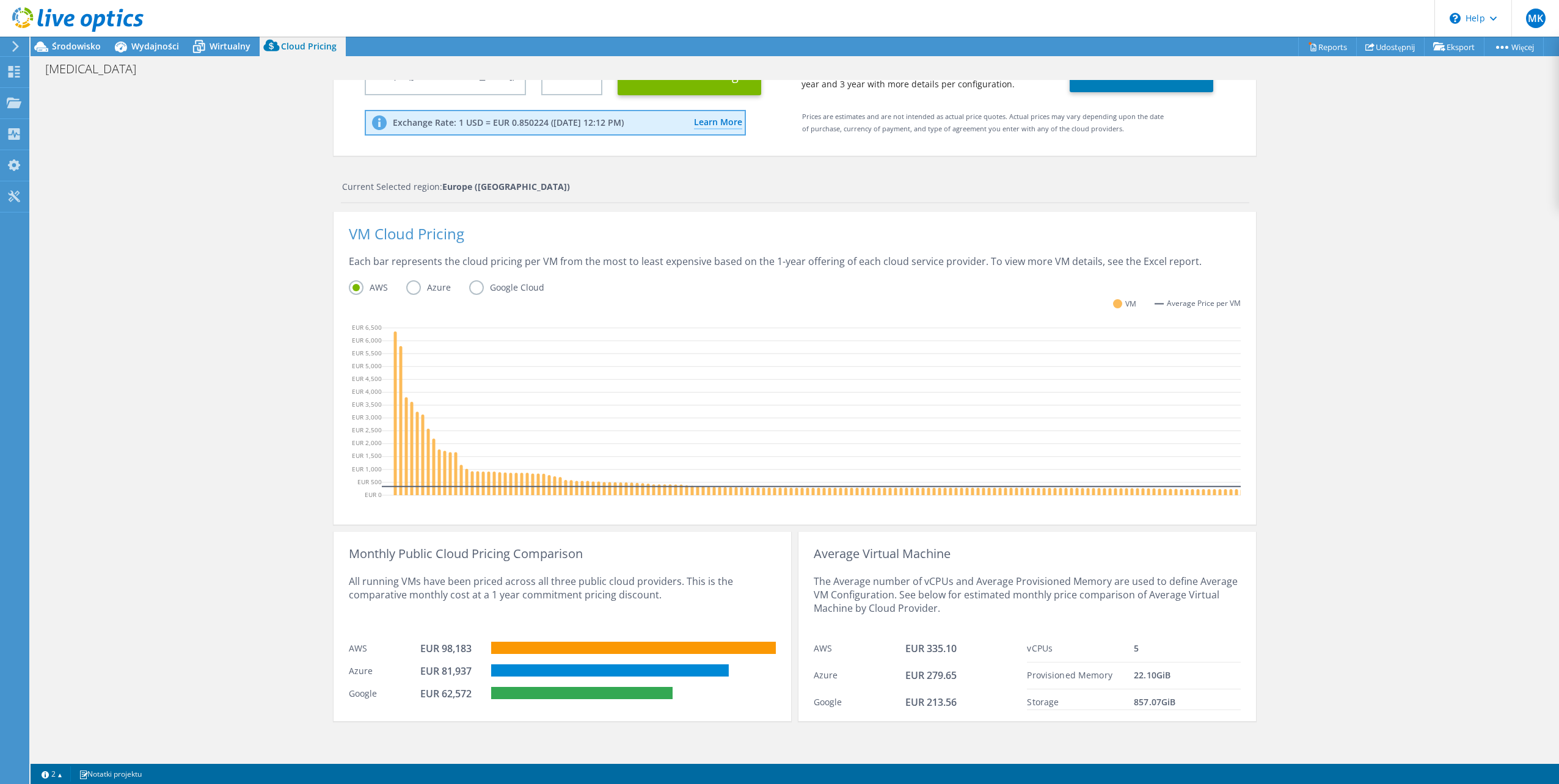
click at [474, 281] on label "Google Cloud" at bounding box center [516, 288] width 94 height 15
click at [0, 0] on input "Google Cloud" at bounding box center [0, 0] width 0 height 0
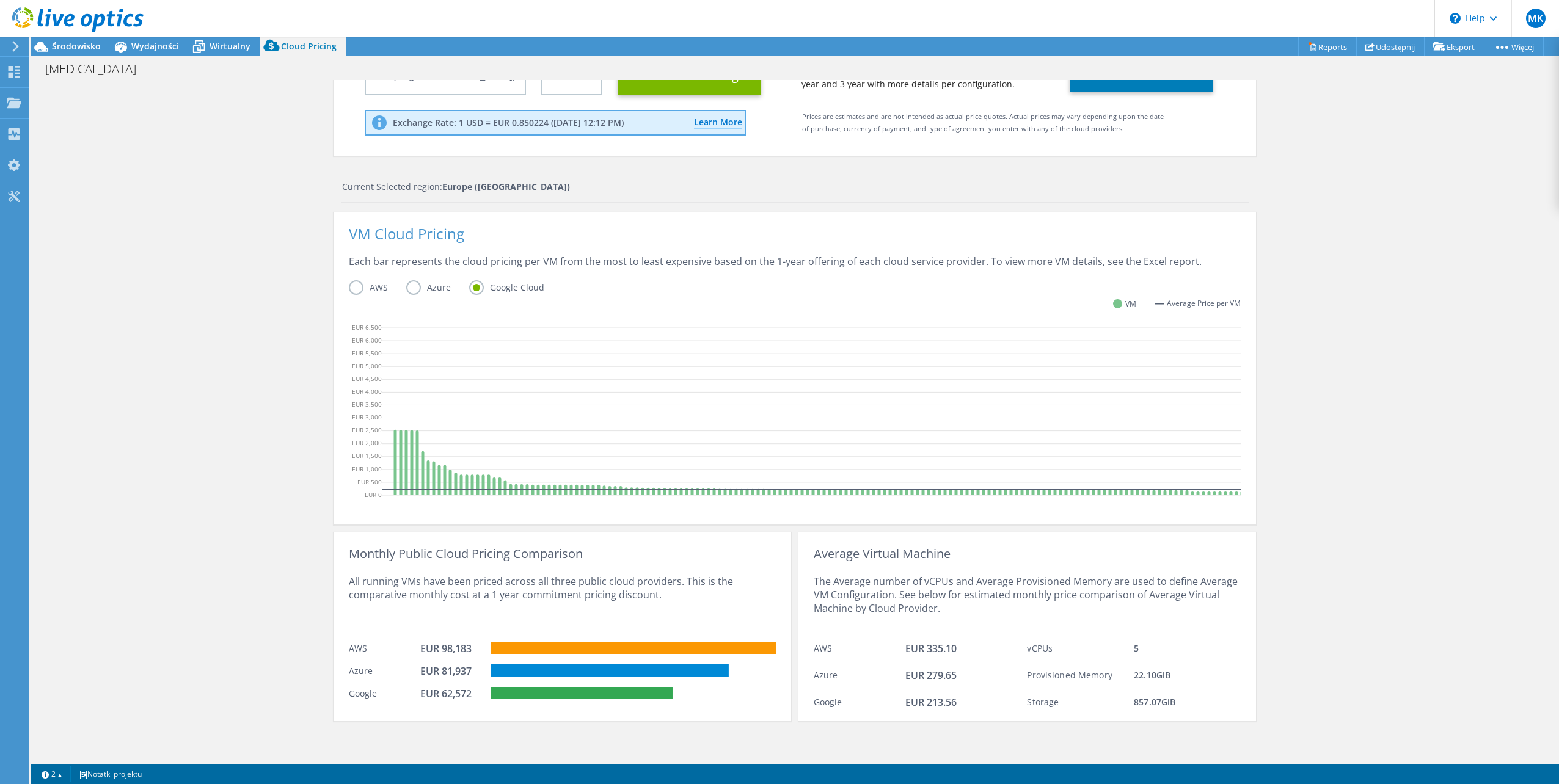
click at [415, 282] on label "Azure" at bounding box center [437, 288] width 63 height 15
click at [0, 0] on input "Azure" at bounding box center [0, 0] width 0 height 0
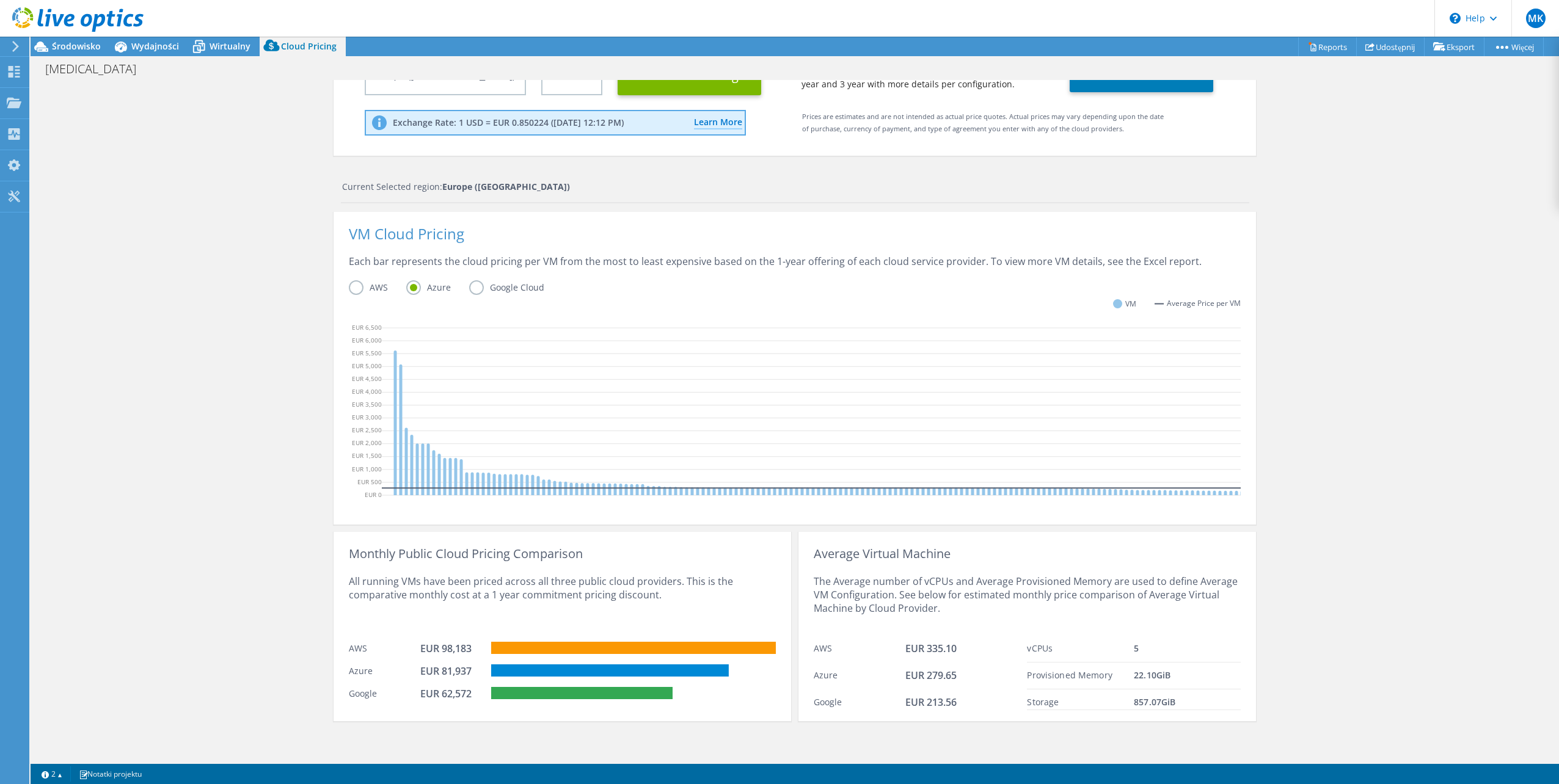
click at [366, 281] on label "AWS" at bounding box center [377, 288] width 58 height 15
click at [0, 0] on input "AWS" at bounding box center [0, 0] width 0 height 0
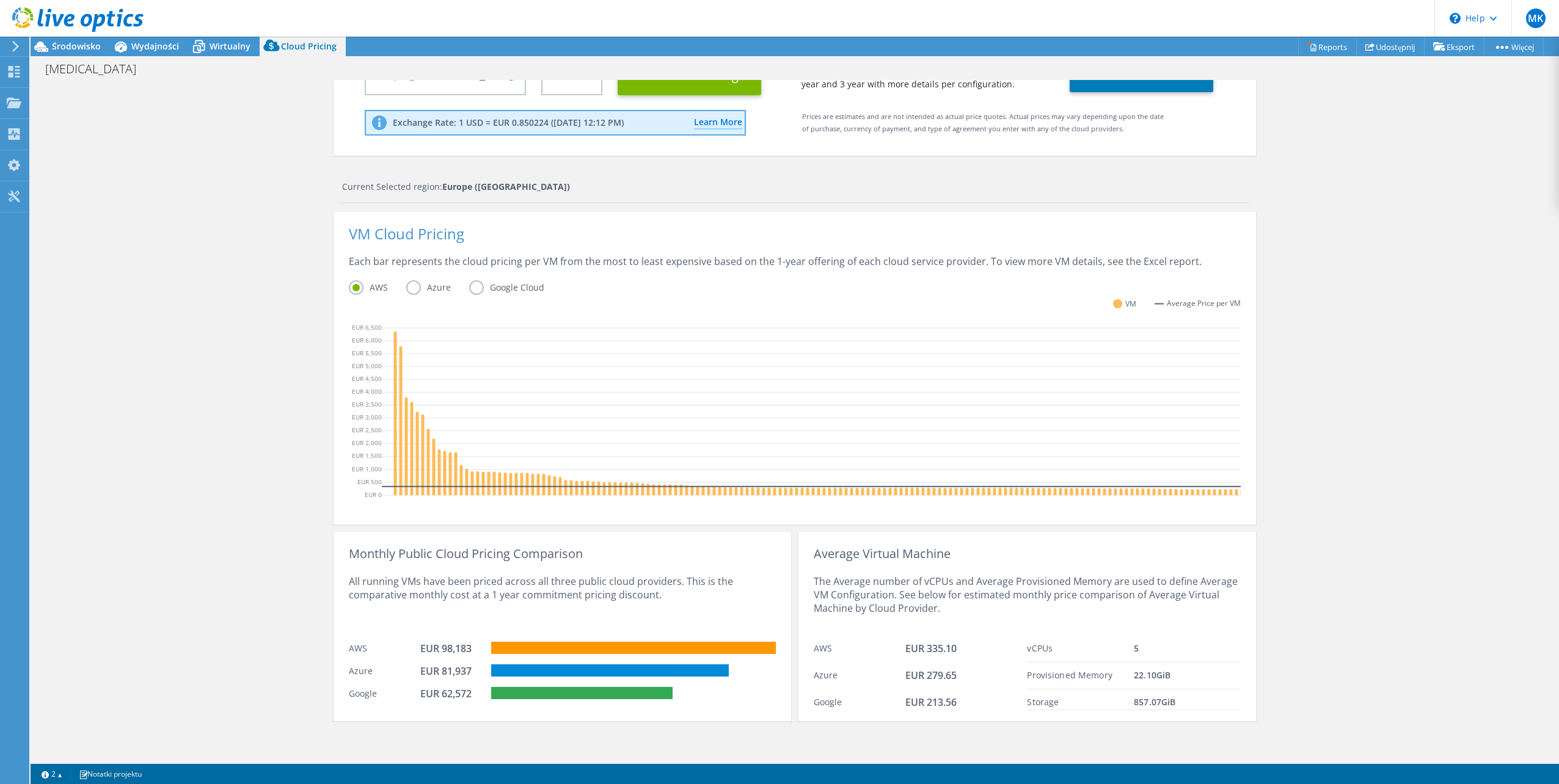
click at [470, 281] on label "Google Cloud" at bounding box center [516, 288] width 94 height 15
click at [0, 0] on input "Google Cloud" at bounding box center [0, 0] width 0 height 0
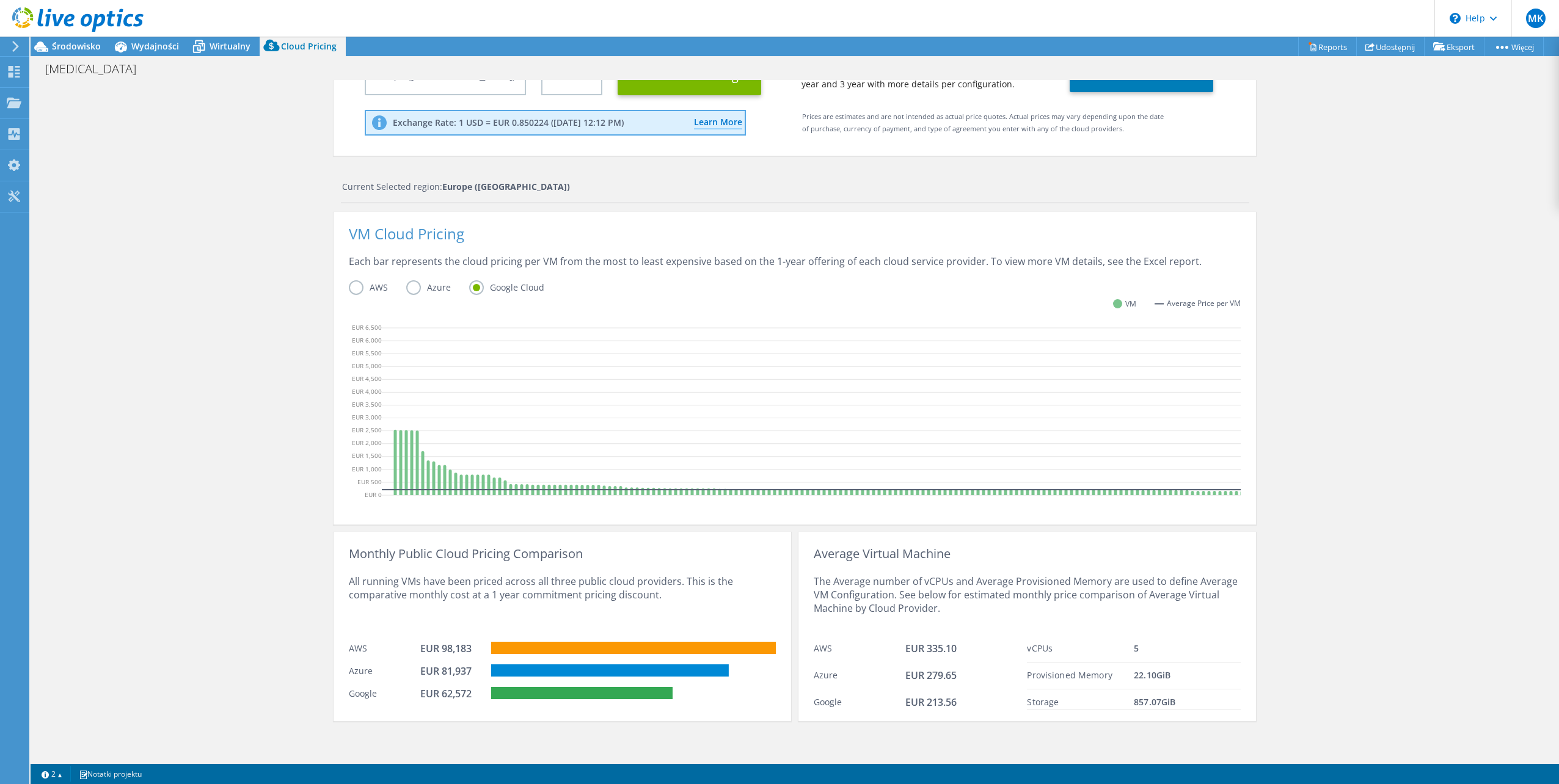
click at [596, 674] on rect at bounding box center [610, 670] width 238 height 12
click at [620, 644] on rect at bounding box center [633, 648] width 284 height 12
click at [619, 668] on rect at bounding box center [610, 670] width 238 height 12
click at [611, 691] on rect at bounding box center [582, 692] width 181 height 12
click at [622, 670] on rect at bounding box center [610, 670] width 238 height 12
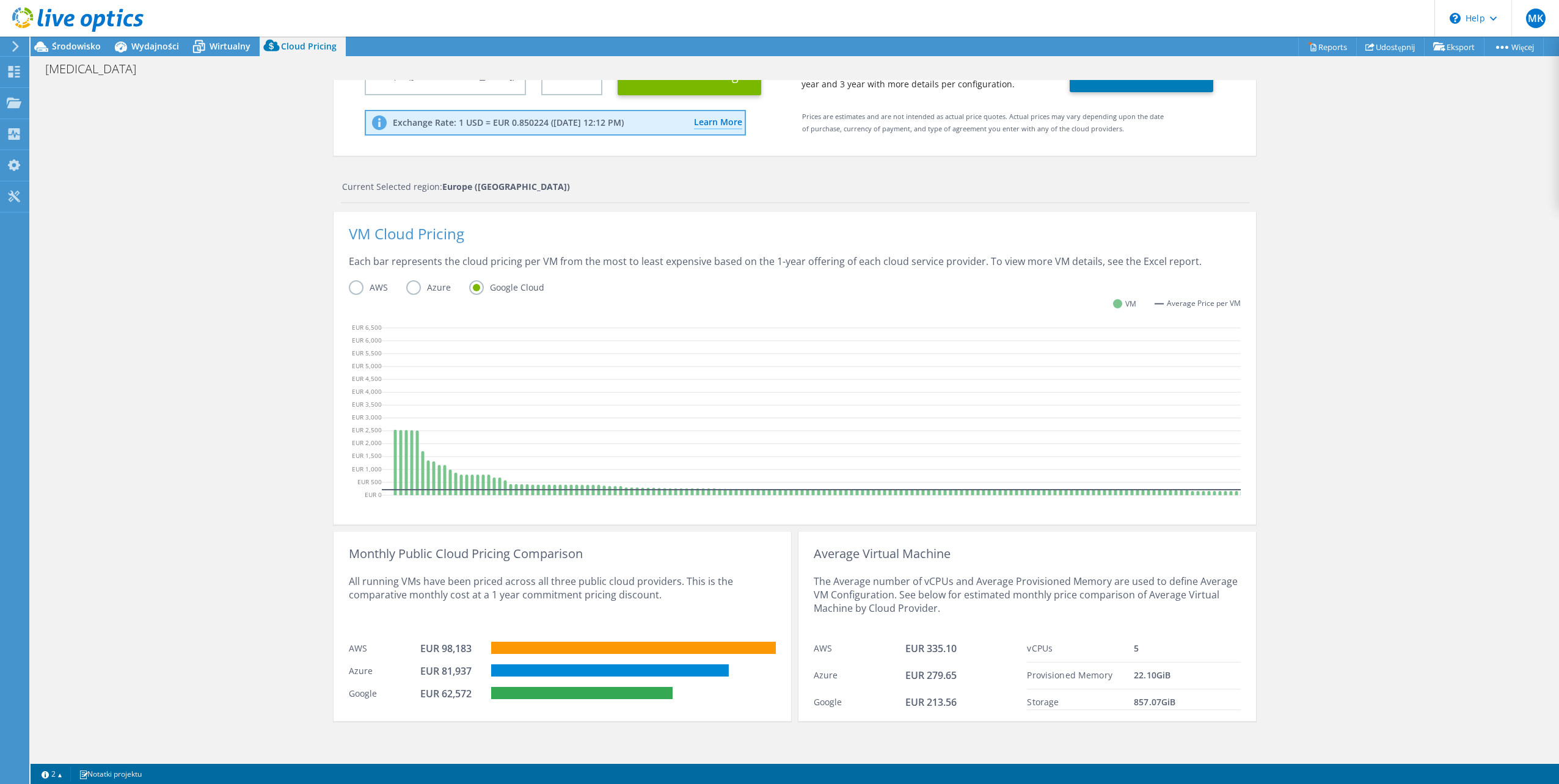
click at [626, 647] on rect at bounding box center [633, 648] width 284 height 12
click at [276, 559] on div "Cloud Pricing Live Optics Cloud Pricing uses the native vendor APIs to retrieve…" at bounding box center [795, 344] width 1529 height 832
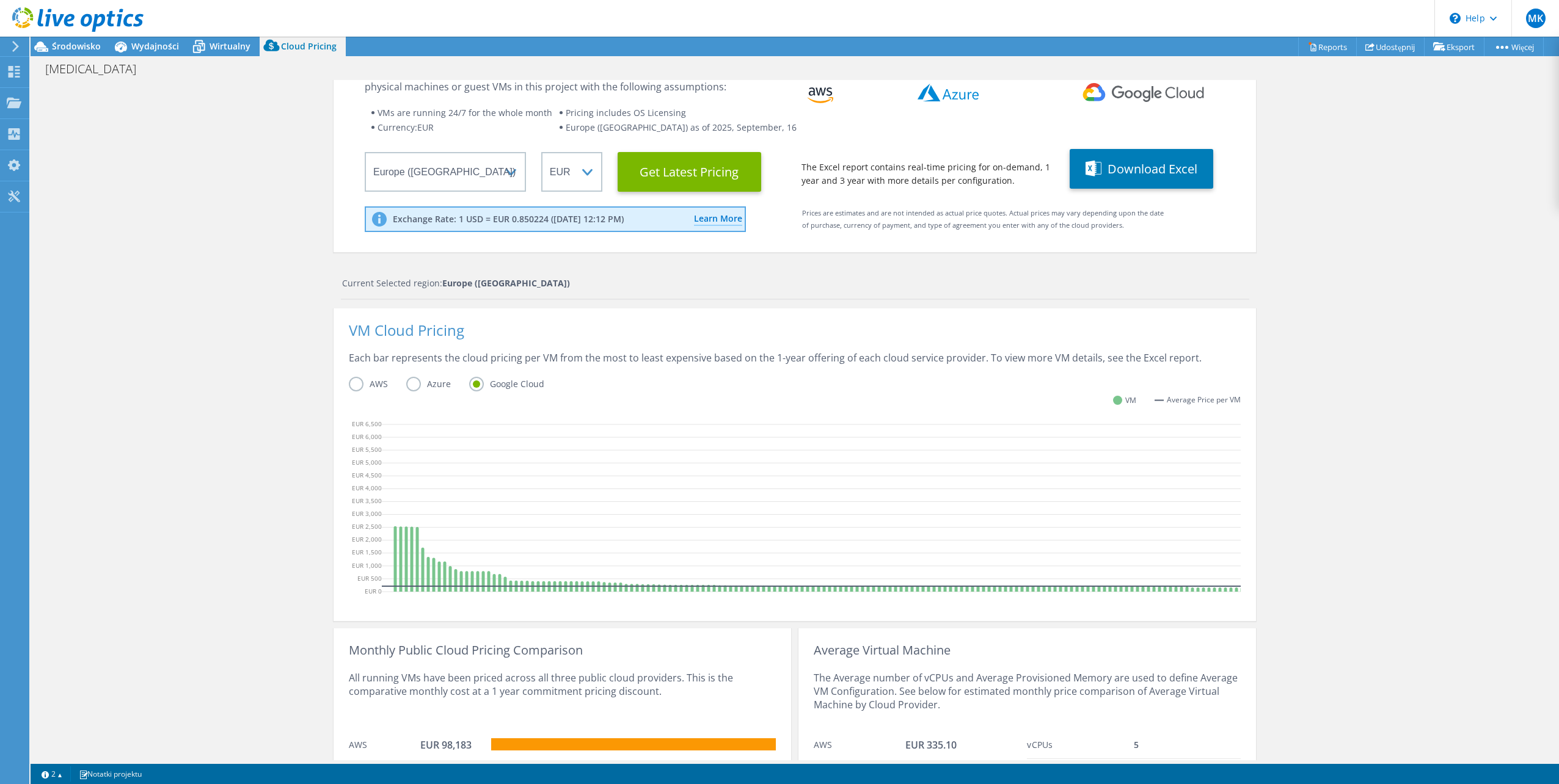
scroll to position [0, 0]
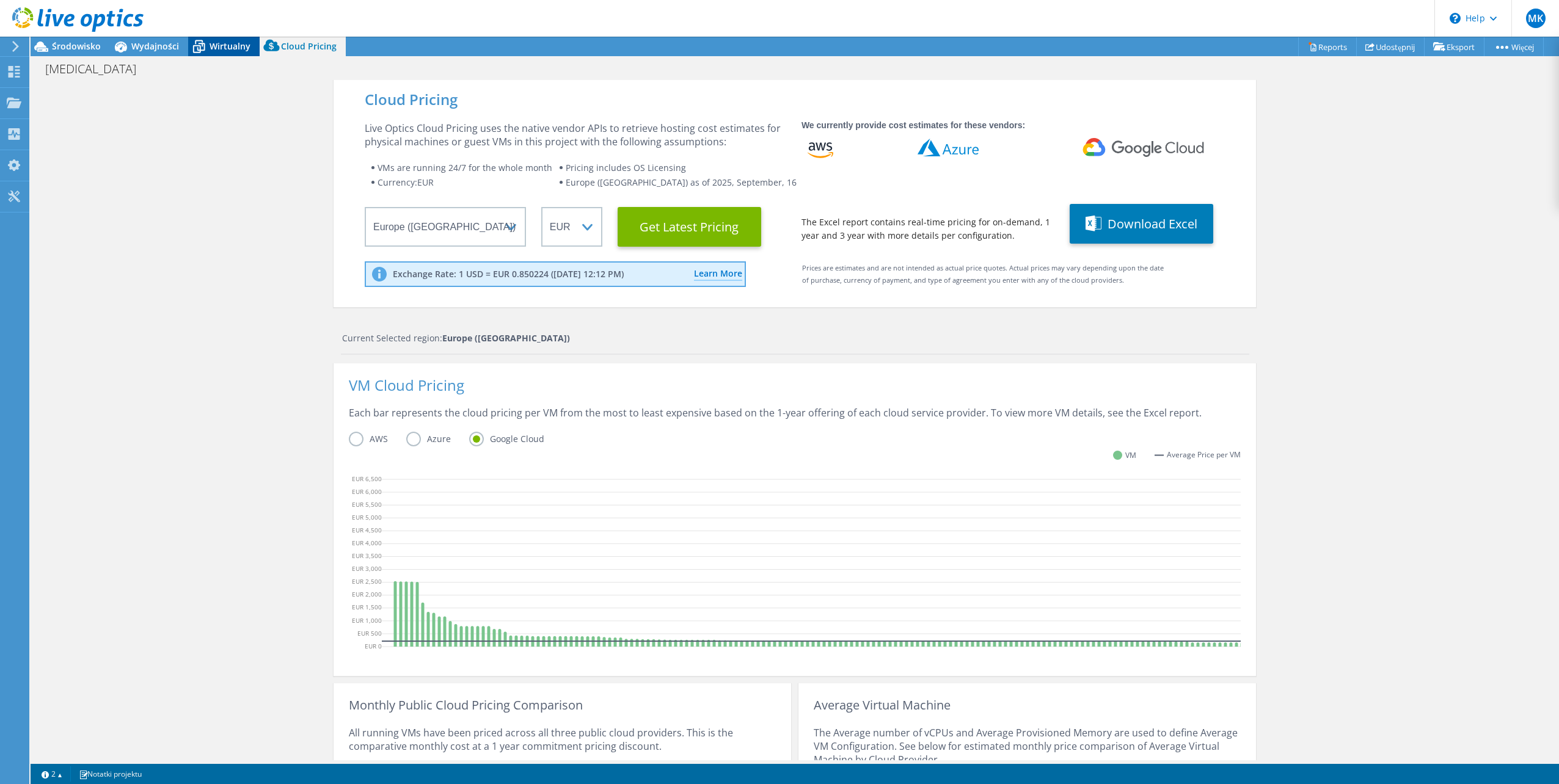
click at [226, 45] on span "Wirtualny" at bounding box center [230, 46] width 41 height 11
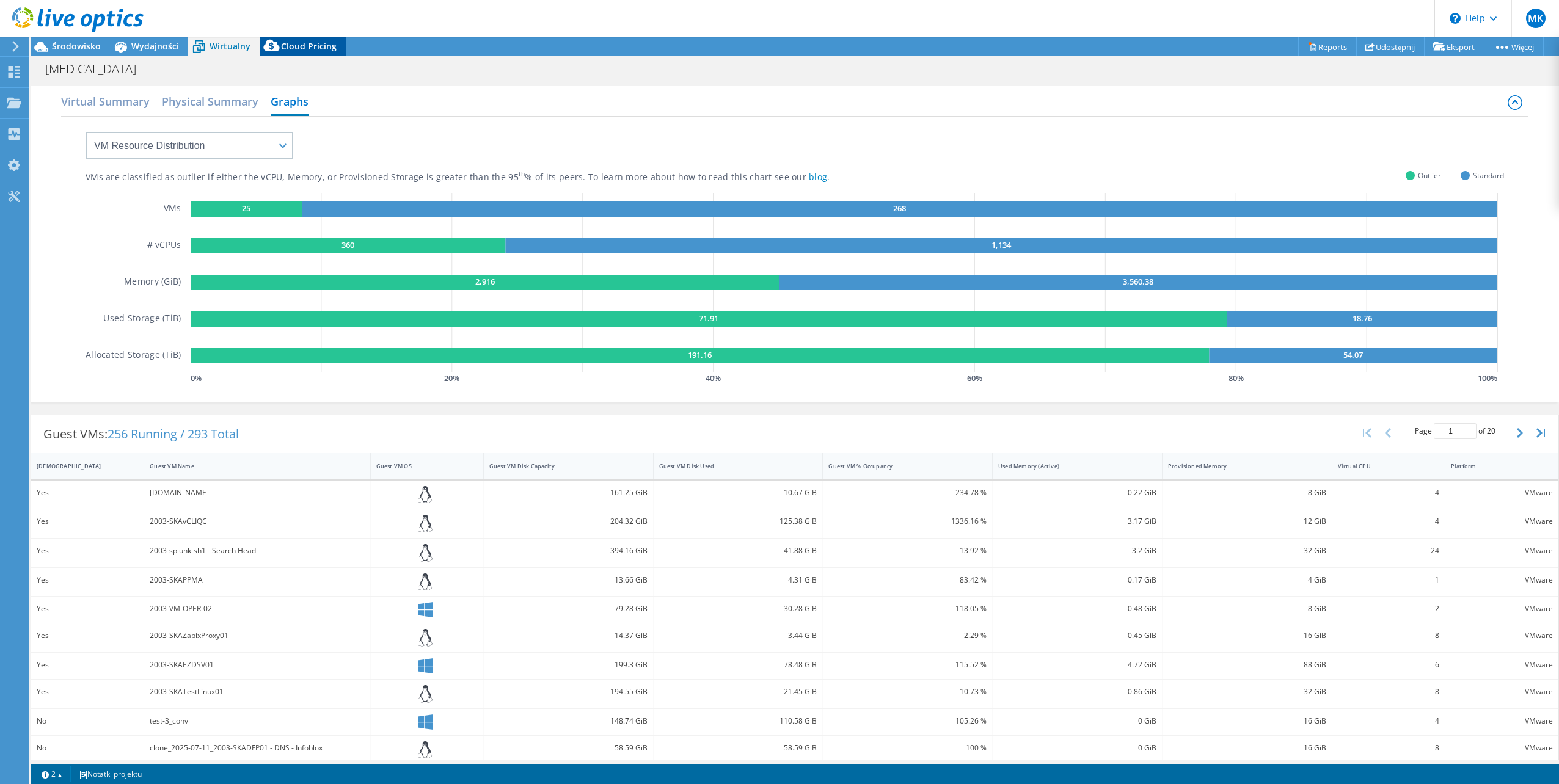
click at [293, 47] on span "Cloud Pricing" at bounding box center [308, 46] width 56 height 11
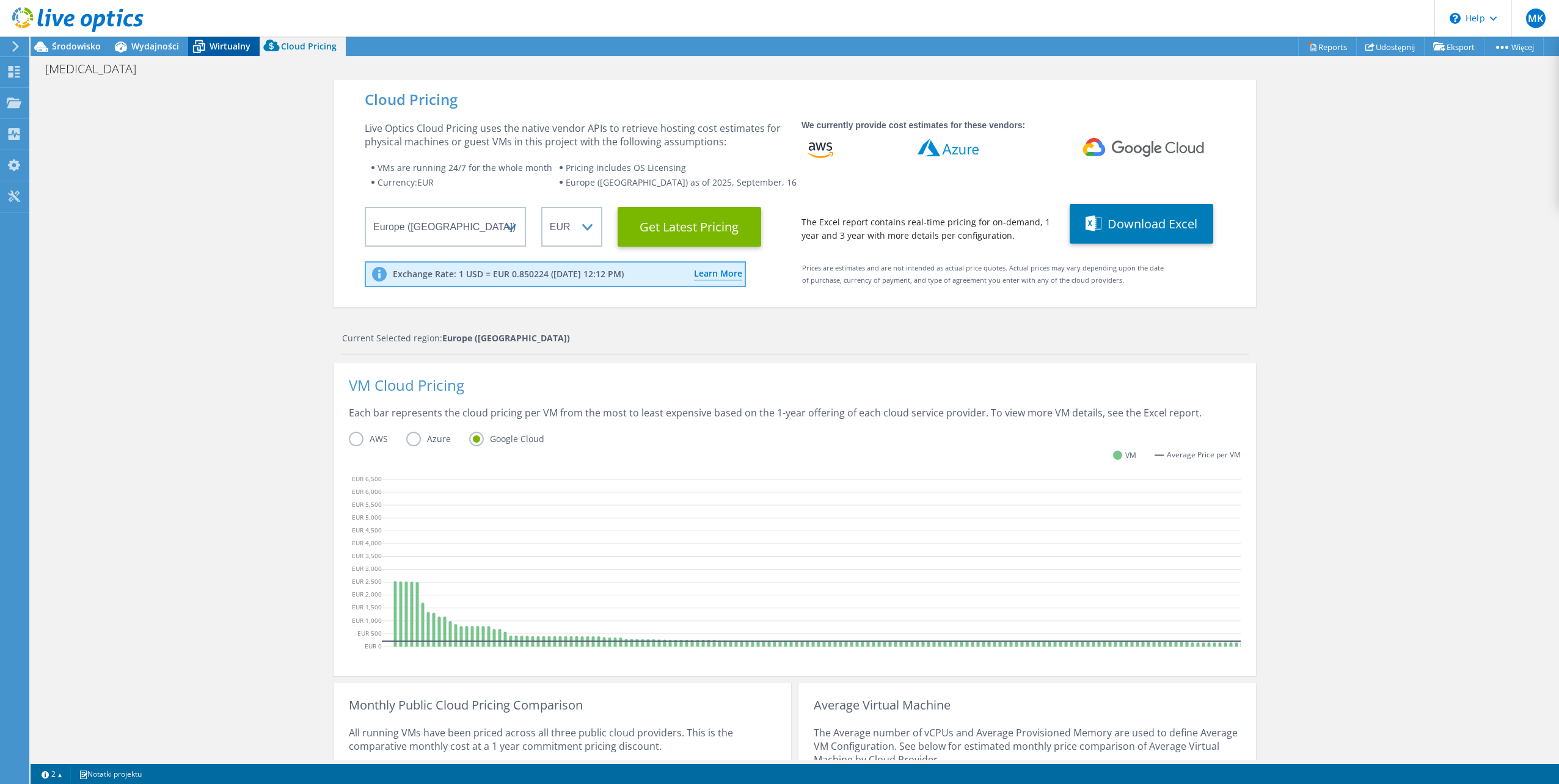
click at [230, 47] on span "Wirtualny" at bounding box center [230, 46] width 41 height 11
